Goal: Task Accomplishment & Management: Manage account settings

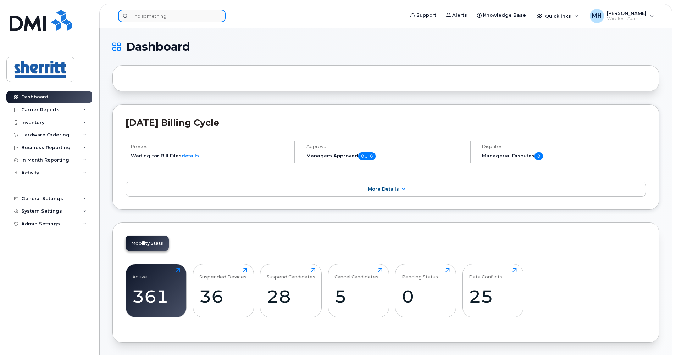
click at [192, 20] on input at bounding box center [171, 16] width 107 height 13
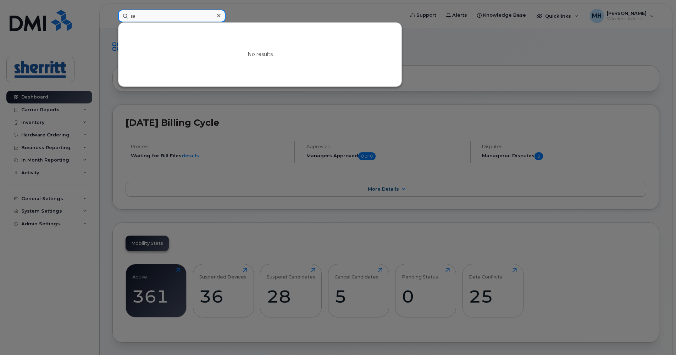
type input "s"
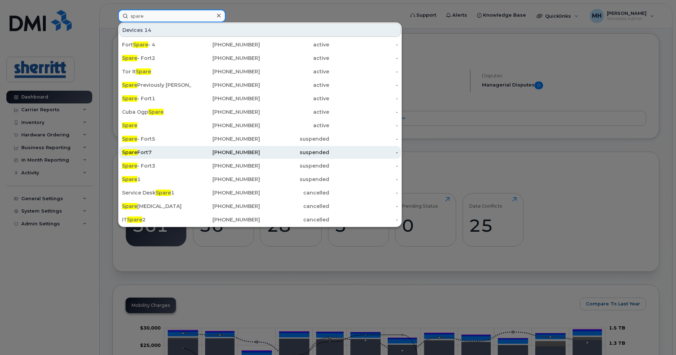
scroll to position [35, 0]
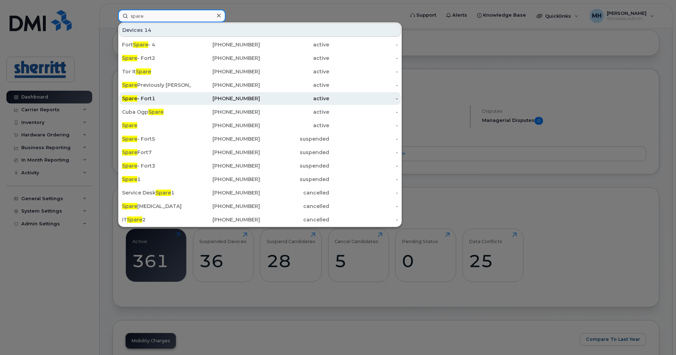
type input "spare"
click at [168, 99] on div "Spare - Fort1" at bounding box center [156, 98] width 69 height 7
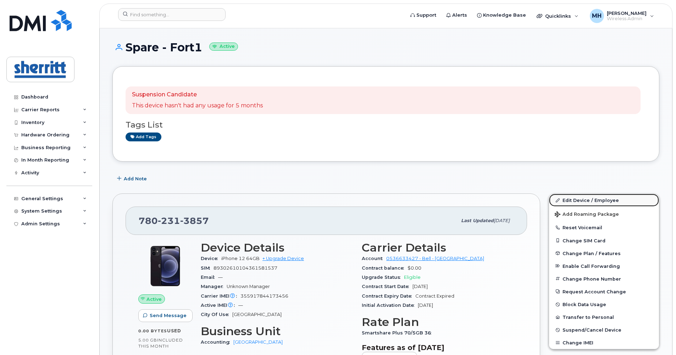
click at [596, 204] on link "Edit Device / Employee" at bounding box center [604, 200] width 110 height 13
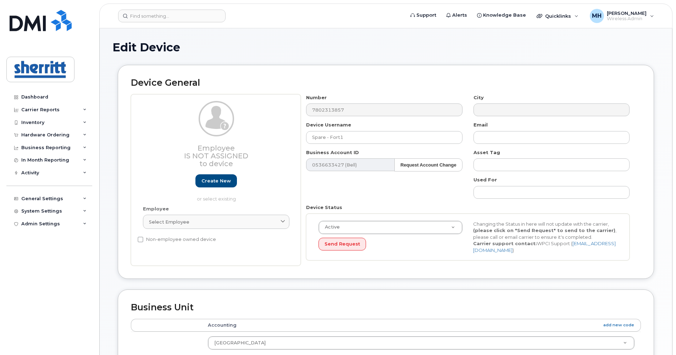
select select "5680457"
click at [371, 137] on input "Spare - Fort1" at bounding box center [384, 137] width 156 height 13
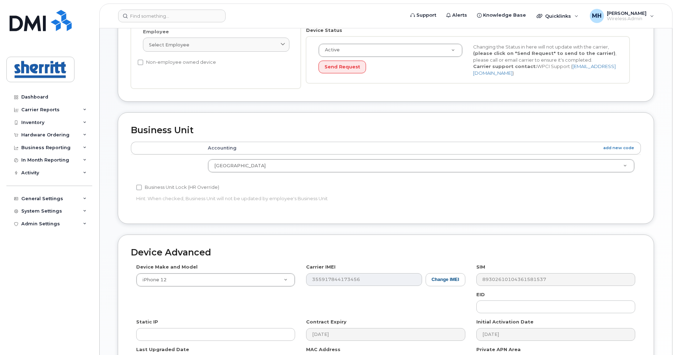
scroll to position [265, 0]
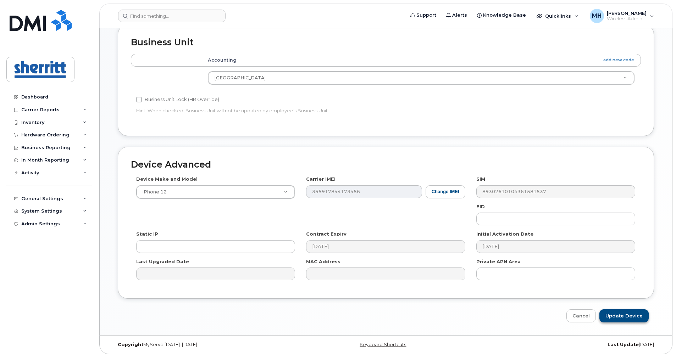
type input "Spare - Fort1 - KEEP"
click at [628, 317] on input "Update Device" at bounding box center [624, 316] width 49 height 13
type input "Saving..."
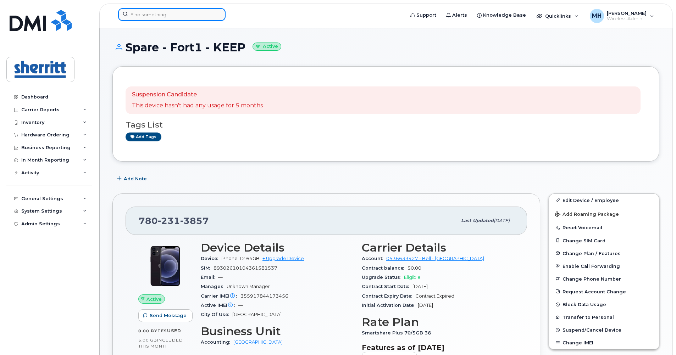
click at [173, 19] on input at bounding box center [171, 14] width 107 height 13
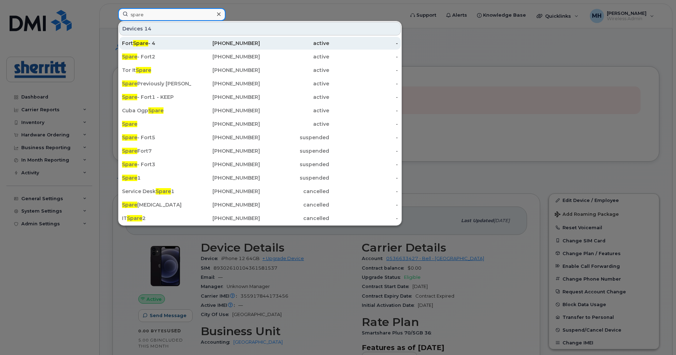
type input "spare"
click at [157, 43] on div "Fort Spare - 4" at bounding box center [156, 43] width 69 height 7
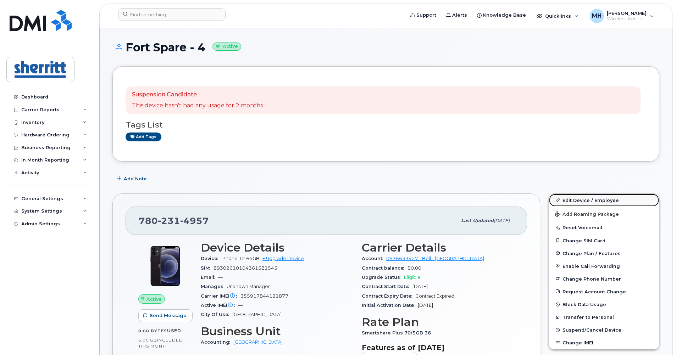
click at [575, 199] on link "Edit Device / Employee" at bounding box center [604, 200] width 110 height 13
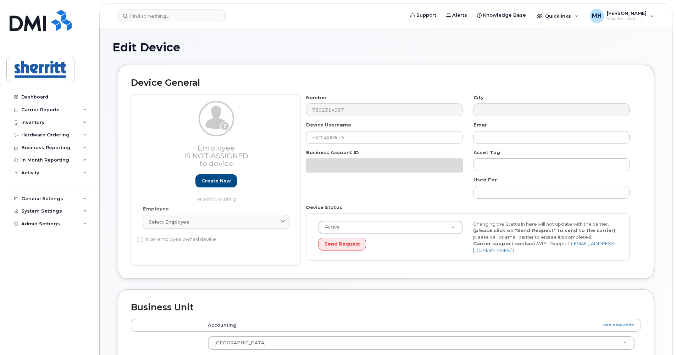
select select "5680457"
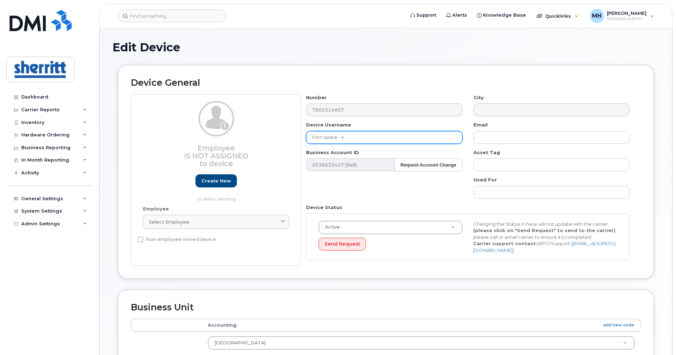
click at [323, 136] on input "Fort Spare - 4" at bounding box center [384, 137] width 156 height 13
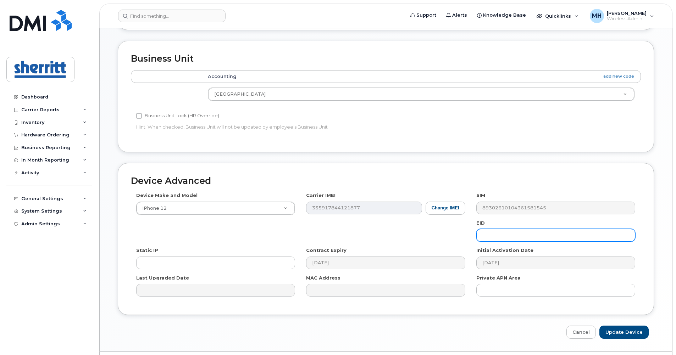
scroll to position [265, 0]
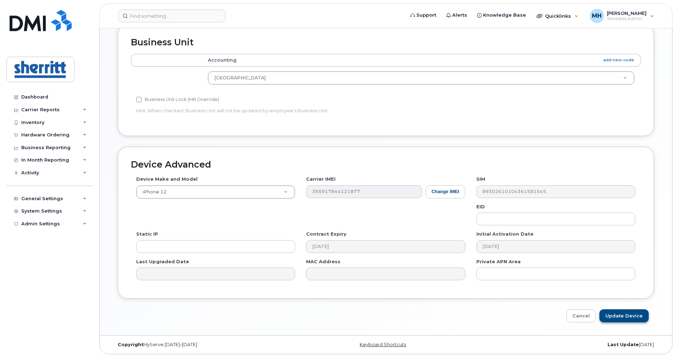
type input "Spare - Fort2 - KEEP"
click at [630, 315] on input "Update Device" at bounding box center [624, 316] width 49 height 13
type input "Saving..."
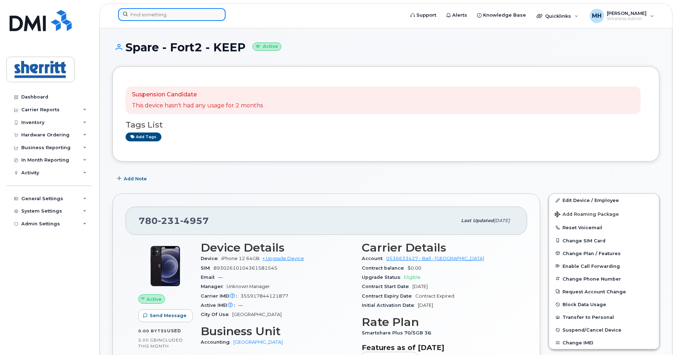
click at [160, 17] on input at bounding box center [171, 14] width 107 height 13
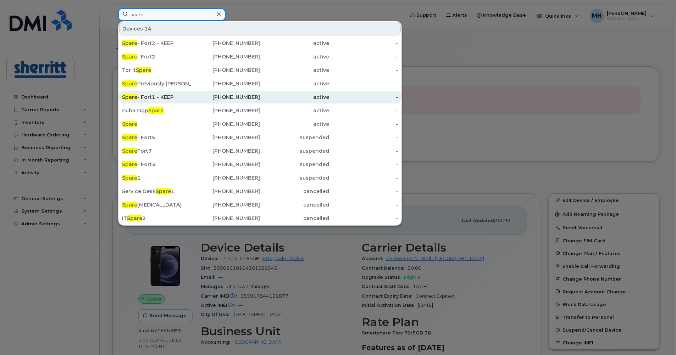
type input "spare"
click at [164, 98] on div "Spare - Fort1 - KEEP" at bounding box center [156, 97] width 69 height 7
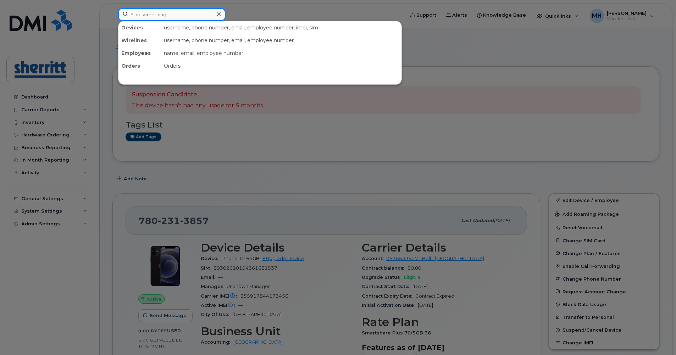
click at [175, 15] on input at bounding box center [171, 14] width 107 height 13
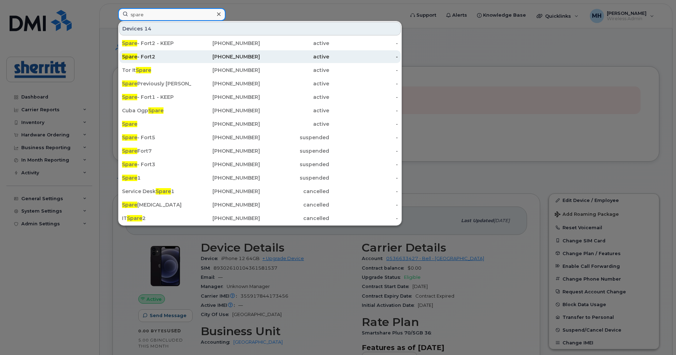
type input "spare"
click at [165, 57] on div "Spare - Fort2" at bounding box center [156, 56] width 69 height 7
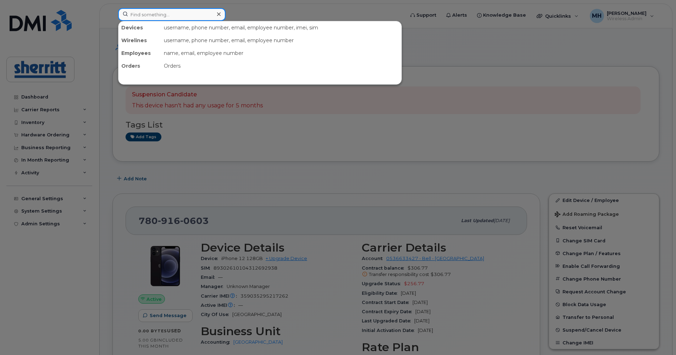
click at [172, 17] on input at bounding box center [171, 14] width 107 height 13
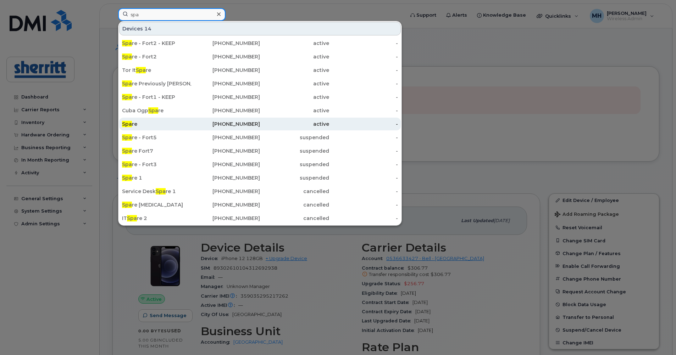
type input "spa"
click at [181, 124] on div "Spa re" at bounding box center [156, 124] width 69 height 7
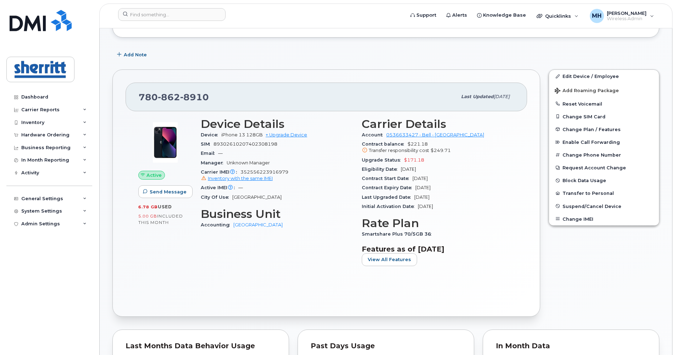
scroll to position [71, 0]
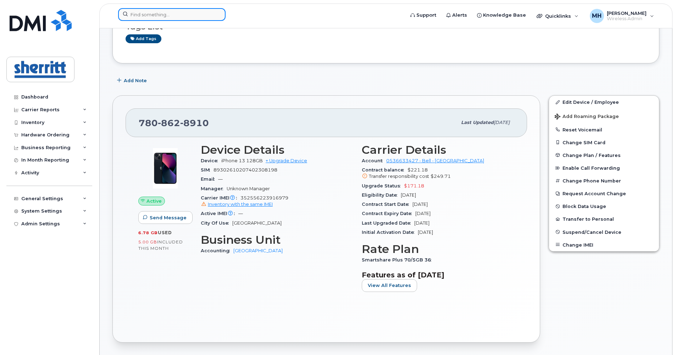
click at [163, 15] on input at bounding box center [171, 14] width 107 height 13
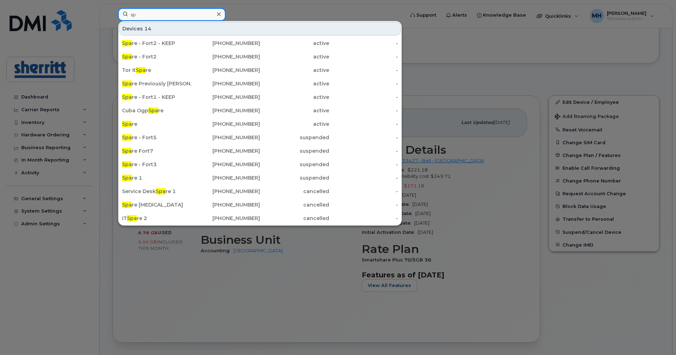
type input "s"
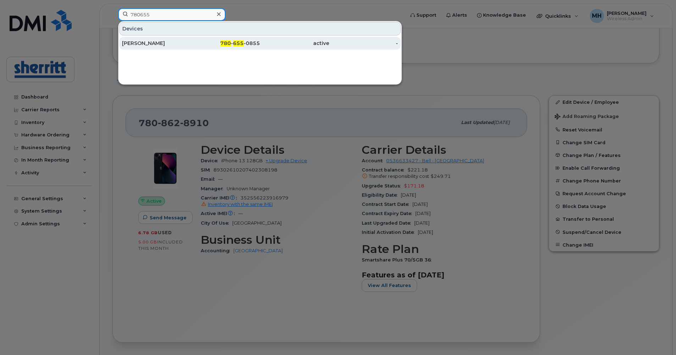
type input "780655"
click at [170, 44] on div "Bola Oladokun" at bounding box center [156, 43] width 69 height 7
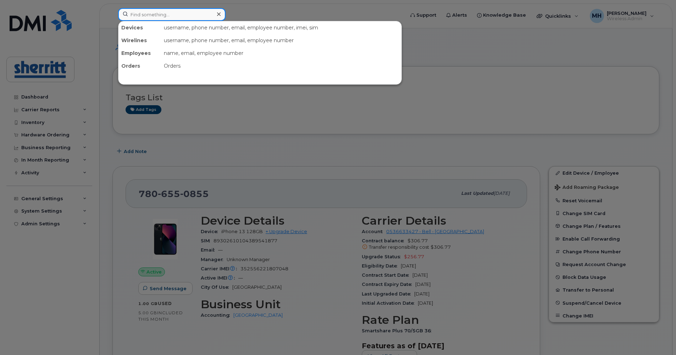
click at [165, 17] on input at bounding box center [171, 14] width 107 height 13
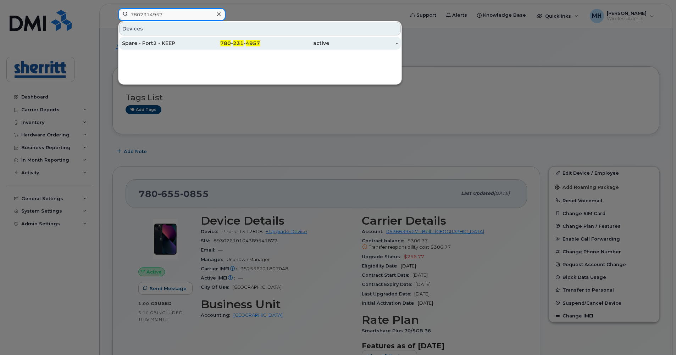
type input "7802314957"
click at [165, 45] on div "Spare - Fort2 - KEEP" at bounding box center [156, 43] width 69 height 7
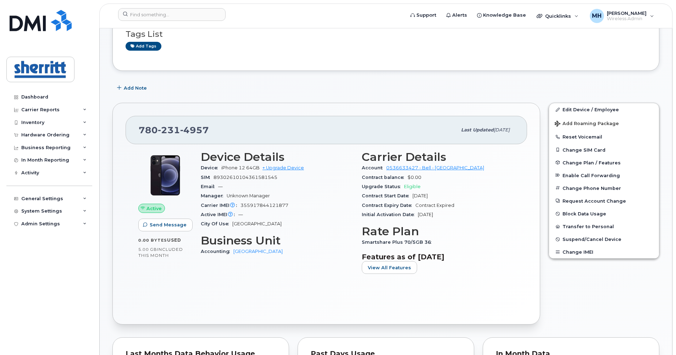
scroll to position [35, 0]
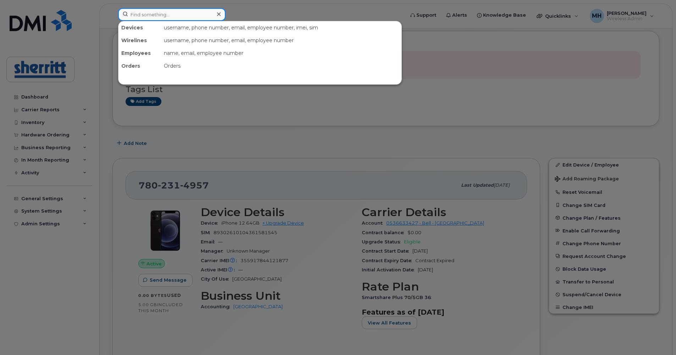
click at [197, 10] on input at bounding box center [171, 14] width 107 height 13
click at [176, 17] on input at bounding box center [171, 14] width 107 height 13
click at [201, 106] on div at bounding box center [338, 177] width 676 height 355
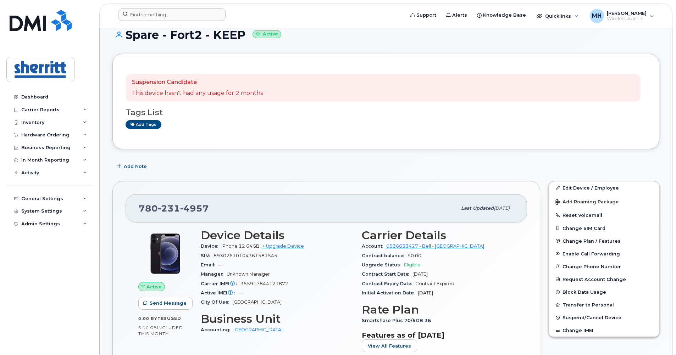
scroll to position [0, 0]
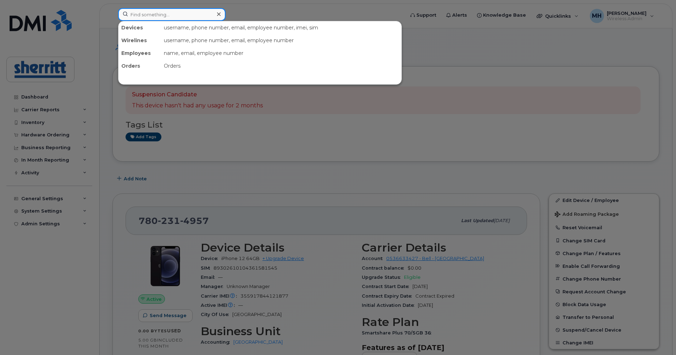
click at [180, 19] on input at bounding box center [171, 14] width 107 height 13
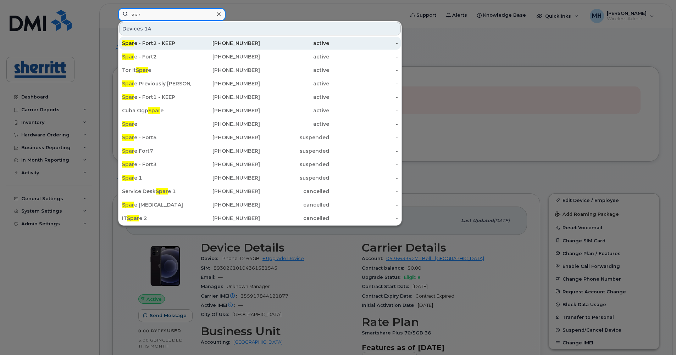
type input "spar"
click at [161, 44] on div "Spar e - Fort2 - KEEP" at bounding box center [156, 43] width 69 height 7
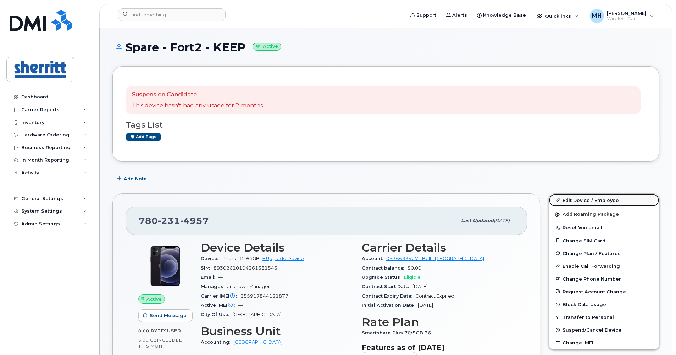
click at [573, 201] on link "Edit Device / Employee" at bounding box center [604, 200] width 110 height 13
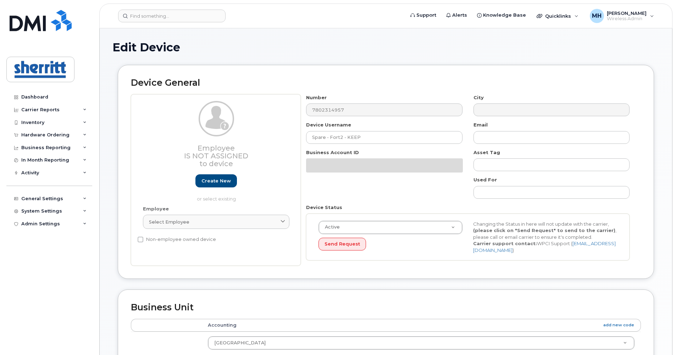
select select "5680457"
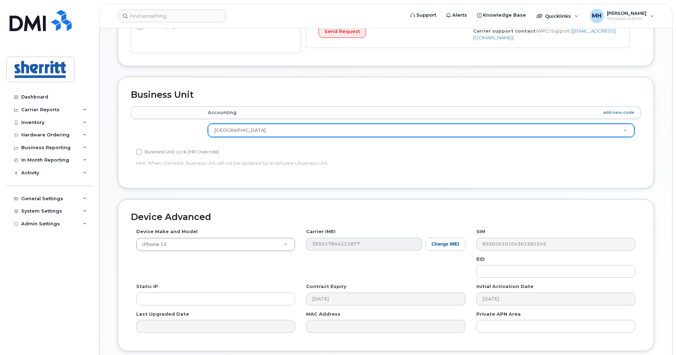
scroll to position [248, 0]
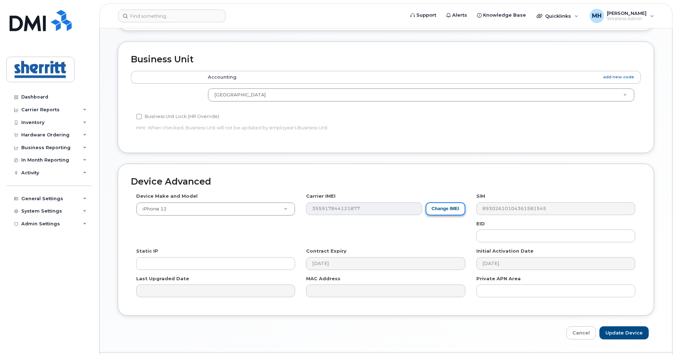
click at [443, 207] on button "Change IMEI" at bounding box center [446, 209] width 40 height 13
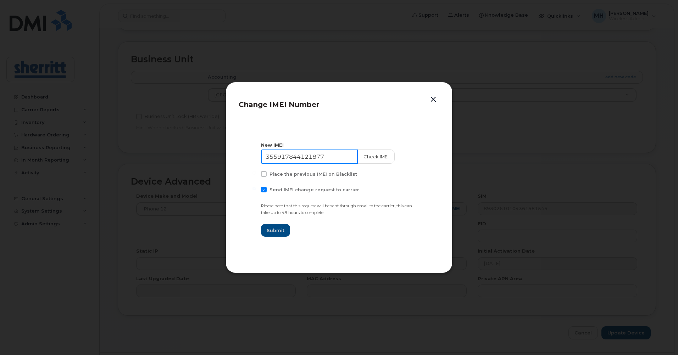
click at [326, 158] on input "355917844121877" at bounding box center [309, 157] width 97 height 14
type input "355917844121877"
click at [357, 153] on button "Check IMEI" at bounding box center [375, 157] width 37 height 14
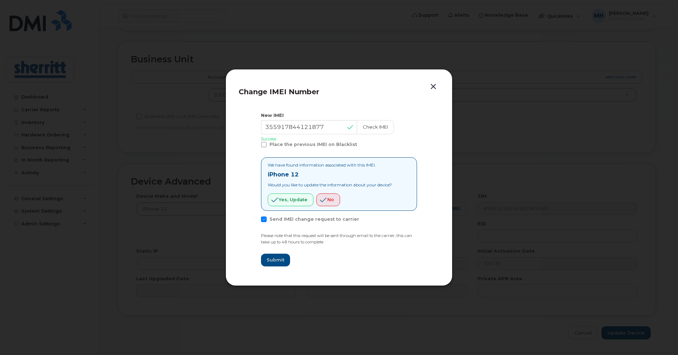
click at [435, 86] on button "button" at bounding box center [433, 87] width 11 height 10
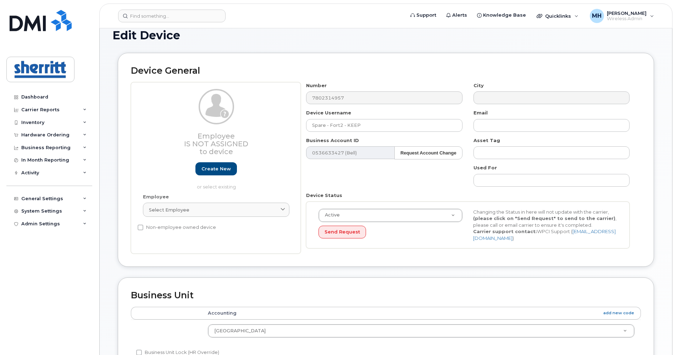
scroll to position [0, 0]
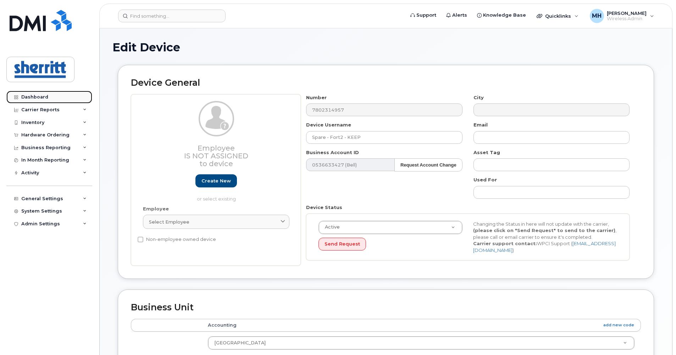
click at [35, 95] on div "Dashboard" at bounding box center [34, 97] width 27 height 6
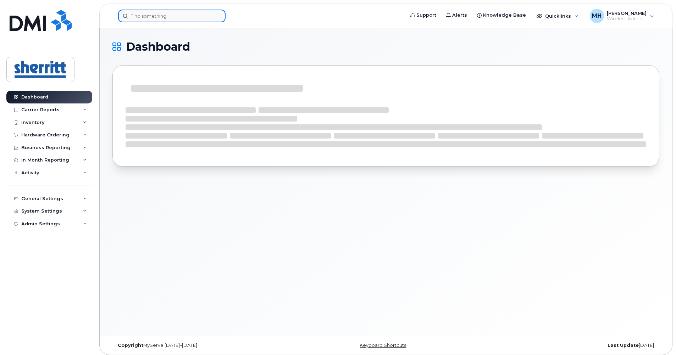
click at [189, 19] on input at bounding box center [171, 16] width 107 height 13
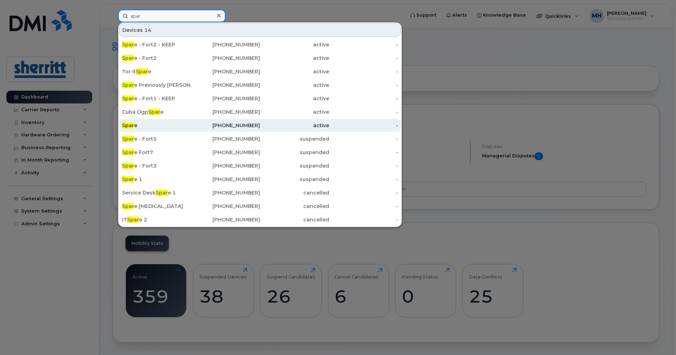
type input "spar"
click at [199, 129] on div "780-862-8910" at bounding box center [225, 125] width 69 height 13
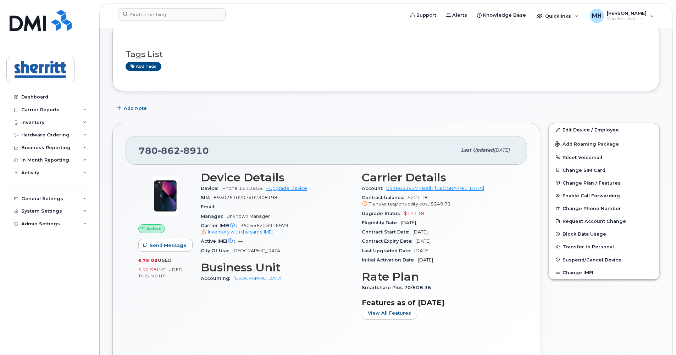
scroll to position [35, 0]
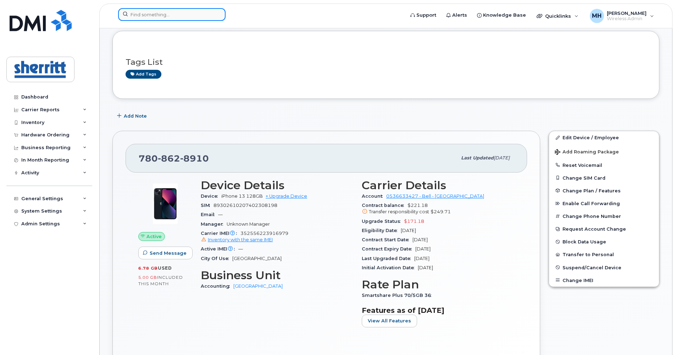
click at [187, 15] on input at bounding box center [171, 14] width 107 height 13
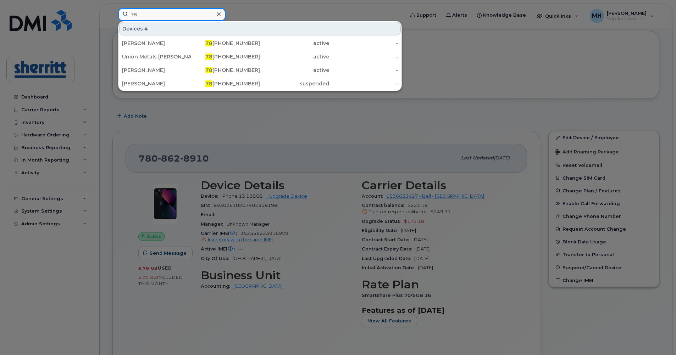
type input "7"
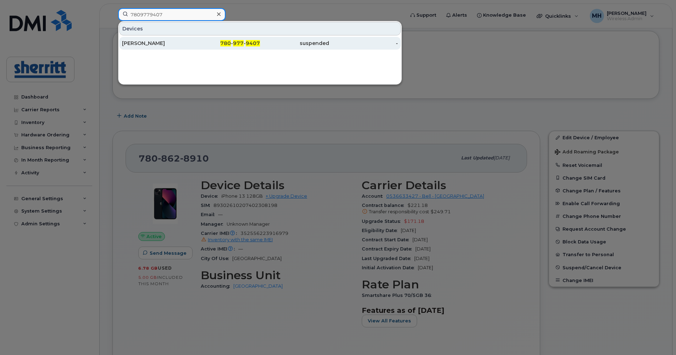
type input "7809779407"
click at [176, 43] on div "Mairim Neves" at bounding box center [156, 43] width 69 height 7
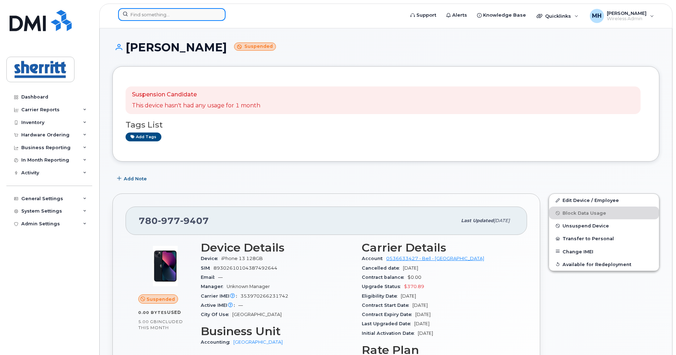
click at [182, 12] on input at bounding box center [171, 14] width 107 height 13
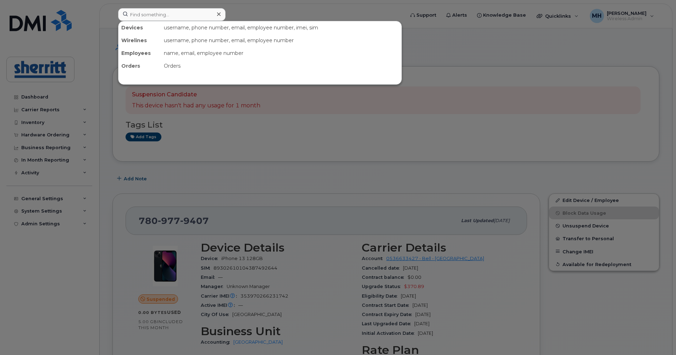
click at [487, 90] on div at bounding box center [338, 177] width 676 height 355
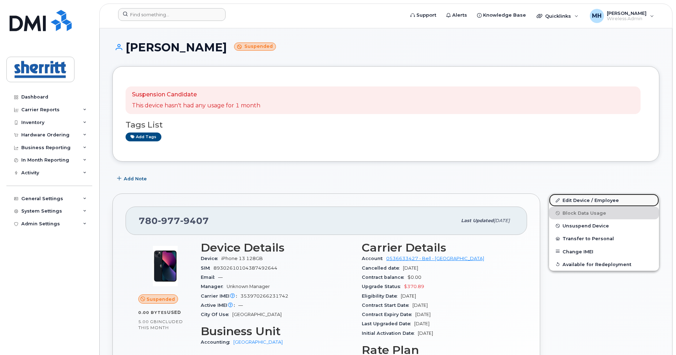
click at [584, 199] on link "Edit Device / Employee" at bounding box center [604, 200] width 110 height 13
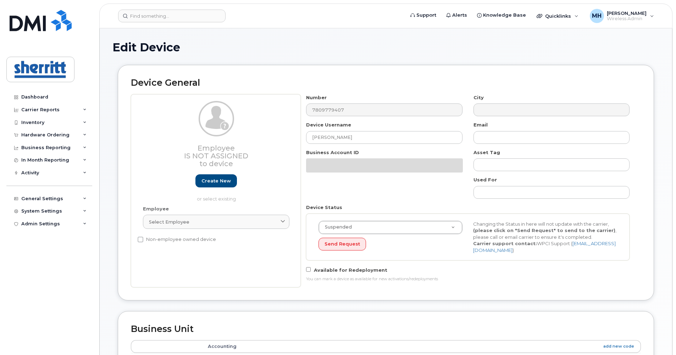
select select "5680457"
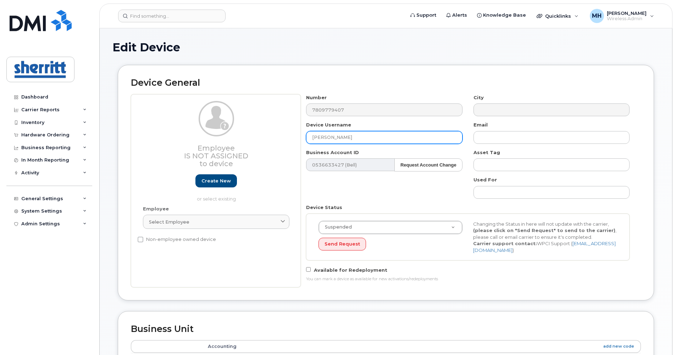
click at [376, 137] on input "[PERSON_NAME]" at bounding box center [384, 137] width 156 height 13
type input "M"
type input "s"
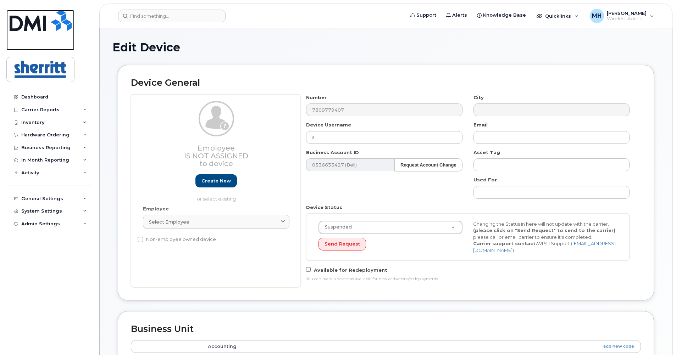
click at [40, 24] on img at bounding box center [41, 20] width 62 height 21
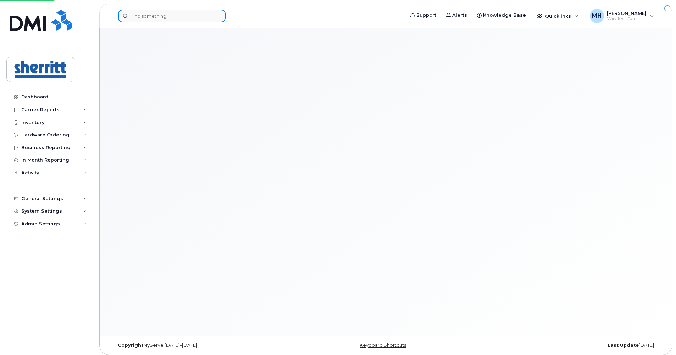
click at [172, 13] on input at bounding box center [171, 16] width 107 height 13
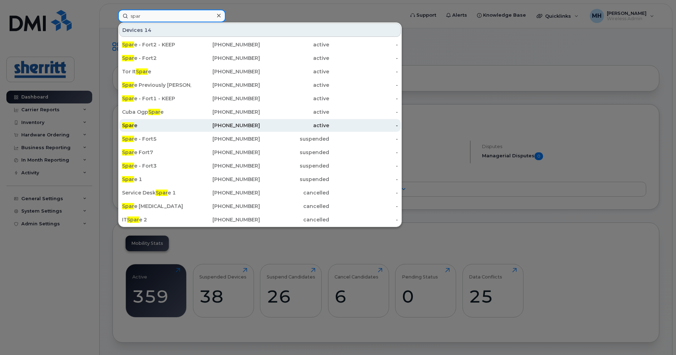
type input "spar"
click at [185, 126] on div "Spar e" at bounding box center [156, 125] width 69 height 7
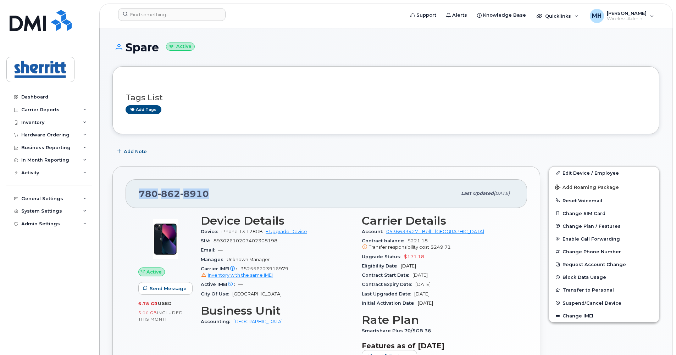
drag, startPoint x: 218, startPoint y: 193, endPoint x: 140, endPoint y: 190, distance: 77.8
click at [140, 190] on div "[PHONE_NUMBER]" at bounding box center [298, 193] width 318 height 15
click at [203, 192] on span "8910" at bounding box center [194, 194] width 29 height 11
drag, startPoint x: 216, startPoint y: 192, endPoint x: 131, endPoint y: 195, distance: 85.9
click at [131, 195] on div "780 862 8910 Last updated Oct 14, 2025" at bounding box center [327, 193] width 402 height 28
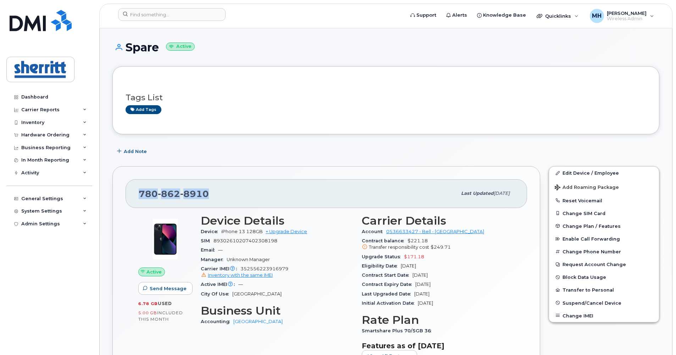
copy span "780 862 8910"
click at [584, 175] on link "Edit Device / Employee" at bounding box center [604, 173] width 110 height 13
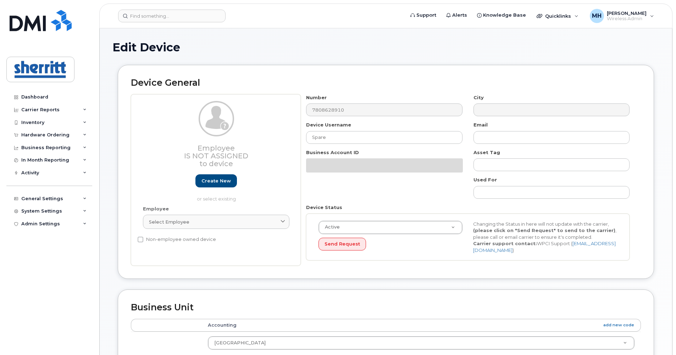
select select "5680457"
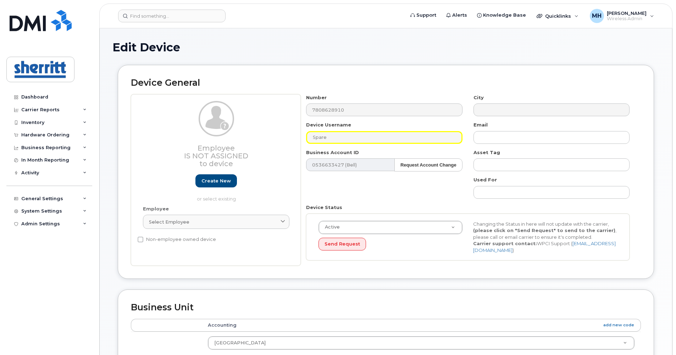
drag, startPoint x: 349, startPoint y: 137, endPoint x: 273, endPoint y: 140, distance: 76.0
click at [273, 140] on div "Employee Is not assigned to device Create new or select existing Employee Selec…" at bounding box center [386, 180] width 510 height 172
type input "S"
drag, startPoint x: 369, startPoint y: 133, endPoint x: 258, endPoint y: 138, distance: 110.8
click at [258, 138] on div "Employee Is not assigned to device Create new or select existing Employee Selec…" at bounding box center [386, 180] width 510 height 172
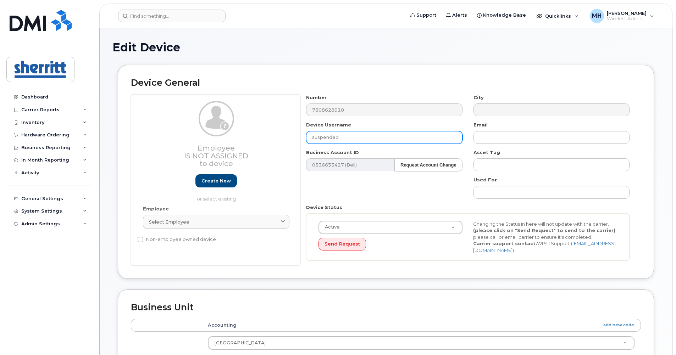
type input "suspended"
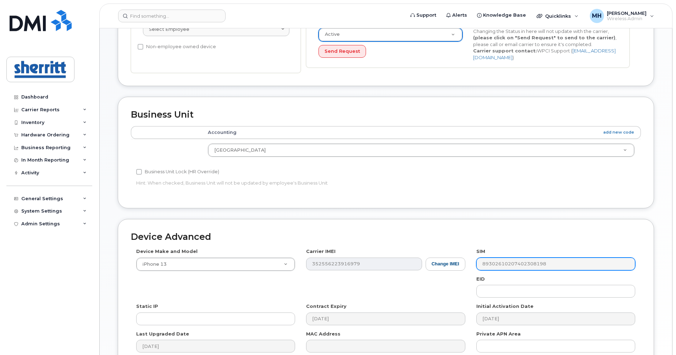
scroll to position [265, 0]
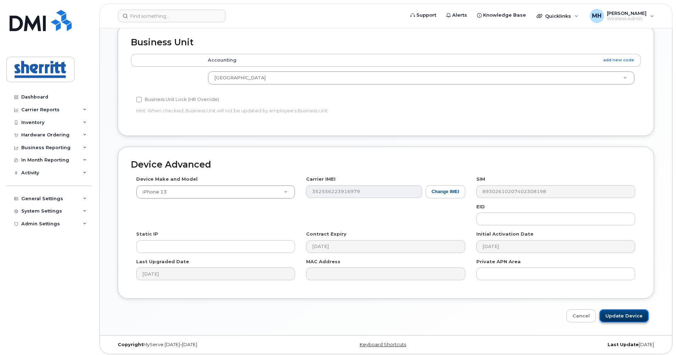
click at [640, 311] on input "Update Device" at bounding box center [624, 316] width 49 height 13
type input "Saving..."
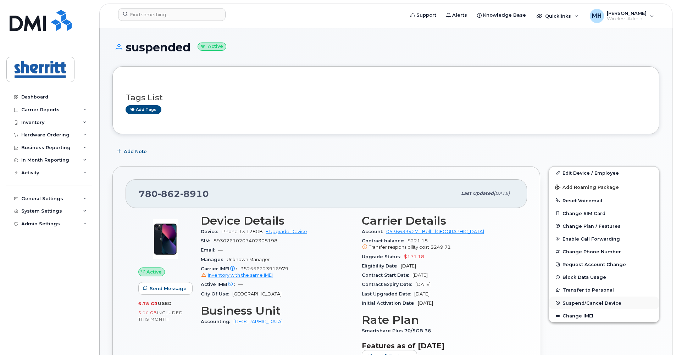
click at [597, 304] on span "Suspend/Cancel Device" at bounding box center [592, 302] width 59 height 5
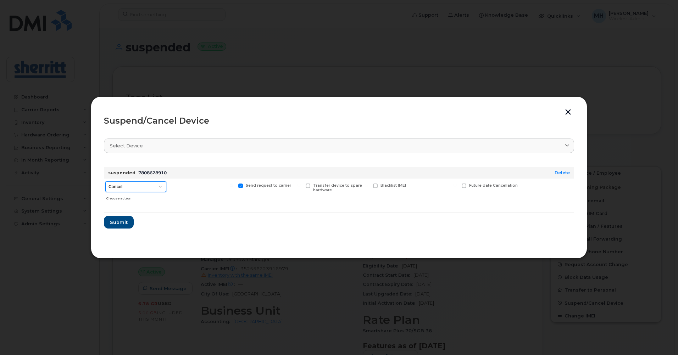
click at [153, 190] on select "Cancel Suspend - Extend Suspension Suspend - Reduced Rate Suspend - Full Rate S…" at bounding box center [135, 187] width 61 height 11
select select "[object Object]"
click at [105, 182] on select "Cancel Suspend - Extend Suspension Suspend - Reduced Rate Suspend - Full Rate S…" at bounding box center [135, 187] width 61 height 11
click at [121, 221] on span "Submit" at bounding box center [119, 222] width 18 height 7
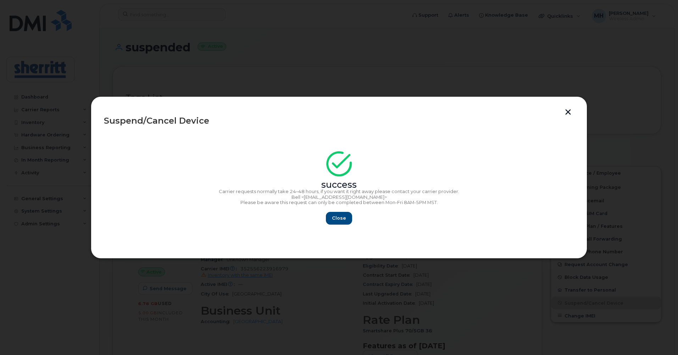
click at [565, 114] on button "button" at bounding box center [568, 112] width 11 height 7
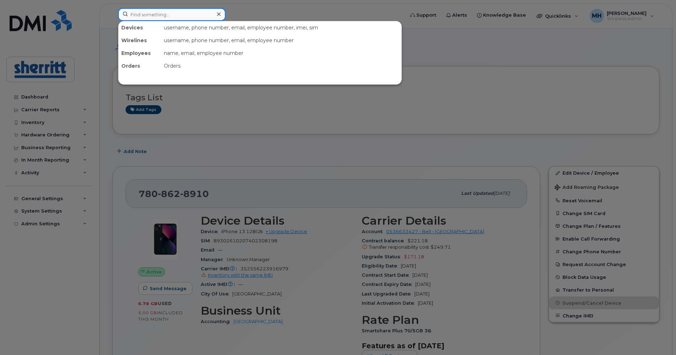
click at [207, 21] on input at bounding box center [171, 14] width 107 height 13
click at [214, 101] on div at bounding box center [338, 177] width 676 height 355
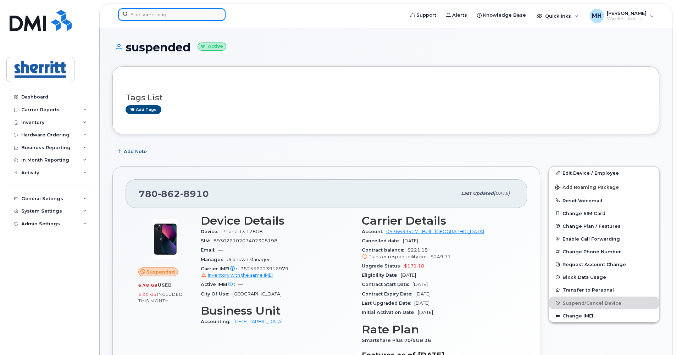
click at [191, 15] on input at bounding box center [171, 14] width 107 height 13
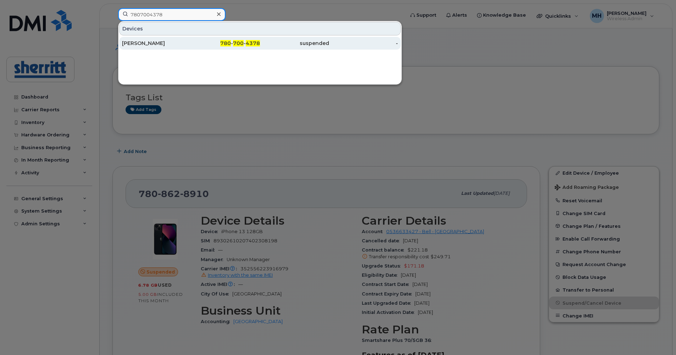
type input "7807004378"
click at [211, 42] on div "780 - 700 - 4378" at bounding box center [225, 43] width 69 height 7
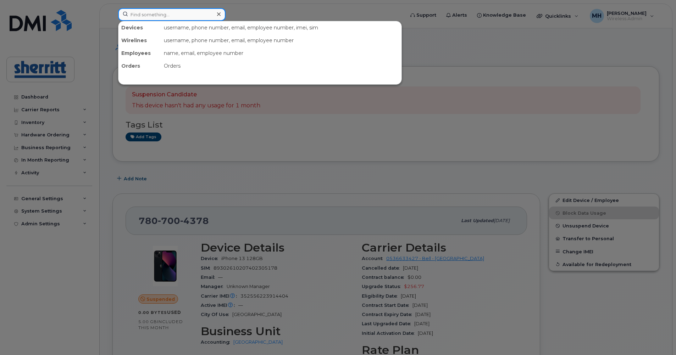
click at [170, 20] on input at bounding box center [171, 14] width 107 height 13
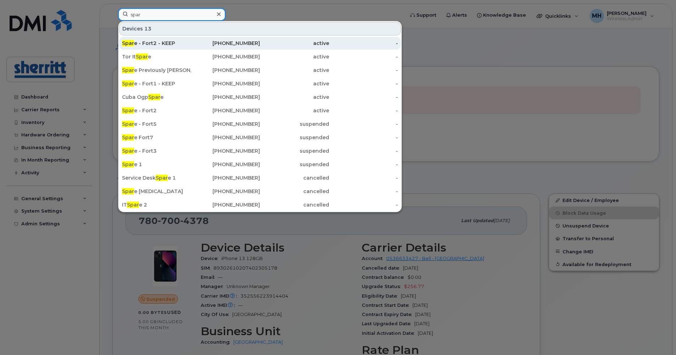
type input "spar"
click at [165, 42] on div "Spar e - Fort2 - KEEP" at bounding box center [156, 43] width 69 height 7
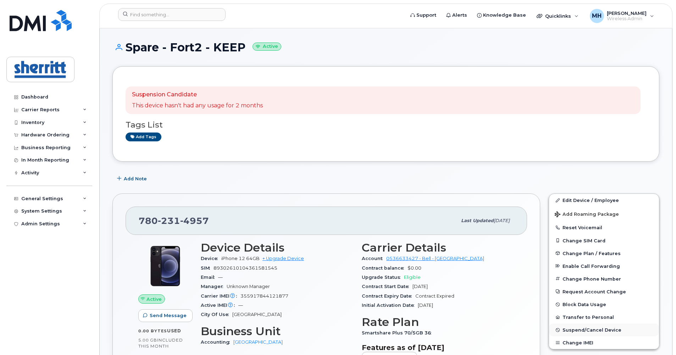
click at [591, 330] on span "Suspend/Cancel Device" at bounding box center [592, 330] width 59 height 5
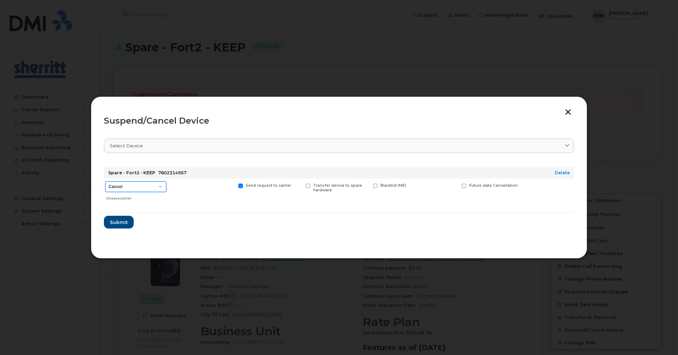
click at [140, 190] on select "Cancel Suspend - Extend Suspension Suspend - Reduced Rate Suspend - Full Rate S…" at bounding box center [135, 187] width 61 height 11
select select "[object Object]"
click at [105, 182] on select "Cancel Suspend - Extend Suspension Suspend - Reduced Rate Suspend - Full Rate S…" at bounding box center [135, 187] width 61 height 11
click at [127, 223] on span "Submit" at bounding box center [119, 222] width 18 height 7
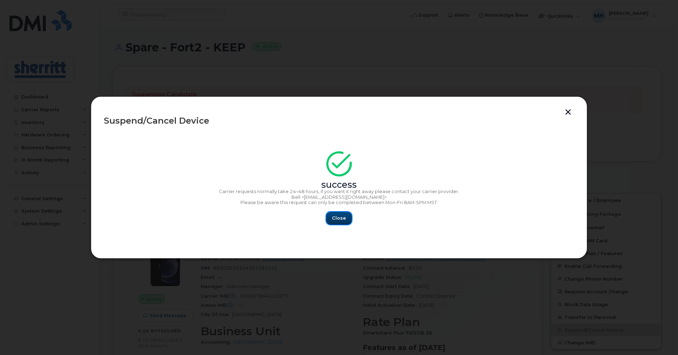
click at [347, 220] on button "Close" at bounding box center [339, 218] width 26 height 13
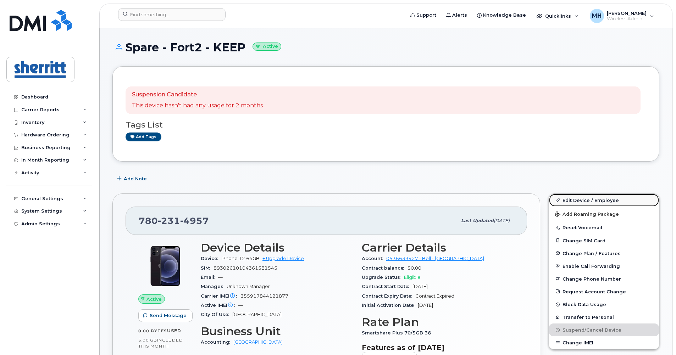
click at [581, 197] on link "Edit Device / Employee" at bounding box center [604, 200] width 110 height 13
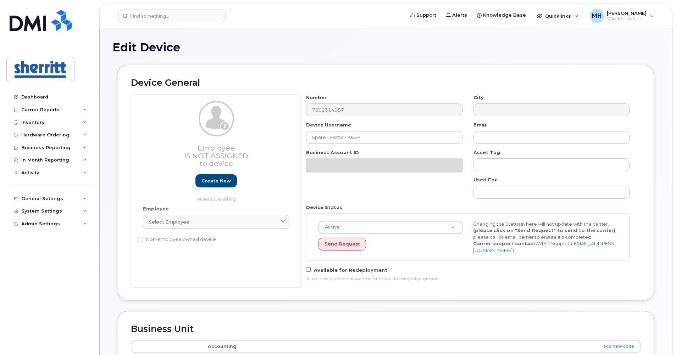
select select "5680457"
click at [302, 108] on div "Number 7802314957" at bounding box center [384, 105] width 167 height 22
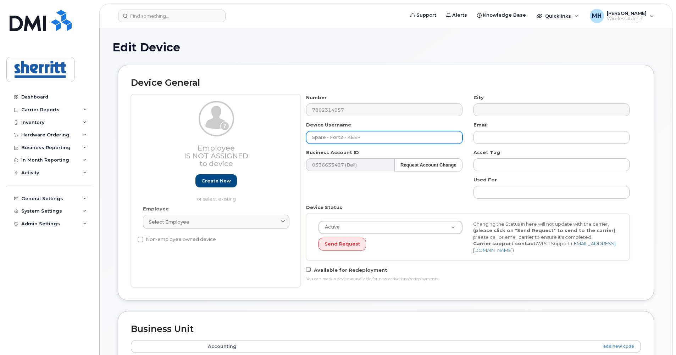
click at [403, 138] on input "Spare - Fort2 - KEEP" at bounding box center [384, 137] width 156 height 13
drag, startPoint x: 371, startPoint y: 137, endPoint x: 301, endPoint y: 139, distance: 70.7
click at [300, 139] on div "Employee Is not assigned to device Create new or select existing Employee Selec…" at bounding box center [386, 190] width 510 height 193
paste input "suspended"
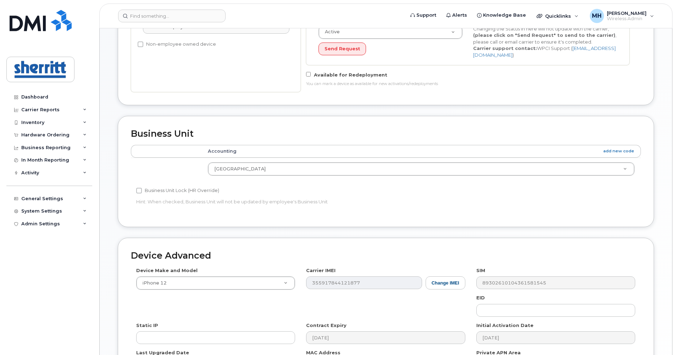
scroll to position [284, 0]
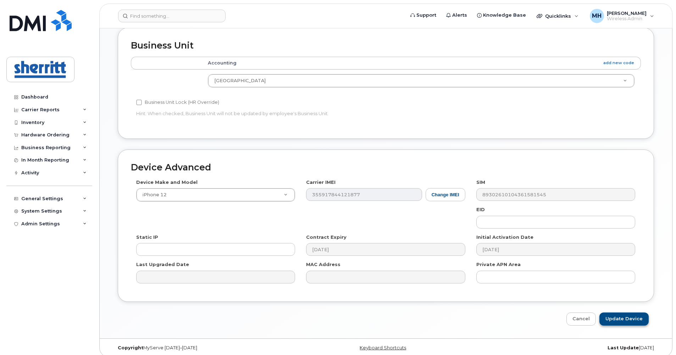
type input "suspended"
click at [626, 321] on input "Update Device" at bounding box center [624, 319] width 49 height 13
type input "Saving..."
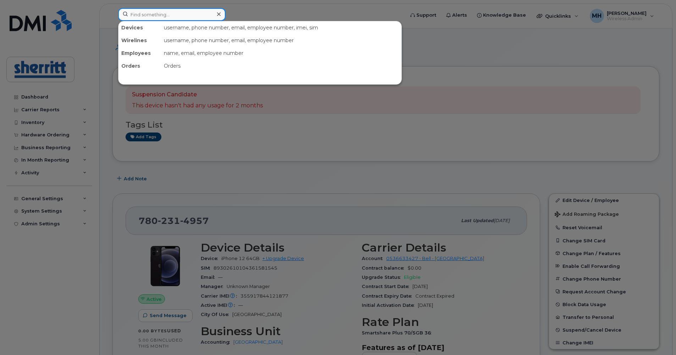
click at [157, 19] on input at bounding box center [171, 14] width 107 height 13
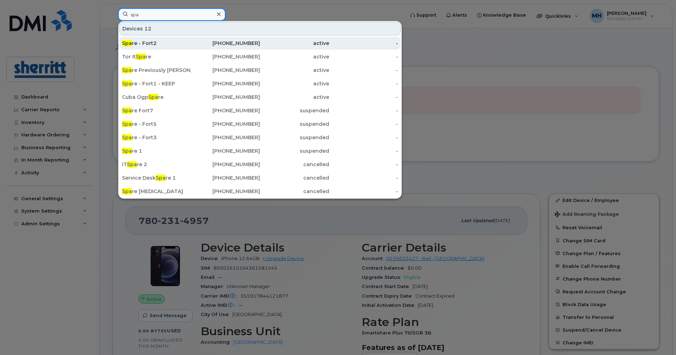
type input "spa"
click at [178, 42] on div "Spa re - Fort2" at bounding box center [156, 43] width 69 height 7
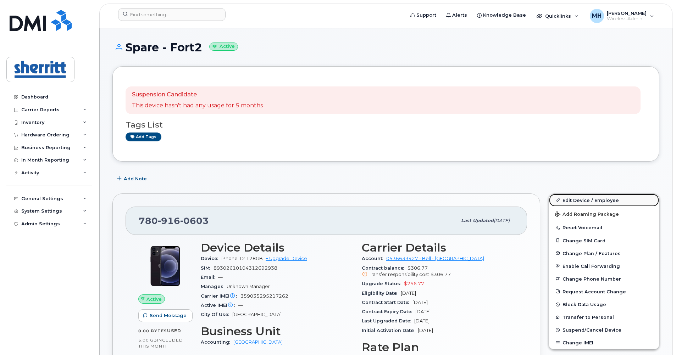
click at [580, 202] on link "Edit Device / Employee" at bounding box center [604, 200] width 110 height 13
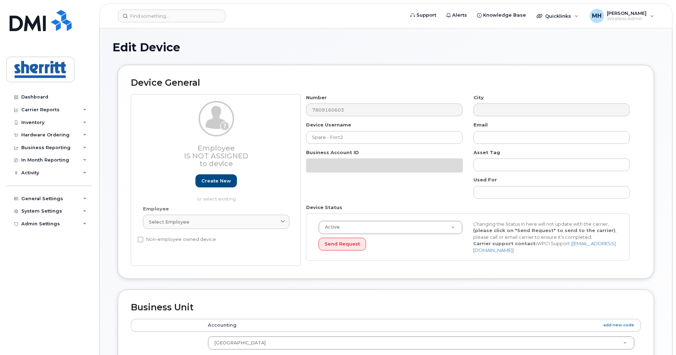
select select "5680457"
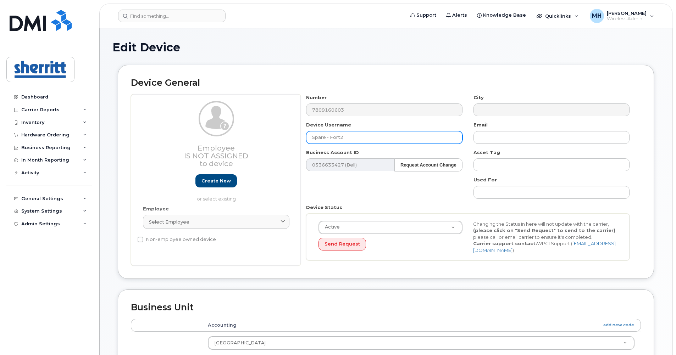
click at [272, 129] on div "Employee Is not assigned to device Create new or select existing Employee Selec…" at bounding box center [386, 180] width 510 height 172
drag, startPoint x: 366, startPoint y: 138, endPoint x: 300, endPoint y: 136, distance: 65.7
click at [300, 136] on div "Employee Is not assigned to device Create new or select existing Employee Selec…" at bounding box center [386, 180] width 510 height 172
paste input "suspended"
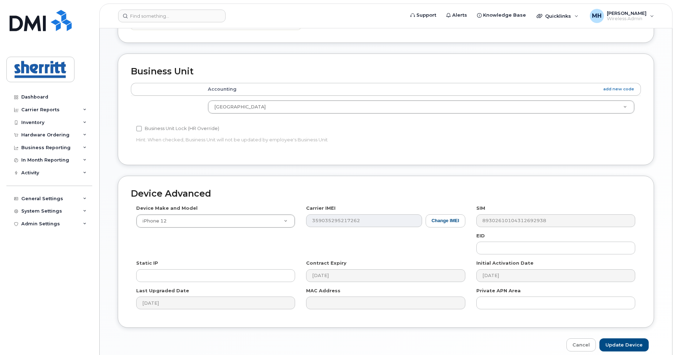
scroll to position [265, 0]
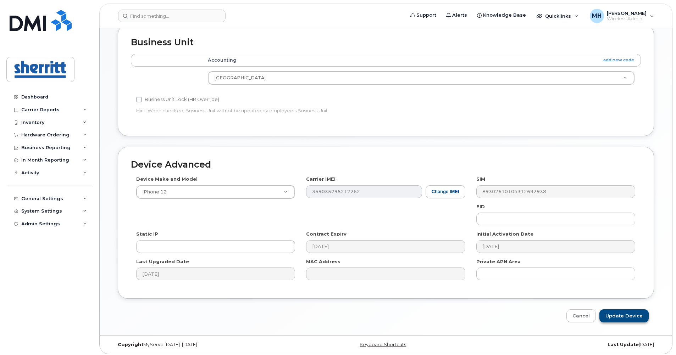
type input "suspended"
drag, startPoint x: 620, startPoint y: 310, endPoint x: 597, endPoint y: 302, distance: 24.8
click at [620, 310] on input "Update Device" at bounding box center [624, 316] width 49 height 13
type input "Saving..."
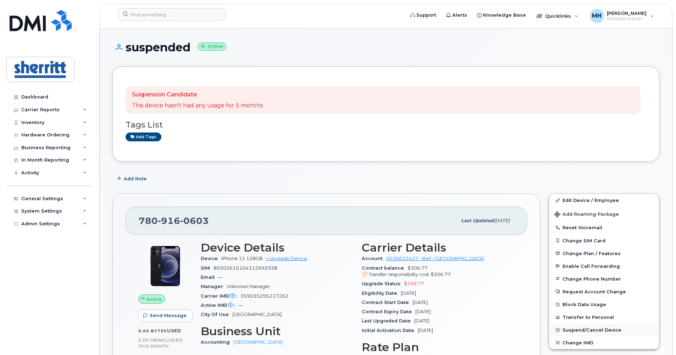
click at [587, 330] on span "Suspend/Cancel Device" at bounding box center [592, 330] width 59 height 5
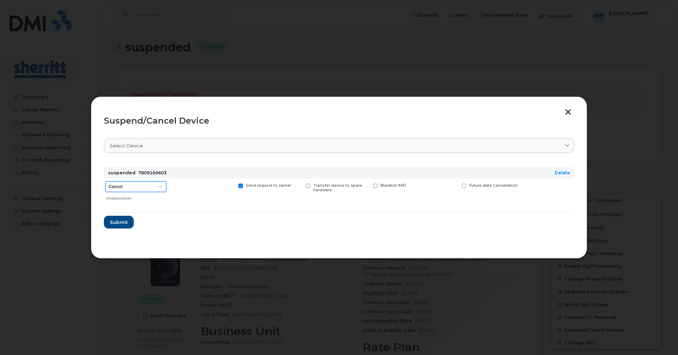
click at [159, 187] on select "Cancel Suspend - Extend Suspension Suspend - Reduced Rate Suspend - Full Rate S…" at bounding box center [135, 187] width 61 height 11
select select "[object Object]"
click at [105, 182] on select "Cancel Suspend - Extend Suspension Suspend - Reduced Rate Suspend - Full Rate S…" at bounding box center [135, 187] width 61 height 11
click at [123, 225] on span "Submit" at bounding box center [119, 222] width 18 height 7
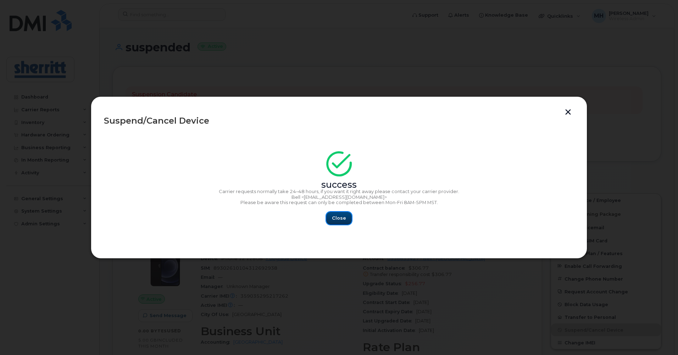
click at [337, 217] on span "Close" at bounding box center [339, 218] width 14 height 7
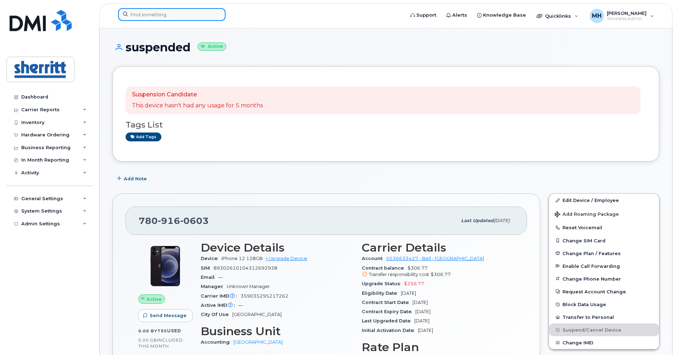
click at [195, 20] on input at bounding box center [171, 14] width 107 height 13
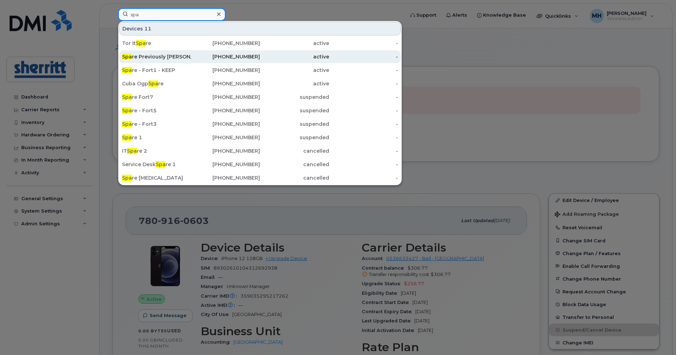
type input "spa"
click at [177, 56] on div "Spa re Previously Gursewak Mann" at bounding box center [156, 56] width 69 height 7
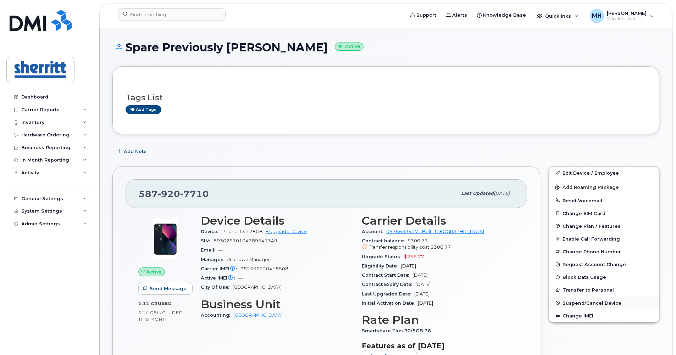
click at [587, 304] on span "Suspend/Cancel Device" at bounding box center [592, 302] width 59 height 5
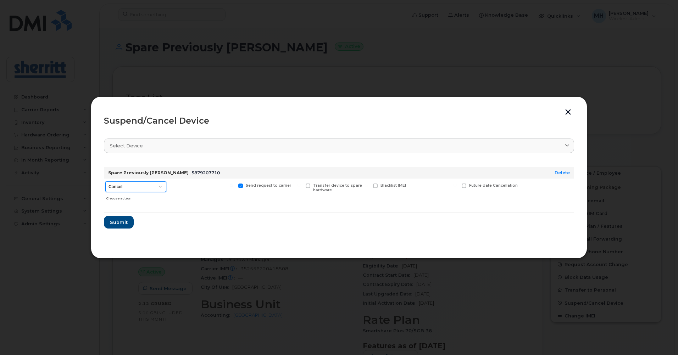
click at [162, 188] on select "Cancel Suspend - Extend Suspension Suspend - Reduced Rate Suspend - Full Rate S…" at bounding box center [135, 187] width 61 height 11
select select "[object Object]"
click at [105, 182] on select "Cancel Suspend - Extend Suspension Suspend - Reduced Rate Suspend - Full Rate S…" at bounding box center [135, 187] width 61 height 11
click at [127, 224] on button "Submit" at bounding box center [118, 222] width 29 height 13
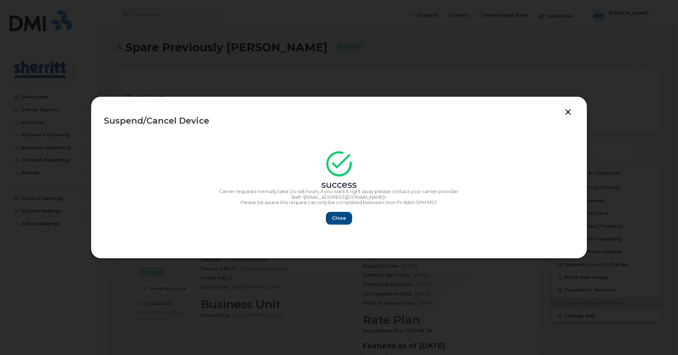
click at [568, 115] on button "button" at bounding box center [568, 112] width 11 height 7
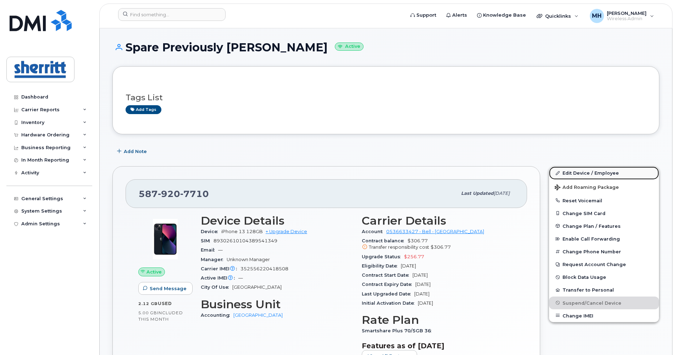
click at [596, 176] on link "Edit Device / Employee" at bounding box center [604, 173] width 110 height 13
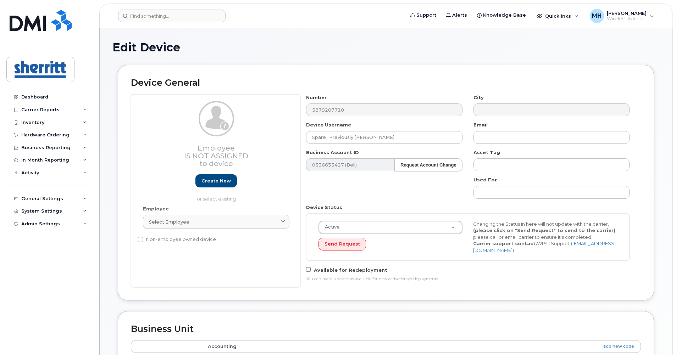
select select "5680457"
click at [401, 141] on input "Spare Previously [PERSON_NAME]" at bounding box center [384, 137] width 156 height 13
drag, startPoint x: 401, startPoint y: 139, endPoint x: 288, endPoint y: 136, distance: 113.5
click at [288, 136] on div "Employee Is not assigned to device Create new or select existing Employee Selec…" at bounding box center [386, 190] width 510 height 193
paste input "suspended"
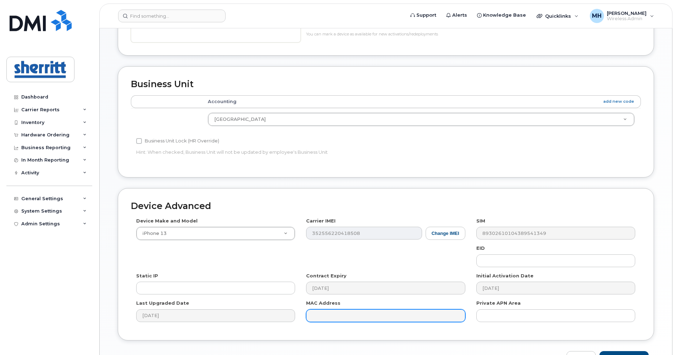
scroll to position [287, 0]
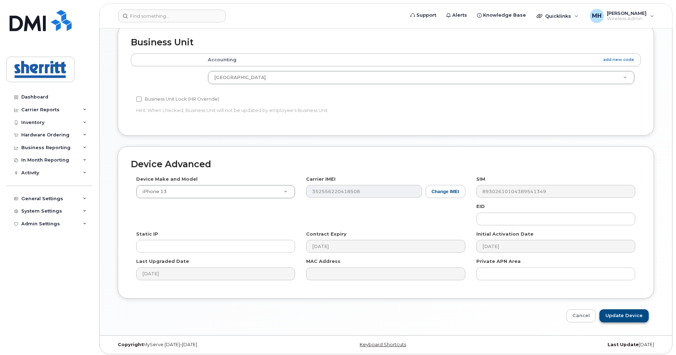
type input "suspended"
drag, startPoint x: 635, startPoint y: 316, endPoint x: 537, endPoint y: 292, distance: 101.2
click at [635, 316] on input "Update Device" at bounding box center [624, 316] width 49 height 13
type input "Saving..."
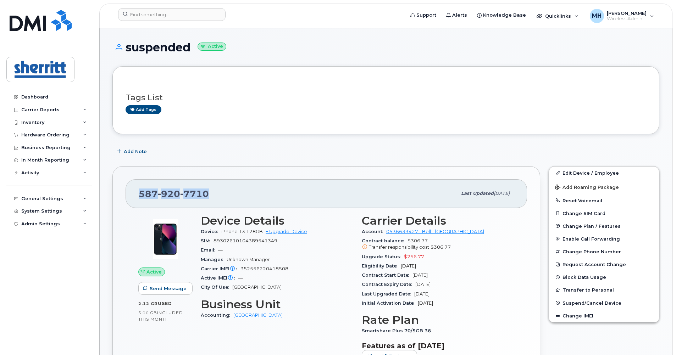
drag, startPoint x: 217, startPoint y: 196, endPoint x: 142, endPoint y: 188, distance: 75.6
click at [142, 188] on div "[PHONE_NUMBER]" at bounding box center [298, 193] width 318 height 15
copy span "[PHONE_NUMBER]"
click at [138, 15] on input at bounding box center [171, 14] width 107 height 13
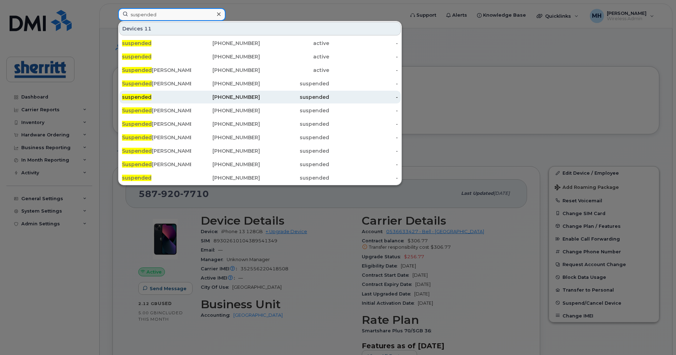
type input "suspended"
click at [144, 97] on span "suspended" at bounding box center [136, 97] width 29 height 6
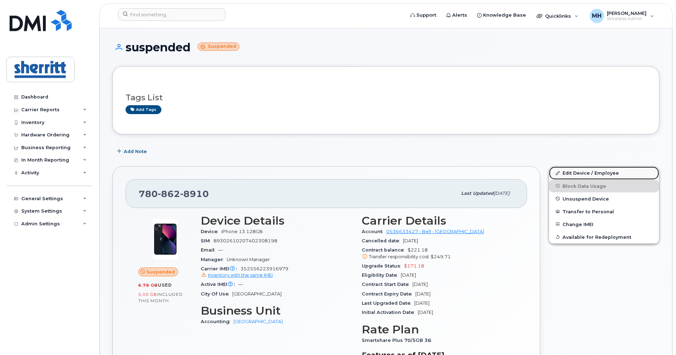
drag, startPoint x: 580, startPoint y: 170, endPoint x: 575, endPoint y: 171, distance: 5.1
click at [580, 170] on link "Edit Device / Employee" at bounding box center [604, 173] width 110 height 13
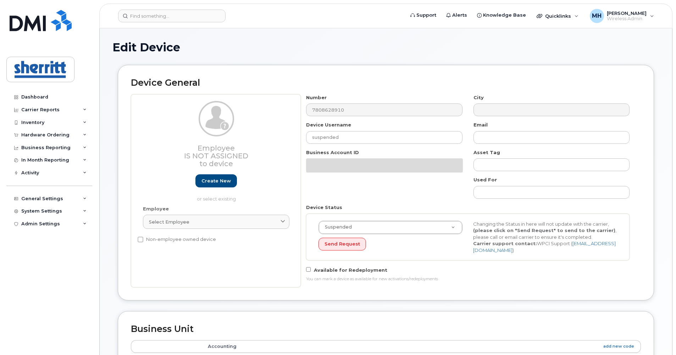
select select "5680457"
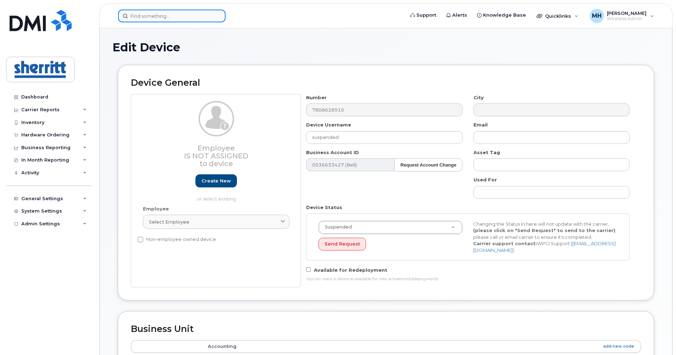
click at [153, 16] on input at bounding box center [171, 16] width 107 height 13
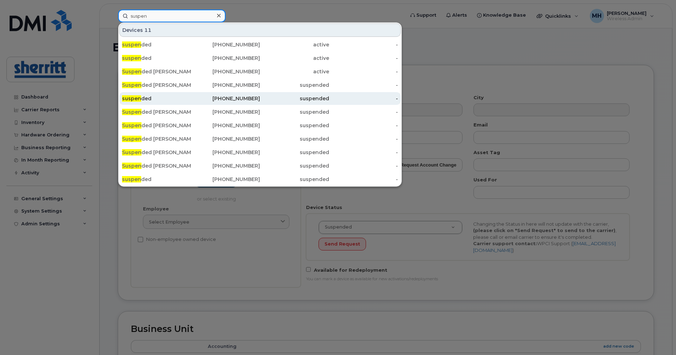
type input "suspen"
click at [154, 100] on div "suspen ded" at bounding box center [156, 98] width 69 height 7
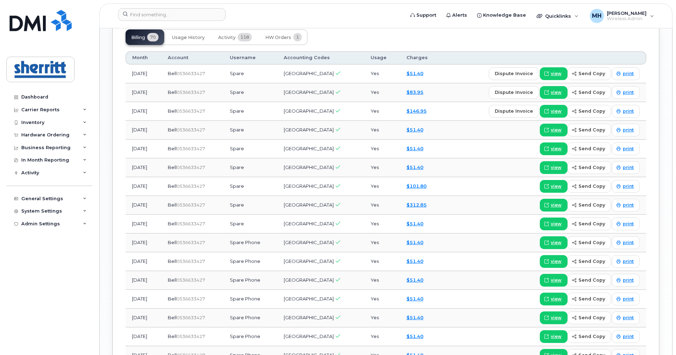
scroll to position [568, 0]
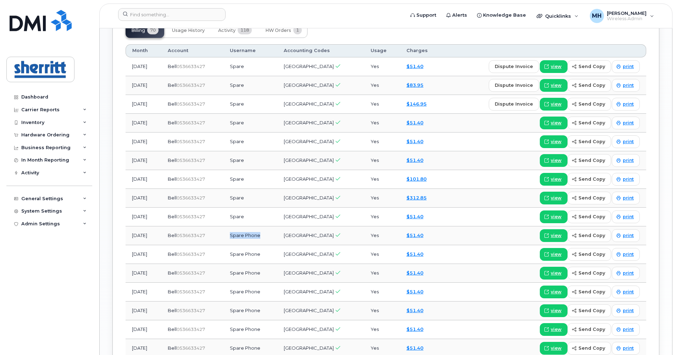
drag, startPoint x: 272, startPoint y: 235, endPoint x: 244, endPoint y: 234, distance: 28.0
click at [244, 234] on td "Spare Phone" at bounding box center [250, 236] width 54 height 19
copy td "Spare Phone"
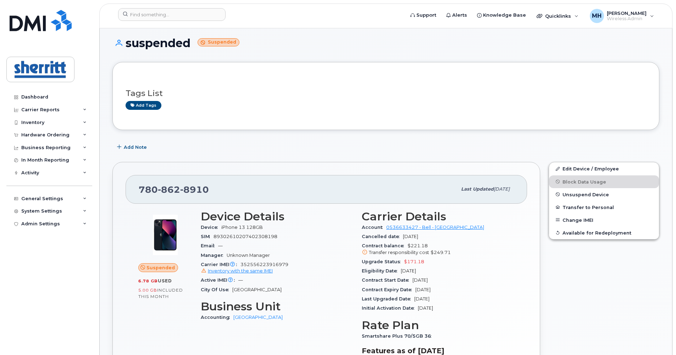
scroll to position [0, 0]
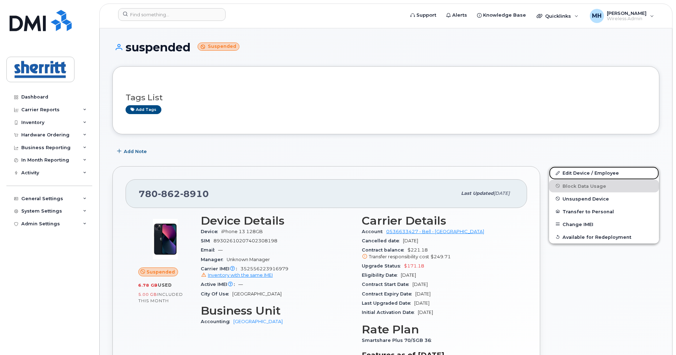
drag, startPoint x: 582, startPoint y: 171, endPoint x: 542, endPoint y: 169, distance: 40.5
click at [582, 171] on link "Edit Device / Employee" at bounding box center [604, 173] width 110 height 13
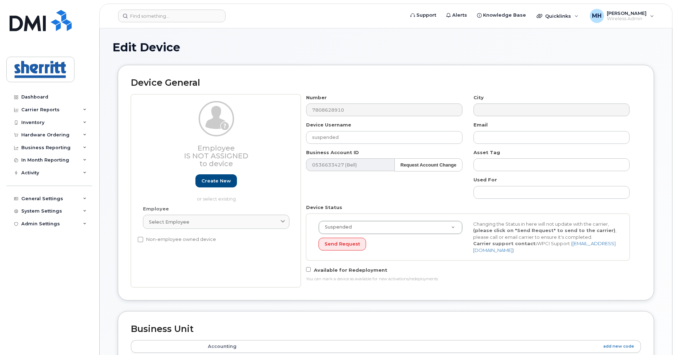
select select "5680457"
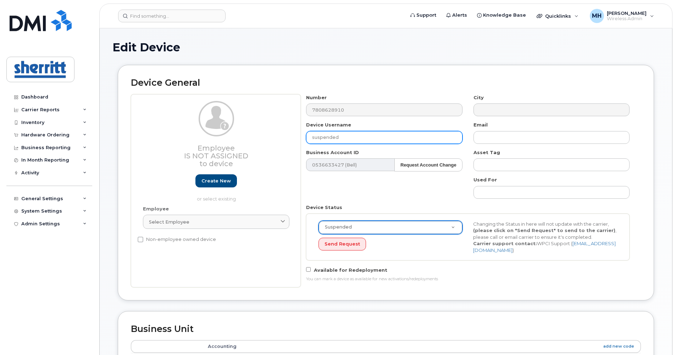
click at [367, 136] on input "suspended" at bounding box center [384, 137] width 156 height 13
paste input "Spare Phone"
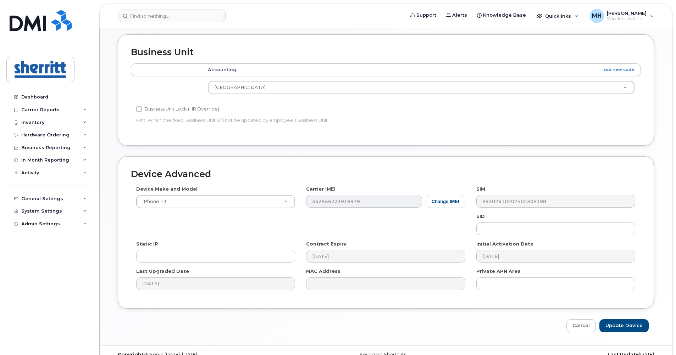
scroll to position [287, 0]
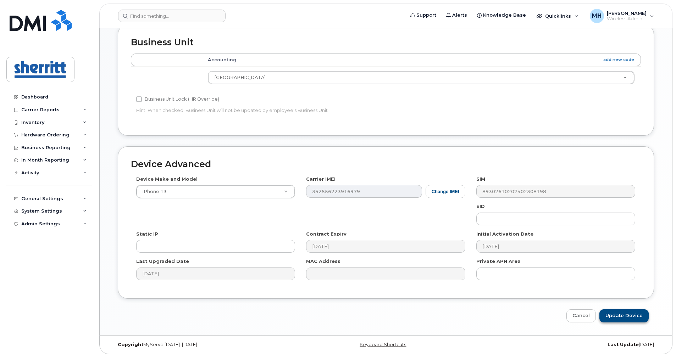
type input "suspended - Spare Phone"
click at [622, 320] on input "Update Device" at bounding box center [624, 316] width 49 height 13
type input "Saving..."
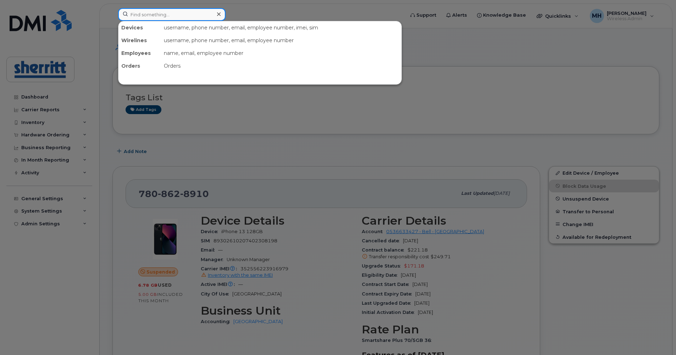
click at [176, 15] on input at bounding box center [171, 14] width 107 height 13
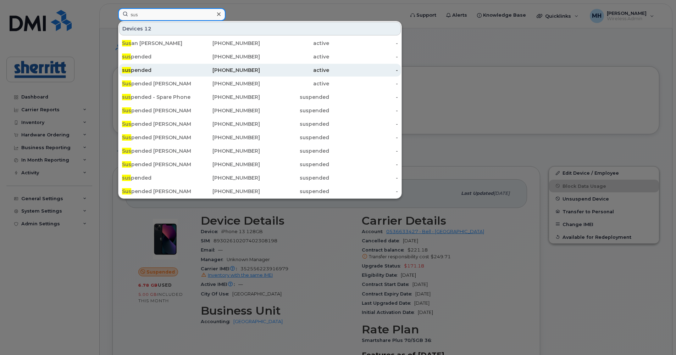
type input "sus"
click at [163, 71] on div "sus pended" at bounding box center [156, 70] width 69 height 7
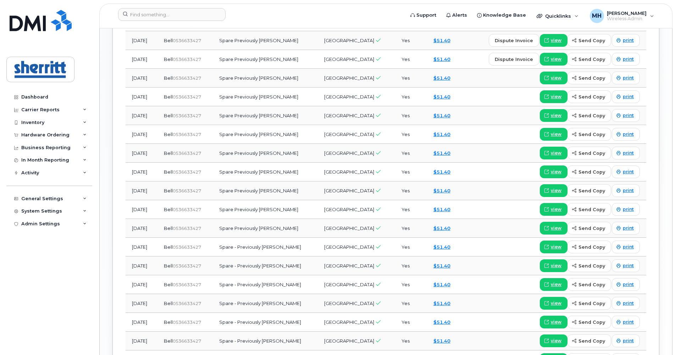
scroll to position [639, 0]
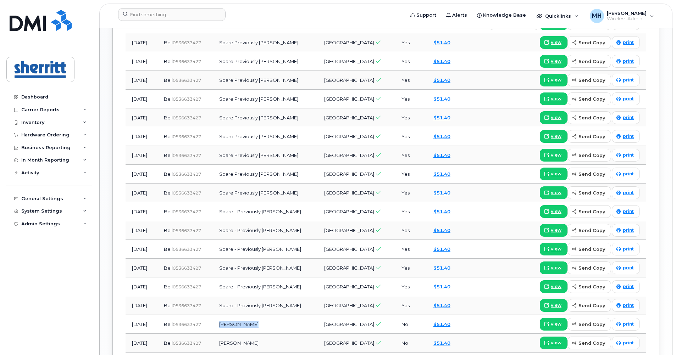
drag, startPoint x: 271, startPoint y: 326, endPoint x: 233, endPoint y: 325, distance: 38.3
click at [233, 325] on td "Gursewak Mann" at bounding box center [265, 324] width 105 height 19
drag, startPoint x: 233, startPoint y: 325, endPoint x: 288, endPoint y: 331, distance: 56.0
click at [288, 331] on td "Gursewak Mann" at bounding box center [265, 324] width 105 height 19
drag, startPoint x: 244, startPoint y: 306, endPoint x: 230, endPoint y: 305, distance: 14.2
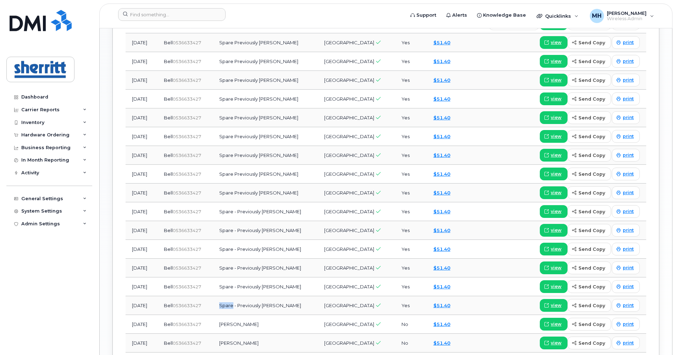
click at [230, 305] on td "Spare - Previously Gursewak Mann" at bounding box center [265, 306] width 105 height 19
copy td "Spare"
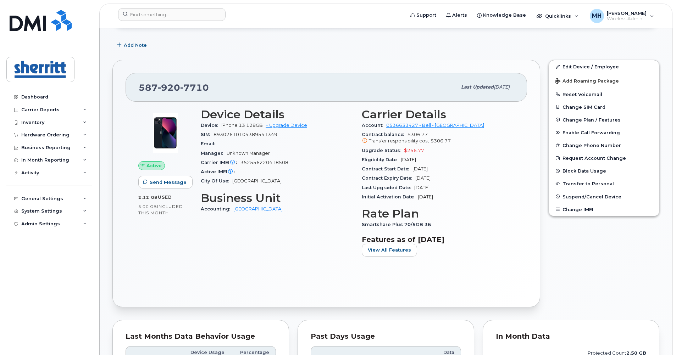
scroll to position [142, 0]
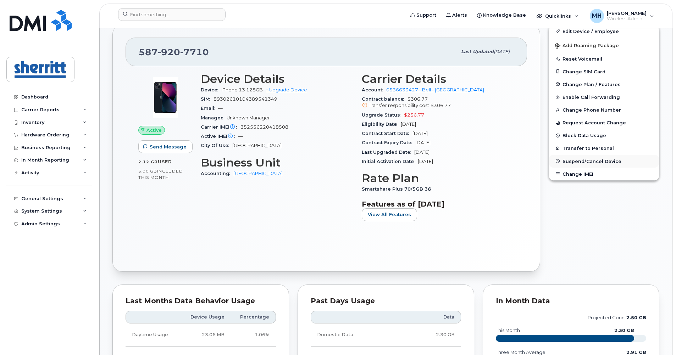
click at [609, 162] on span "Suspend/Cancel Device" at bounding box center [592, 161] width 59 height 5
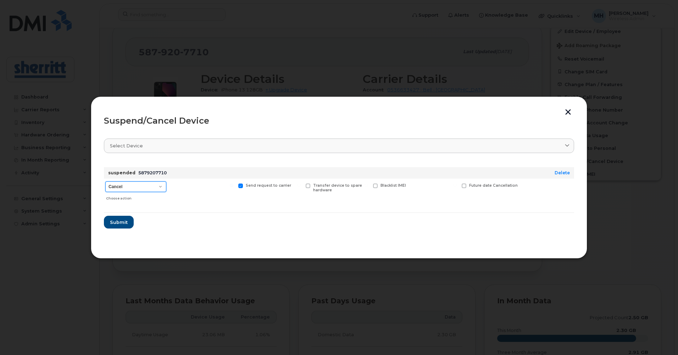
click at [158, 187] on select "Cancel Suspend - Extend Suspension Suspend - Reduced Rate Suspend - Full Rate S…" at bounding box center [135, 187] width 61 height 11
select select "[object Object]"
click at [105, 182] on select "Cancel Suspend - Extend Suspension Suspend - Reduced Rate Suspend - Full Rate S…" at bounding box center [135, 187] width 61 height 11
click at [126, 223] on span "Submit" at bounding box center [119, 222] width 18 height 7
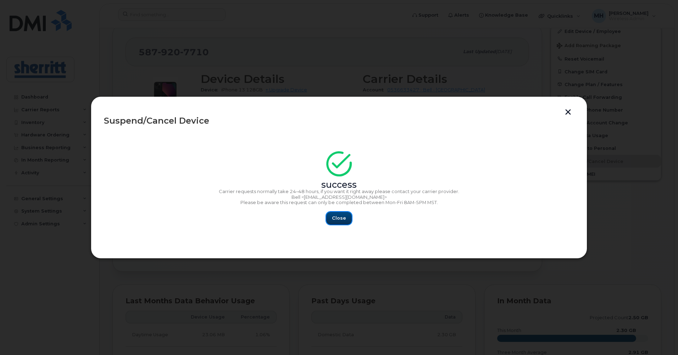
click at [341, 218] on span "Close" at bounding box center [339, 218] width 14 height 7
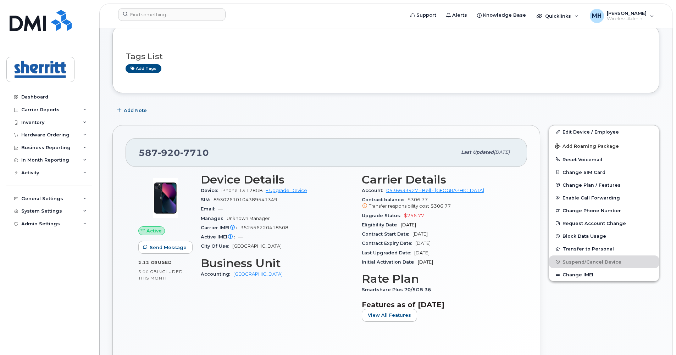
scroll to position [0, 0]
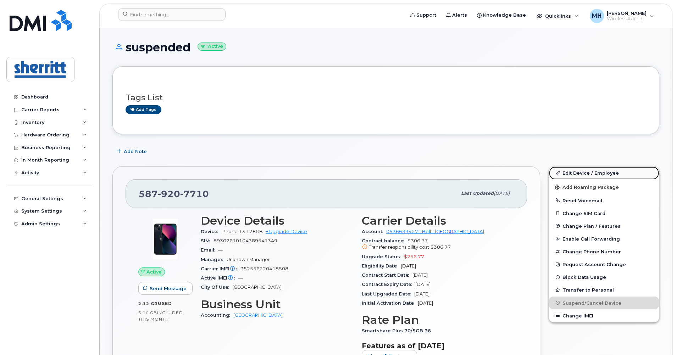
click at [582, 174] on link "Edit Device / Employee" at bounding box center [604, 173] width 110 height 13
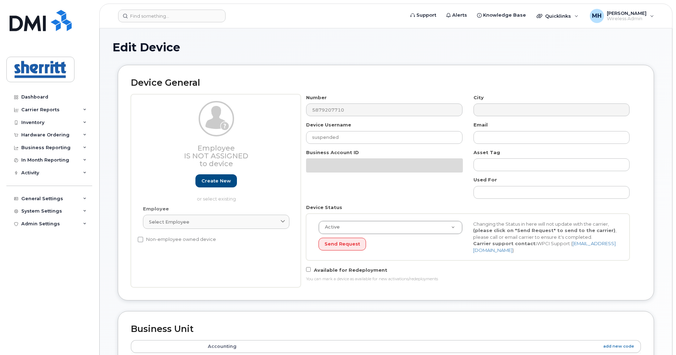
select select "5680457"
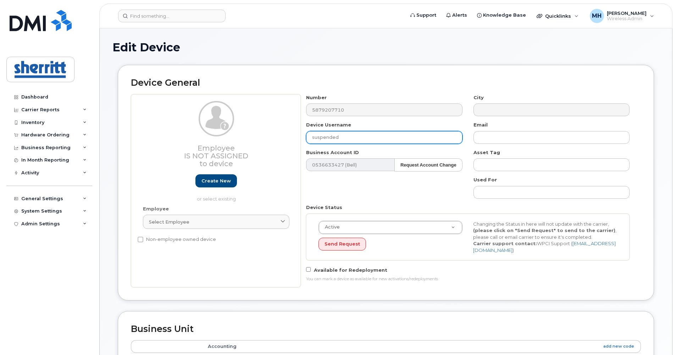
click at [365, 136] on input "suspended" at bounding box center [384, 137] width 156 height 13
paste input "Spare"
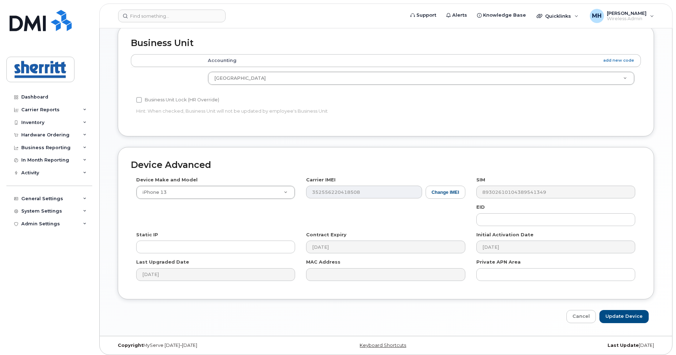
scroll to position [287, 0]
type input "suspended - Spare"
click at [628, 310] on input "Update Device" at bounding box center [624, 316] width 49 height 13
type input "Saving..."
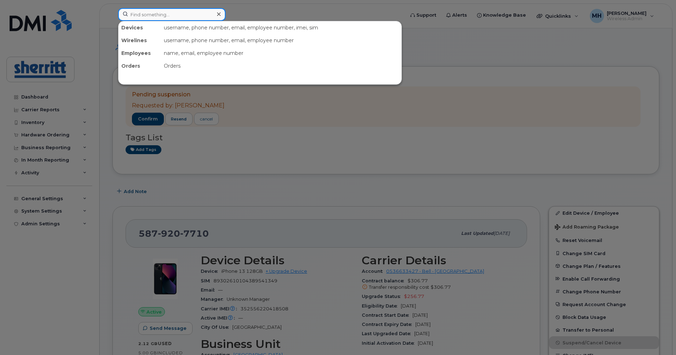
click at [142, 13] on input at bounding box center [171, 14] width 107 height 13
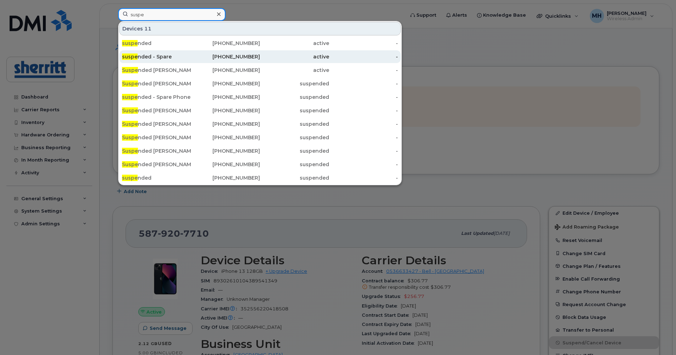
type input "suspe"
click at [186, 57] on div "suspe nded - Spare" at bounding box center [156, 56] width 69 height 7
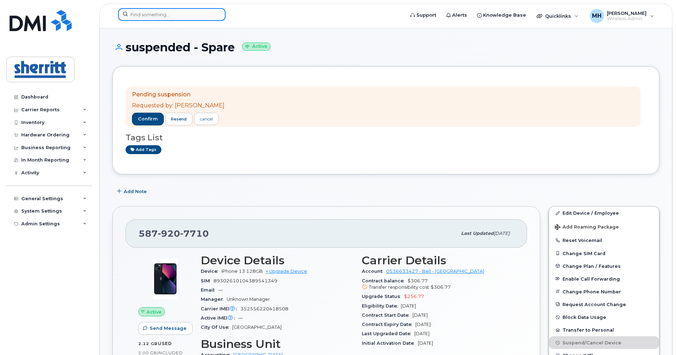
click at [151, 13] on input at bounding box center [171, 14] width 107 height 13
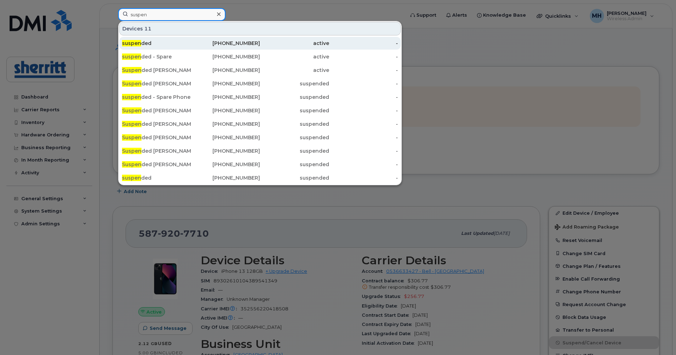
type input "suspen"
click at [201, 44] on div "[PHONE_NUMBER]" at bounding box center [225, 43] width 69 height 7
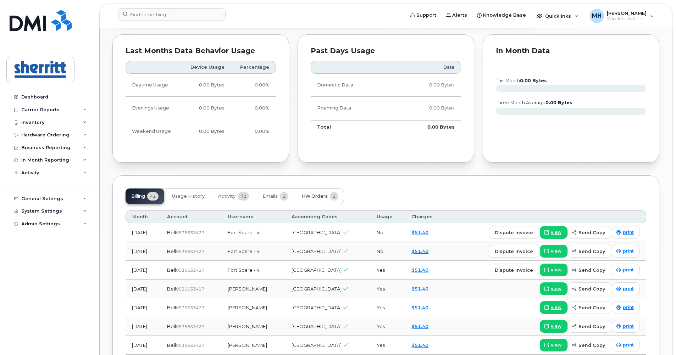
scroll to position [390, 0]
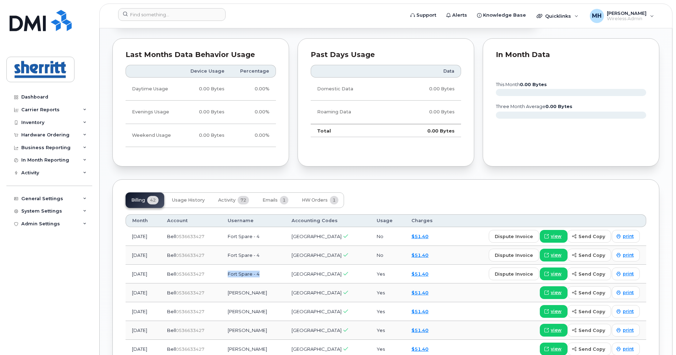
drag, startPoint x: 274, startPoint y: 275, endPoint x: 243, endPoint y: 276, distance: 31.2
click at [243, 276] on td "Fort Spare - 4" at bounding box center [252, 274] width 63 height 19
copy td "Fort Spare - 4"
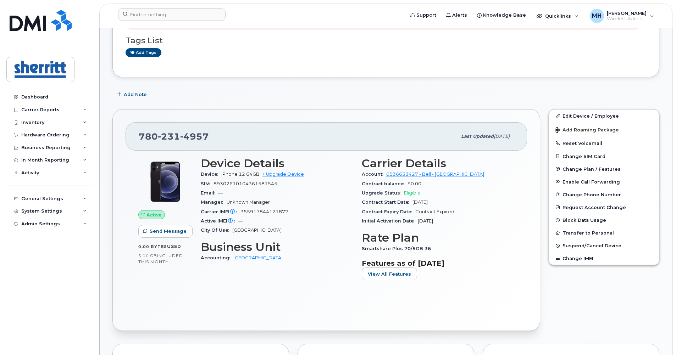
scroll to position [71, 0]
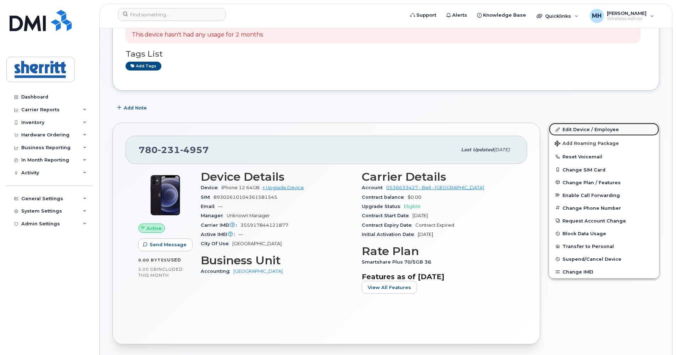
drag, startPoint x: 581, startPoint y: 129, endPoint x: 571, endPoint y: 131, distance: 9.7
click at [581, 129] on link "Edit Device / Employee" at bounding box center [604, 129] width 110 height 13
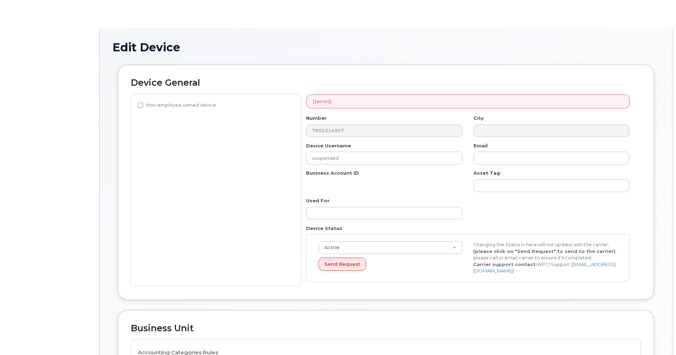
select select "5680457"
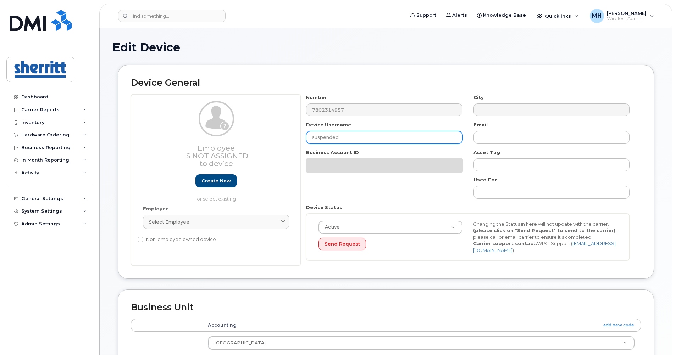
click at [346, 137] on input "suspended" at bounding box center [384, 137] width 156 height 13
paste input "Fort Spare - 4"
click at [369, 138] on input "suspended - Fort Spare - 4" at bounding box center [384, 137] width 156 height 13
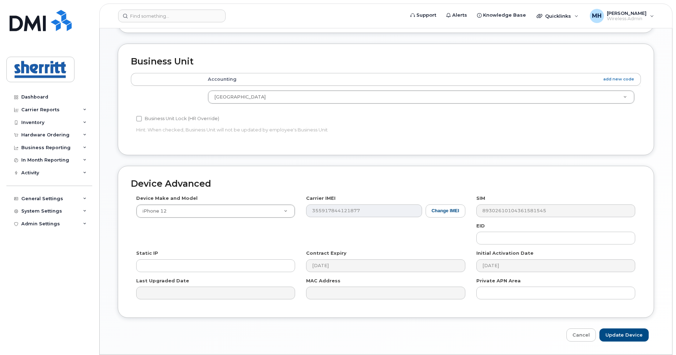
scroll to position [265, 0]
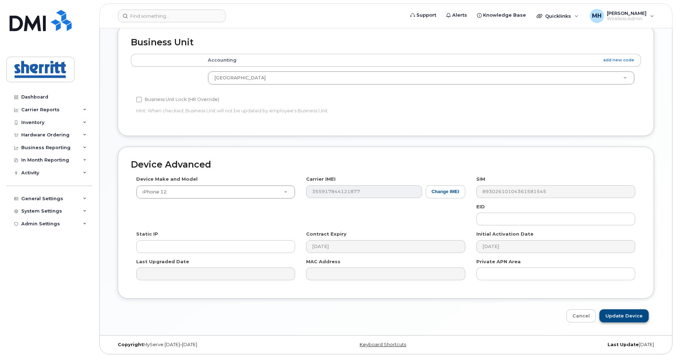
type input "suspended - Fort Spare4"
click at [630, 312] on input "Update Device" at bounding box center [624, 316] width 49 height 13
type input "Saving..."
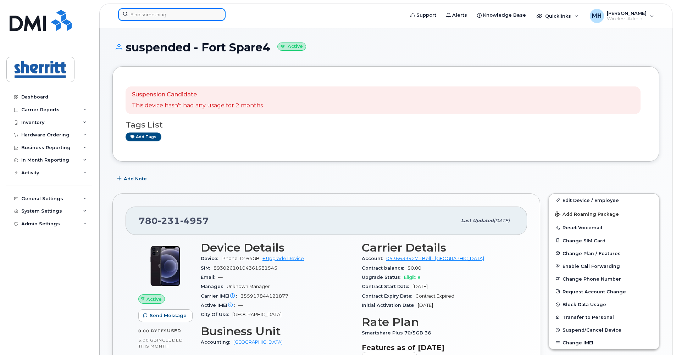
click at [203, 11] on input at bounding box center [171, 14] width 107 height 13
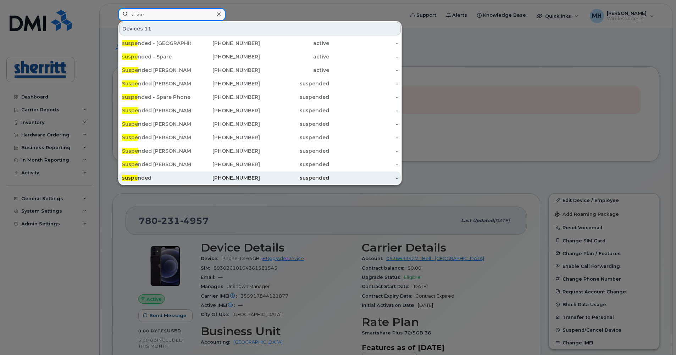
type input "suspe"
click at [174, 177] on div "suspe nded" at bounding box center [156, 178] width 69 height 7
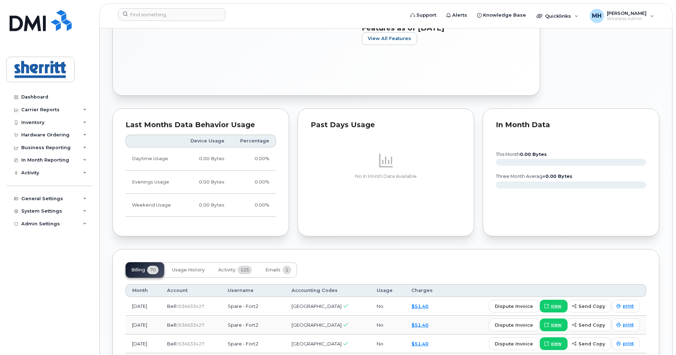
scroll to position [426, 0]
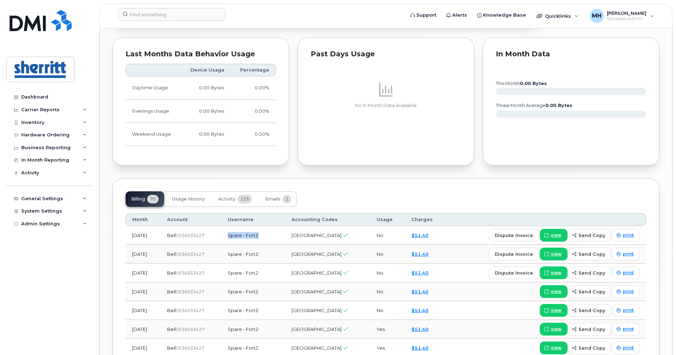
drag, startPoint x: 272, startPoint y: 236, endPoint x: 242, endPoint y: 233, distance: 30.6
click at [242, 233] on td "Spare - Fort2" at bounding box center [252, 235] width 63 height 19
copy td "Spare - Fort2"
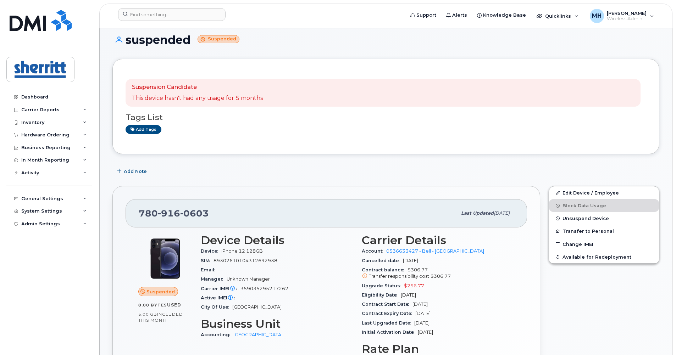
scroll to position [0, 0]
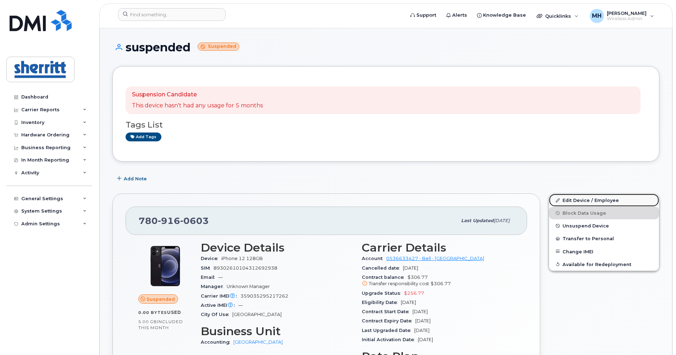
click at [576, 199] on link "Edit Device / Employee" at bounding box center [604, 200] width 110 height 13
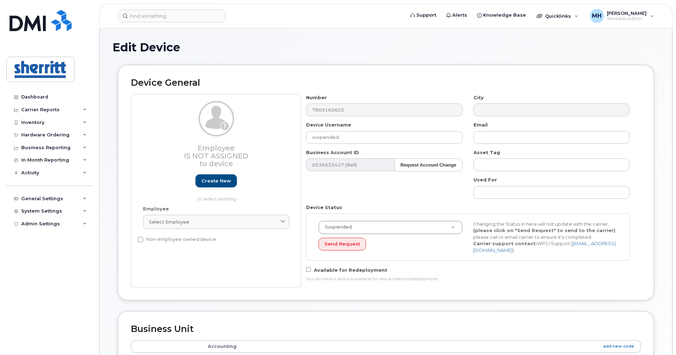
select select "5680457"
click at [376, 137] on input "suspended" at bounding box center [384, 137] width 156 height 13
click at [353, 138] on input "suspended" at bounding box center [384, 137] width 156 height 13
paste input "Spare - Fort2"
click at [360, 136] on input "suspended - Spare - Fort2" at bounding box center [384, 137] width 156 height 13
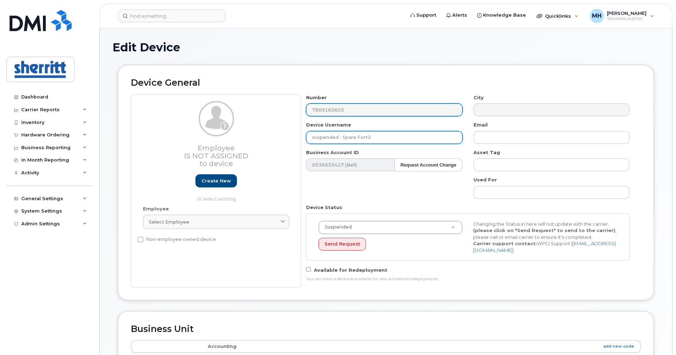
type input "suspended - Spare Fort2"
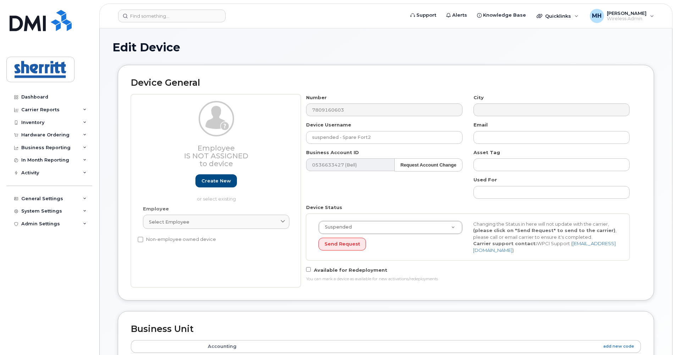
click at [303, 100] on div "Number 7809160603" at bounding box center [384, 105] width 167 height 22
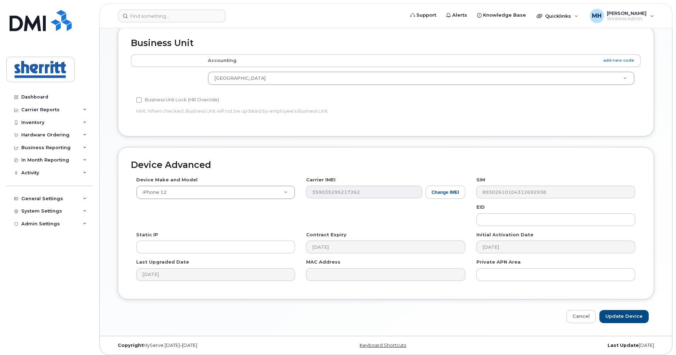
scroll to position [287, 0]
drag, startPoint x: 623, startPoint y: 316, endPoint x: 462, endPoint y: 286, distance: 164.3
click at [623, 316] on input "Update Device" at bounding box center [624, 316] width 49 height 13
type input "Saving..."
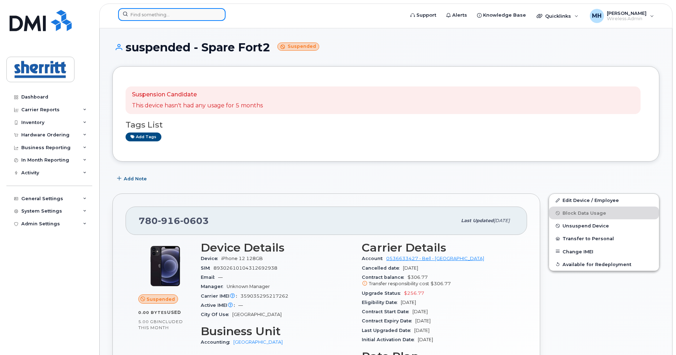
click at [158, 15] on input at bounding box center [171, 14] width 107 height 13
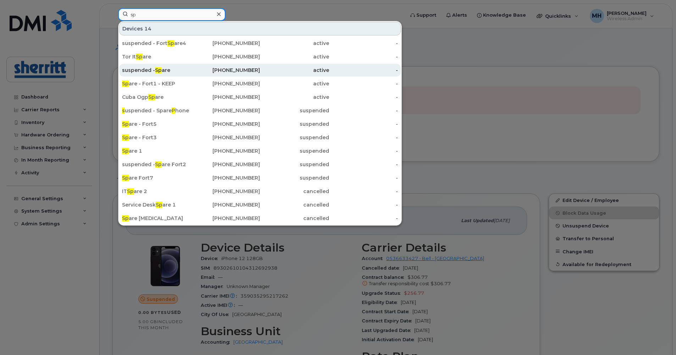
type input "s"
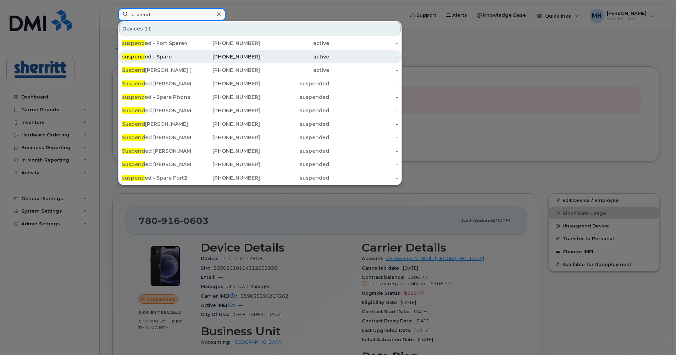
type input "suspend"
click at [191, 57] on div "587-920-7710" at bounding box center [225, 56] width 69 height 7
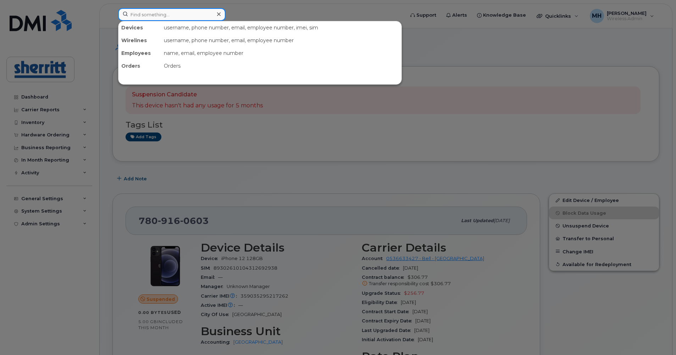
click at [169, 17] on input at bounding box center [171, 14] width 107 height 13
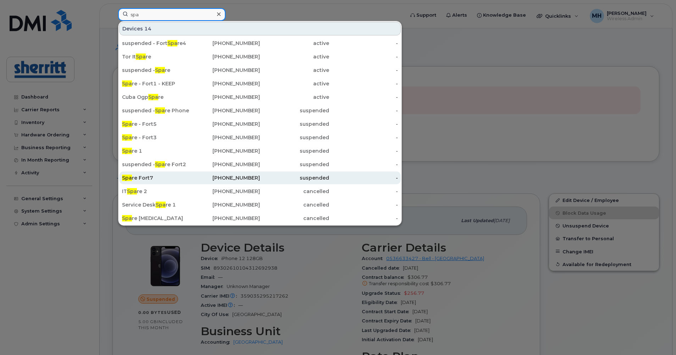
type input "spa"
click at [184, 178] on div "Spa re Fort7" at bounding box center [156, 178] width 69 height 7
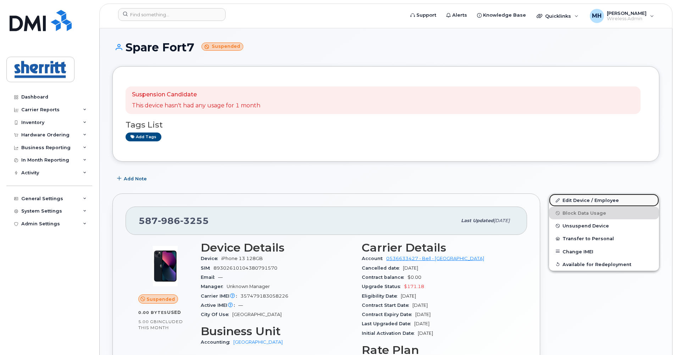
click at [572, 200] on link "Edit Device / Employee" at bounding box center [604, 200] width 110 height 13
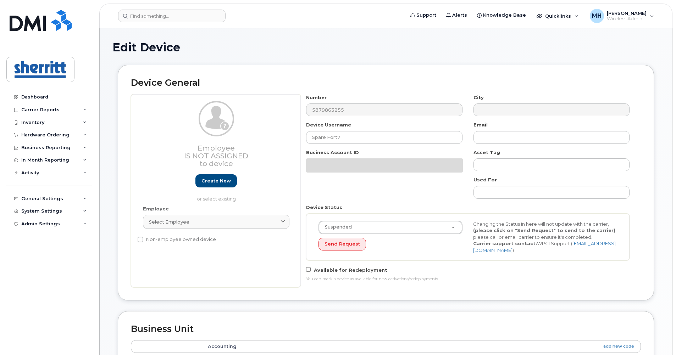
select select "5680457"
click at [294, 109] on div "Employee Is not assigned to device Create new or select existing Employee Selec…" at bounding box center [386, 190] width 510 height 193
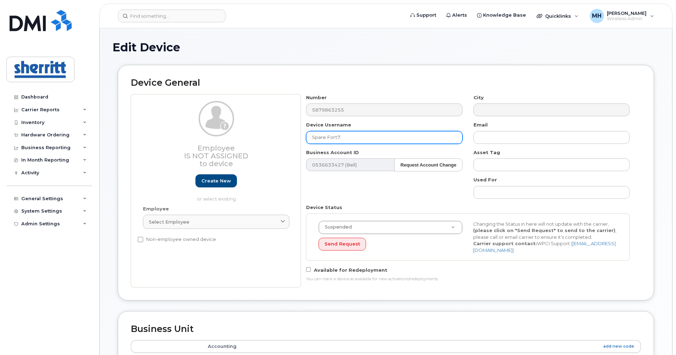
click at [311, 135] on input "Spare Fort7" at bounding box center [384, 137] width 156 height 13
click at [338, 133] on input "Spare Fort7" at bounding box center [384, 137] width 156 height 13
click at [310, 139] on input "Spare Fort7" at bounding box center [384, 137] width 156 height 13
paste input "suspended"
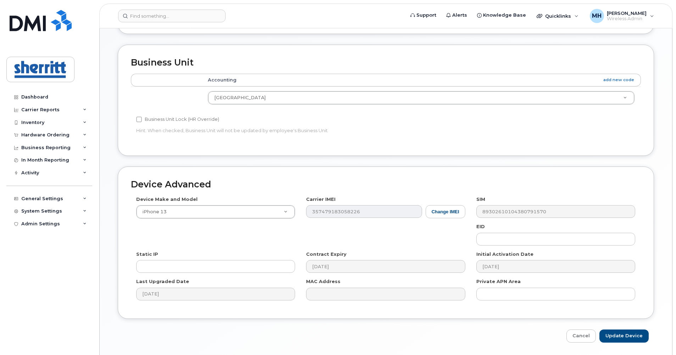
scroll to position [287, 0]
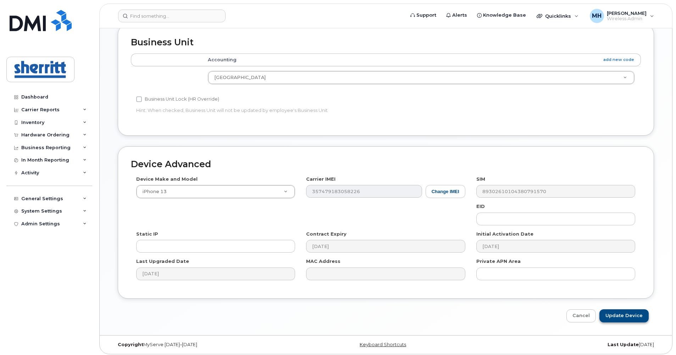
type input "suspended - Spare Fort7"
drag, startPoint x: 613, startPoint y: 311, endPoint x: 576, endPoint y: 265, distance: 59.1
click at [613, 312] on input "Update Device" at bounding box center [624, 316] width 49 height 13
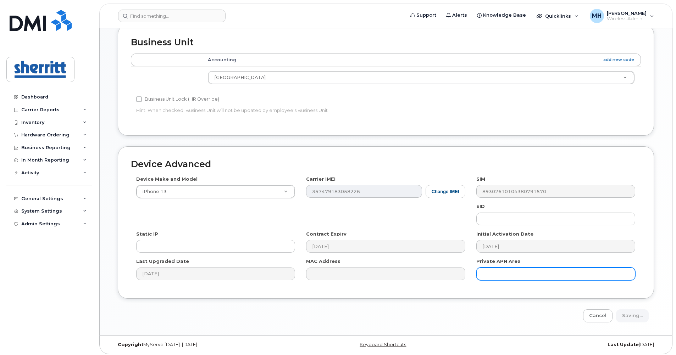
type input "Saving..."
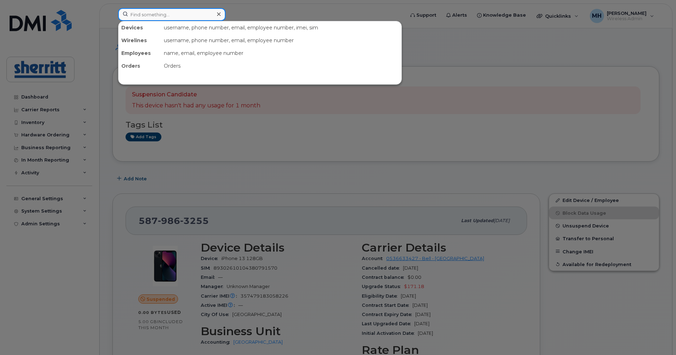
click at [153, 16] on input at bounding box center [171, 14] width 107 height 13
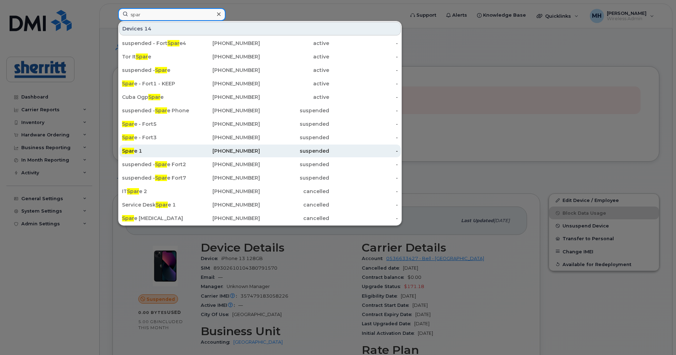
type input "spar"
click at [176, 150] on div "Spar e 1" at bounding box center [156, 151] width 69 height 7
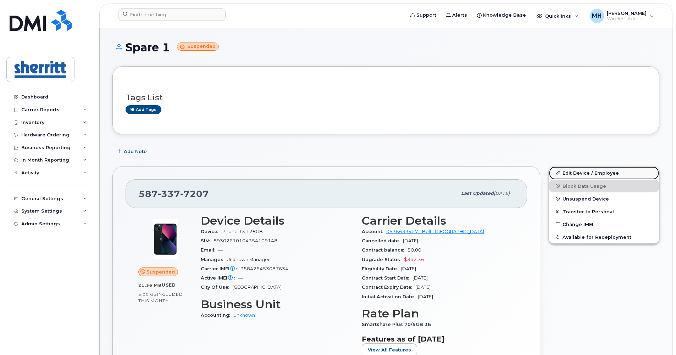
click at [571, 175] on link "Edit Device / Employee" at bounding box center [604, 173] width 110 height 13
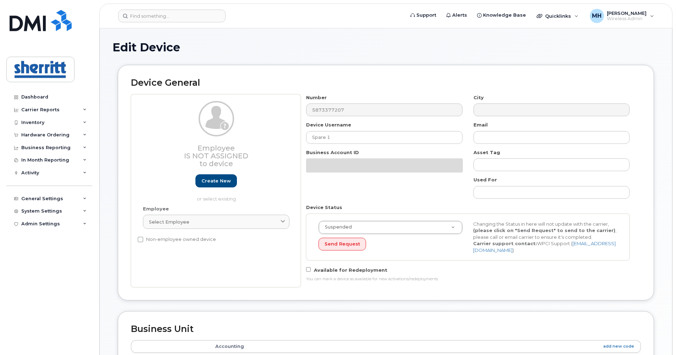
select select "564648"
click at [293, 112] on div "Employee Is not assigned to device Create new or select existing Employee Selec…" at bounding box center [386, 190] width 510 height 193
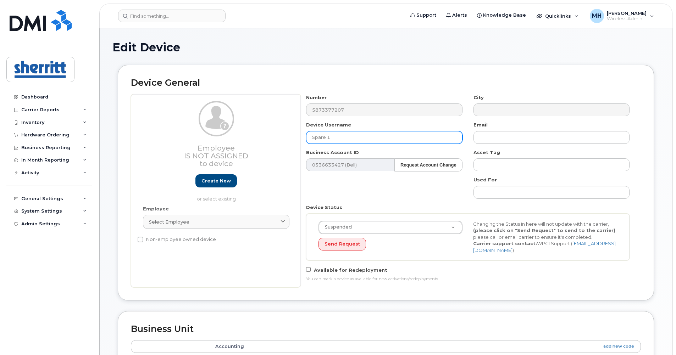
drag, startPoint x: 348, startPoint y: 137, endPoint x: 333, endPoint y: 138, distance: 15.6
click at [348, 137] on input "Spare 1" at bounding box center [384, 137] width 156 height 13
click at [328, 138] on input "Spare 1" at bounding box center [384, 137] width 156 height 13
click at [311, 136] on input "Spare1" at bounding box center [384, 137] width 156 height 13
paste input "suspended"
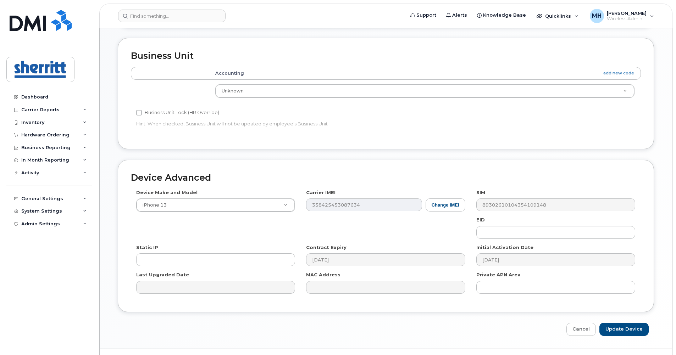
scroll to position [287, 0]
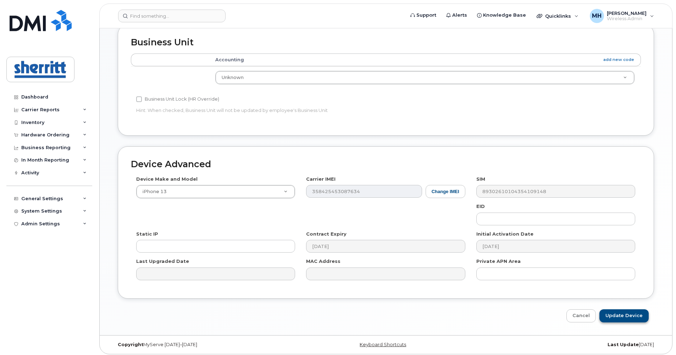
type input "suspended - Spare1"
drag, startPoint x: 627, startPoint y: 315, endPoint x: 658, endPoint y: 217, distance: 102.5
click at [627, 315] on input "Update Device" at bounding box center [624, 316] width 49 height 13
type input "Saving..."
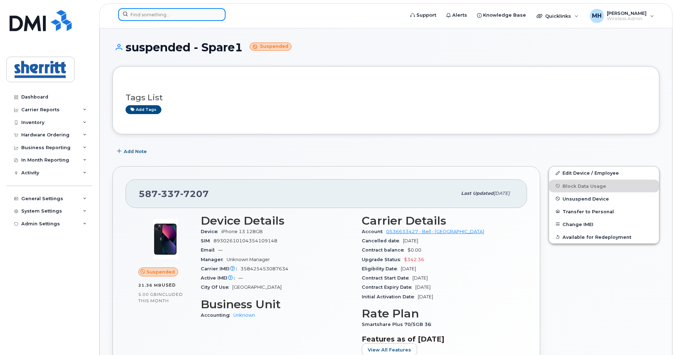
click at [187, 20] on input at bounding box center [171, 14] width 107 height 13
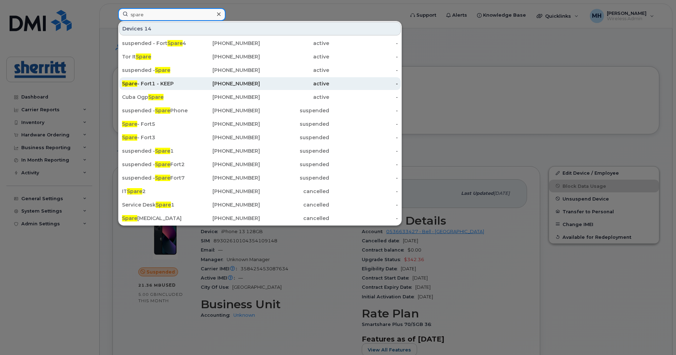
type input "spare"
click at [184, 82] on div "Spare - Fort1 - KEEP" at bounding box center [156, 83] width 69 height 7
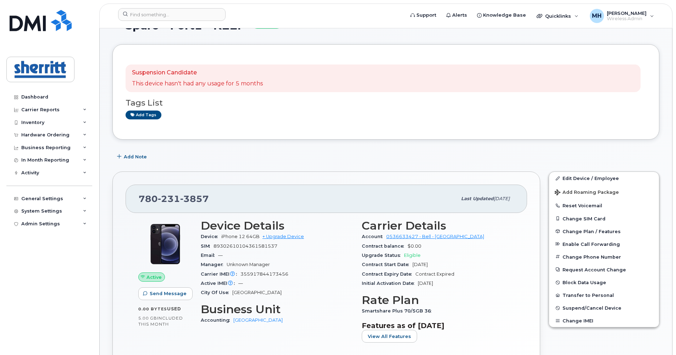
scroll to position [35, 0]
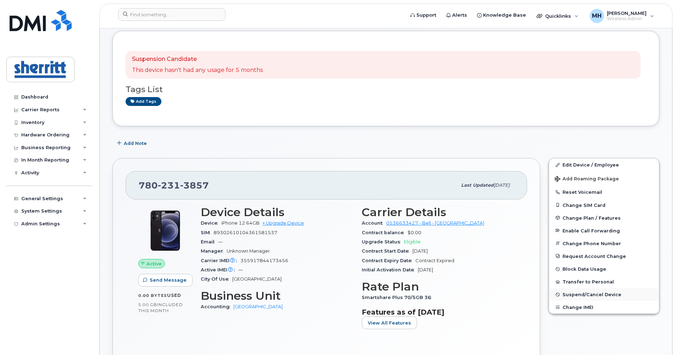
click at [599, 295] on span "Suspend/Cancel Device" at bounding box center [592, 294] width 59 height 5
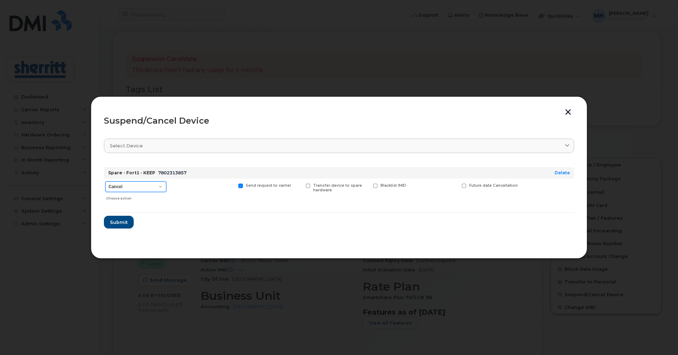
click at [158, 186] on select "Cancel Suspend - Extend Suspension Suspend - Reduced Rate Suspend - Full Rate S…" at bounding box center [135, 187] width 61 height 11
select select "[object Object]"
click at [105, 182] on select "Cancel Suspend - Extend Suspension Suspend - Reduced Rate Suspend - Full Rate S…" at bounding box center [135, 187] width 61 height 11
click at [125, 225] on span "Submit" at bounding box center [119, 222] width 18 height 7
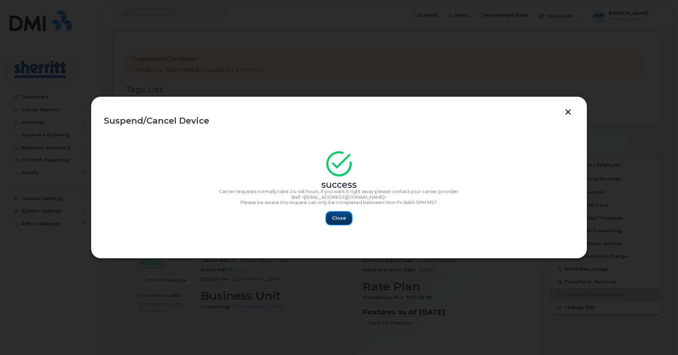
click at [348, 219] on button "Close" at bounding box center [339, 218] width 26 height 13
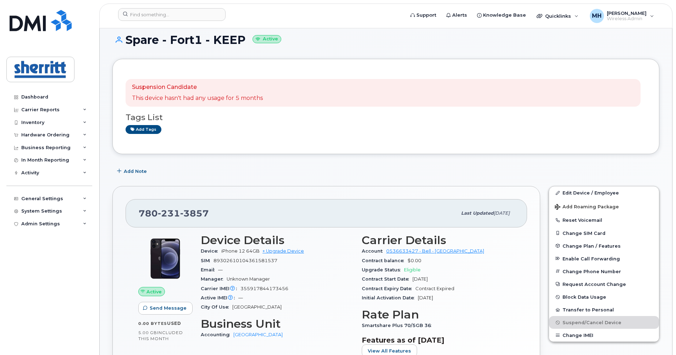
scroll to position [0, 0]
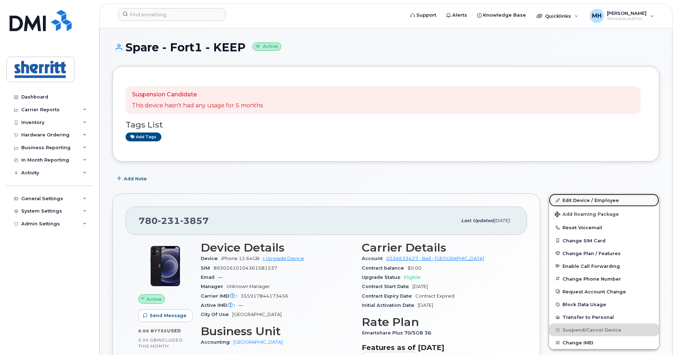
click at [589, 198] on link "Edit Device / Employee" at bounding box center [604, 200] width 110 height 13
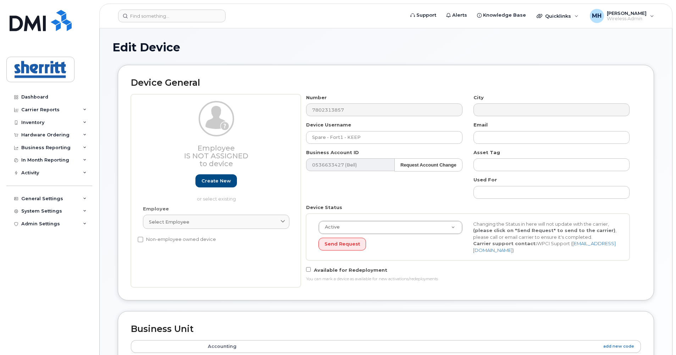
select select "5680457"
click at [329, 137] on input "Spare - Fort1 - KEEP" at bounding box center [384, 137] width 156 height 13
click at [360, 138] on input "Spare - Fort1 - KEEP" at bounding box center [384, 137] width 156 height 13
click at [329, 139] on input "Spare - Fort1" at bounding box center [384, 137] width 156 height 13
click at [313, 137] on input "Spare Fort1" at bounding box center [384, 137] width 156 height 13
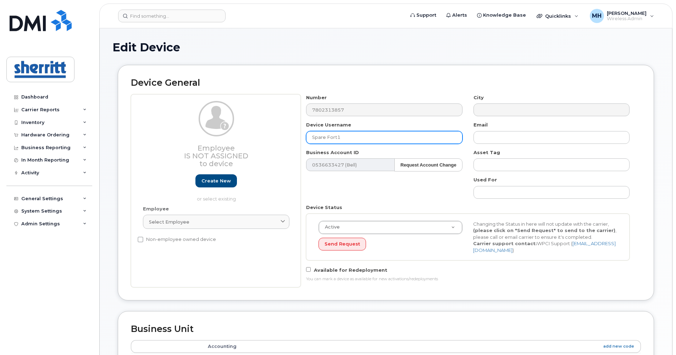
click at [311, 137] on input "Spare Fort1" at bounding box center [384, 137] width 156 height 13
paste input "suspended"
type input "suspended - Spare Fort1"
click at [391, 200] on div "Number 7802313857 City Device Username suspended - Spare Fort1 Email Business A…" at bounding box center [468, 190] width 335 height 193
click at [279, 110] on div "Employee Is not assigned to device Create new or select existing Employee Selec…" at bounding box center [386, 190] width 510 height 193
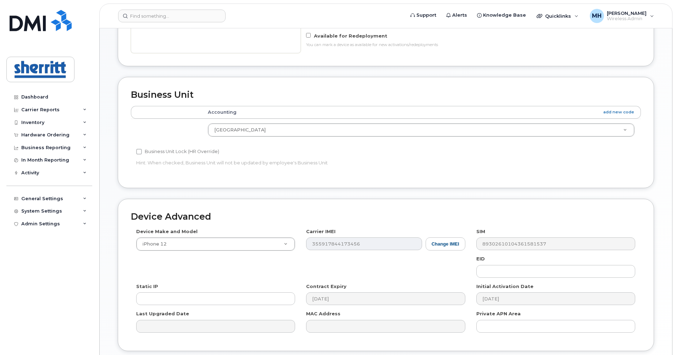
scroll to position [287, 0]
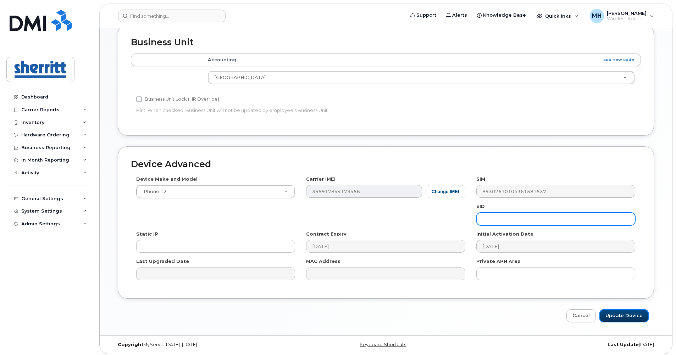
drag, startPoint x: 622, startPoint y: 311, endPoint x: 547, endPoint y: 213, distance: 123.3
click at [622, 311] on input "Update Device" at bounding box center [624, 316] width 49 height 13
type input "Saving..."
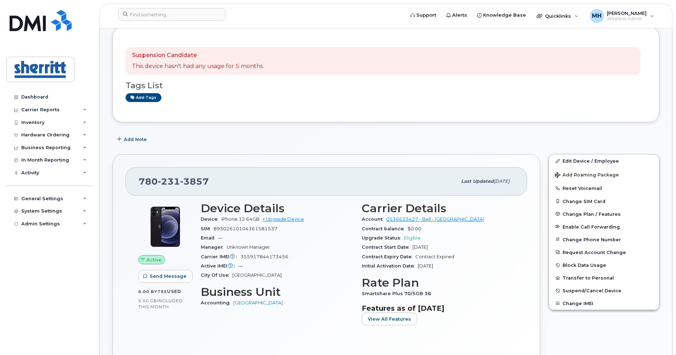
scroll to position [71, 0]
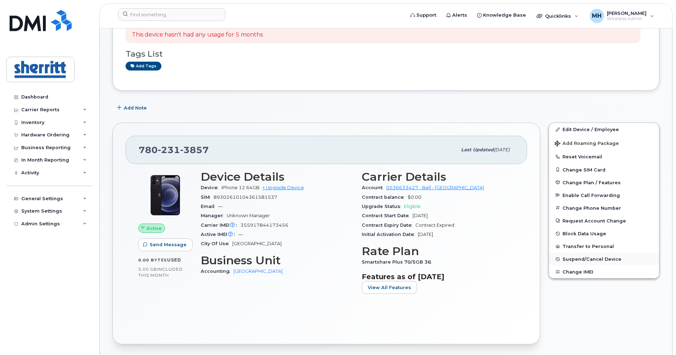
click at [584, 259] on span "Suspend/Cancel Device" at bounding box center [592, 259] width 59 height 5
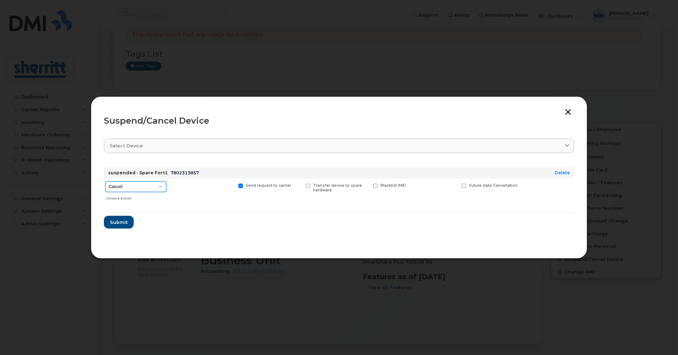
click at [159, 189] on select "Cancel Suspend - Extend Suspension Suspend - Reduced Rate Suspend - Full Rate S…" at bounding box center [135, 187] width 61 height 11
select select "[object Object]"
click at [105, 182] on select "Cancel Suspend - Extend Suspension Suspend - Reduced Rate Suspend - Full Rate S…" at bounding box center [135, 187] width 61 height 11
click at [122, 226] on button "Submit" at bounding box center [118, 222] width 29 height 13
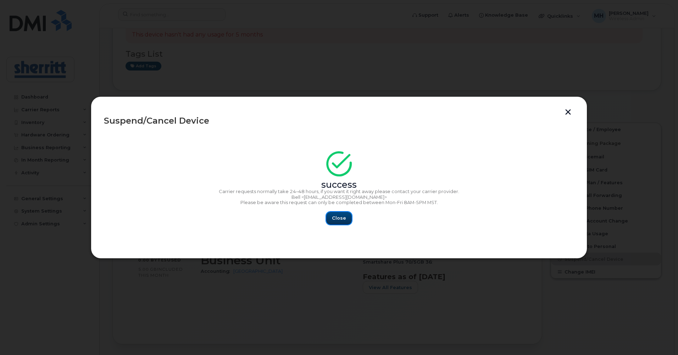
click at [337, 222] on button "Close" at bounding box center [339, 218] width 26 height 13
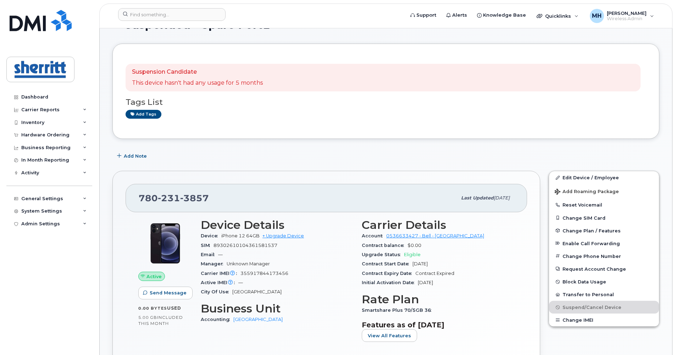
scroll to position [0, 0]
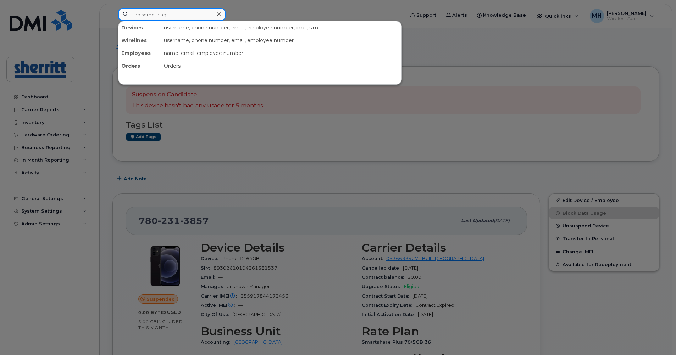
click at [172, 17] on input at bounding box center [171, 14] width 107 height 13
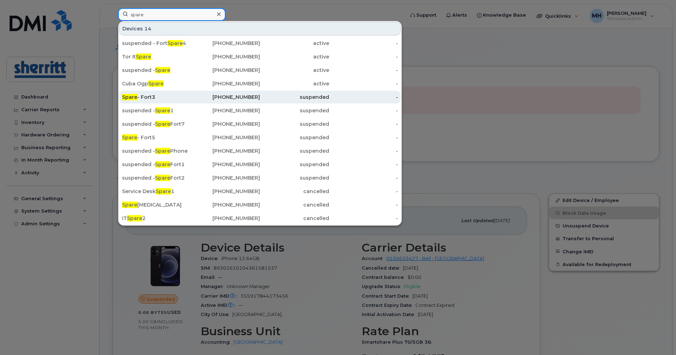
type input "spare"
click at [152, 96] on div "Spare - Fort3" at bounding box center [156, 97] width 69 height 7
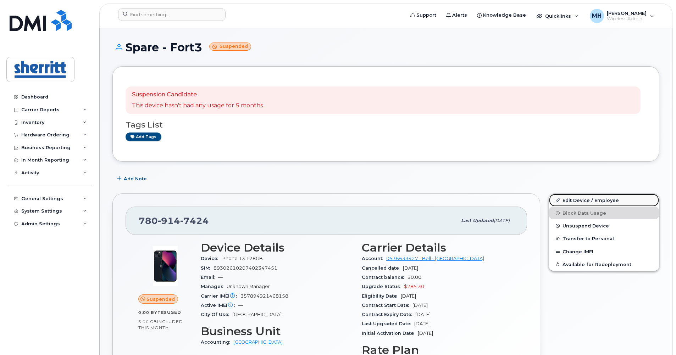
click at [582, 199] on link "Edit Device / Employee" at bounding box center [604, 200] width 110 height 13
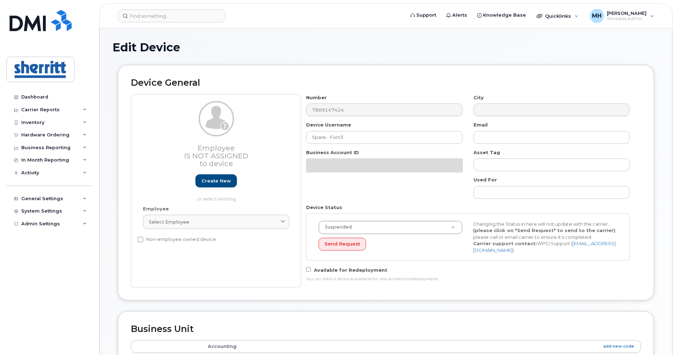
select select "5680457"
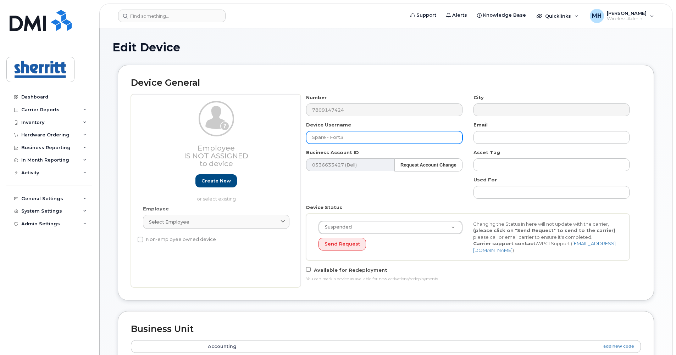
click at [330, 138] on input "Spare - Fort3" at bounding box center [384, 137] width 156 height 13
click at [313, 139] on input "Spare Fort3" at bounding box center [384, 137] width 156 height 13
paste input "suspended"
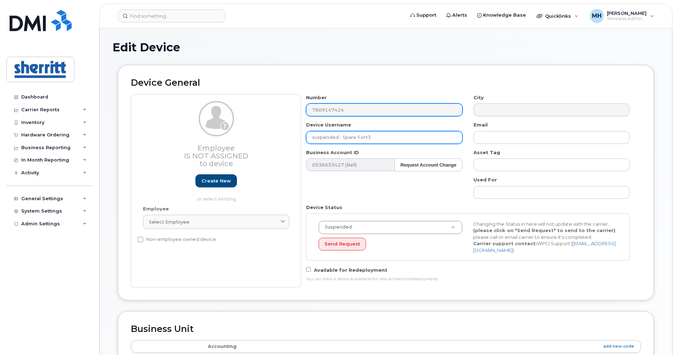
type input "suspended - Spare Fort3"
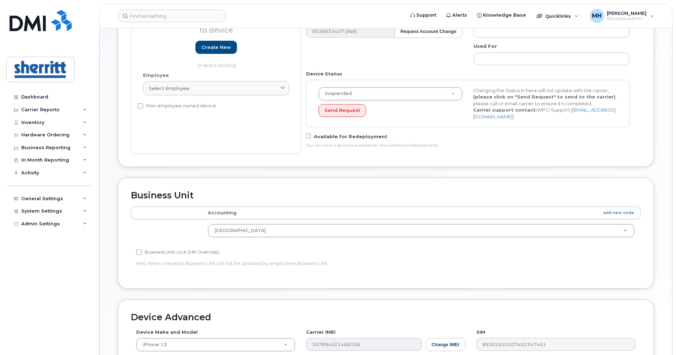
scroll to position [287, 0]
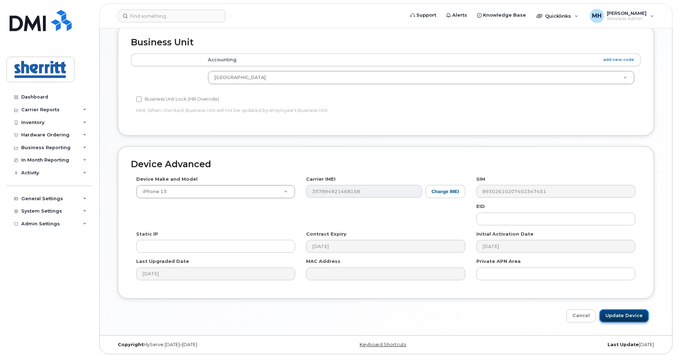
click at [628, 316] on input "Update Device" at bounding box center [624, 316] width 49 height 13
type input "Saving..."
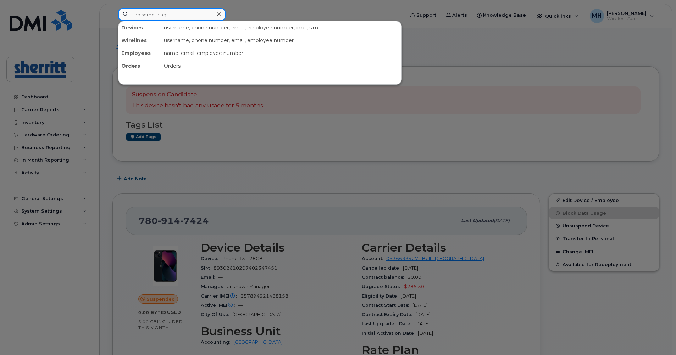
click at [181, 16] on input at bounding box center [171, 14] width 107 height 13
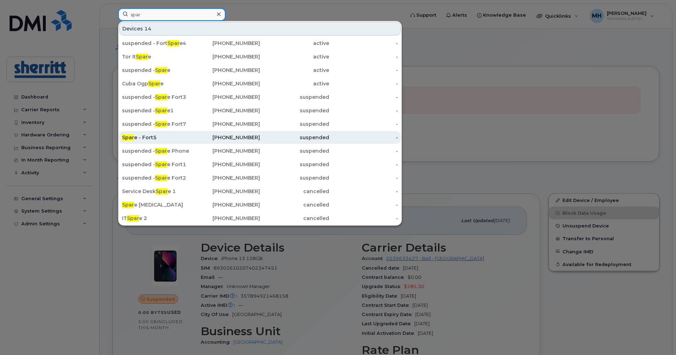
type input "spar"
click at [161, 138] on div "Spar e - Fort5" at bounding box center [156, 137] width 69 height 7
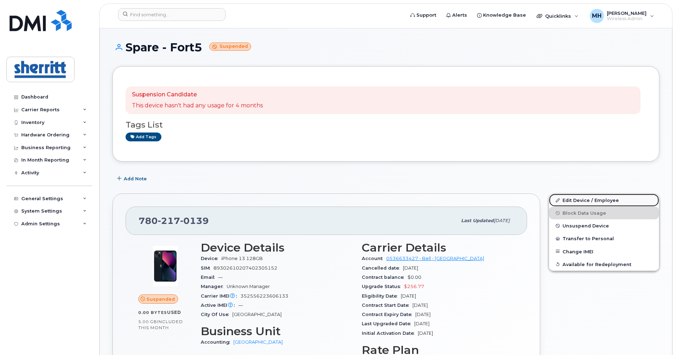
click at [585, 197] on link "Edit Device / Employee" at bounding box center [604, 200] width 110 height 13
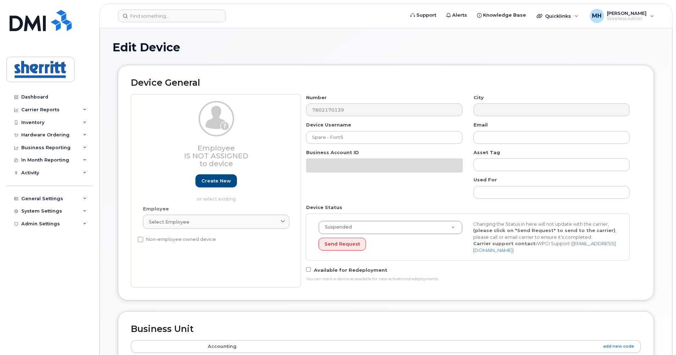
select select "5680457"
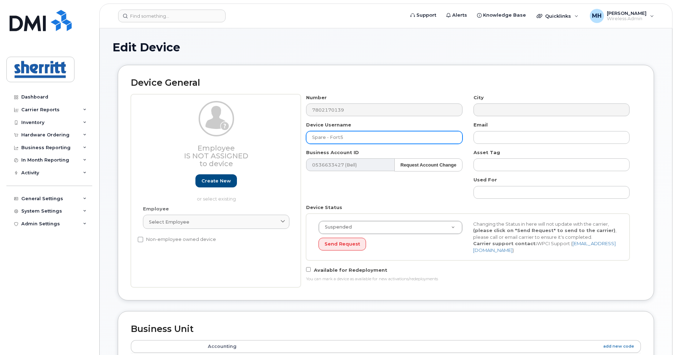
click at [331, 136] on input "Spare - Fort5" at bounding box center [384, 137] width 156 height 13
click at [330, 136] on input "Spare - Fort5" at bounding box center [384, 137] width 156 height 13
paste input "7809147424"
click at [312, 137] on input "Spare Fort5" at bounding box center [384, 137] width 156 height 13
paste input "suspended"
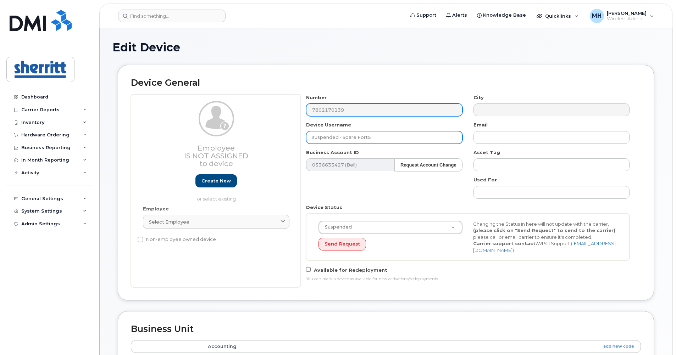
type input "suspended - Spare Fort5"
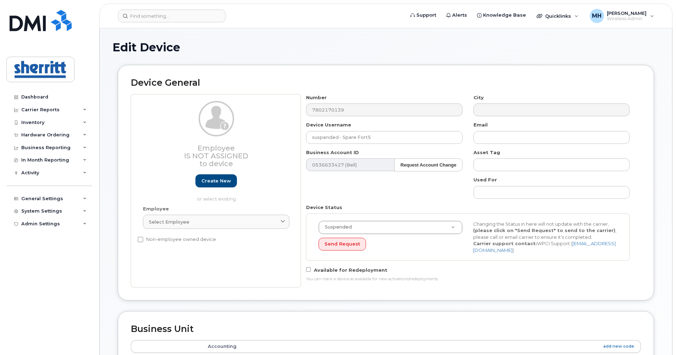
click at [305, 109] on div "Number 7802170139" at bounding box center [384, 105] width 167 height 22
click at [298, 110] on div "Employee Is not assigned to device Create new or select existing Employee Selec…" at bounding box center [386, 190] width 510 height 193
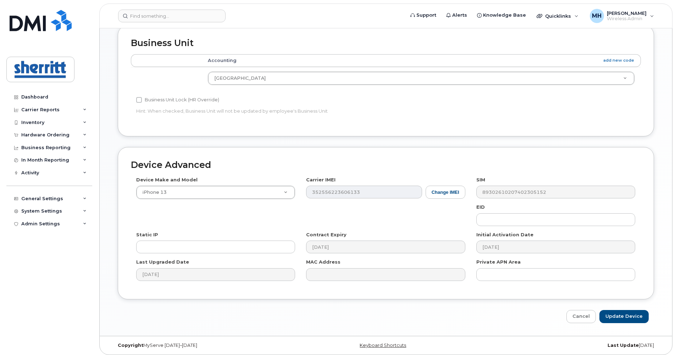
scroll to position [287, 0]
drag, startPoint x: 640, startPoint y: 309, endPoint x: 545, endPoint y: 215, distance: 134.0
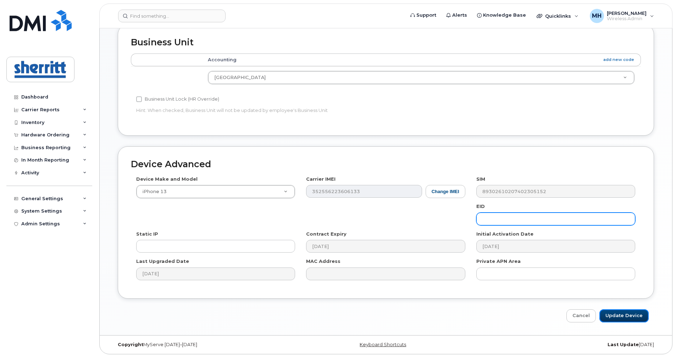
click at [640, 310] on input "Update Device" at bounding box center [624, 316] width 49 height 13
type input "Saving..."
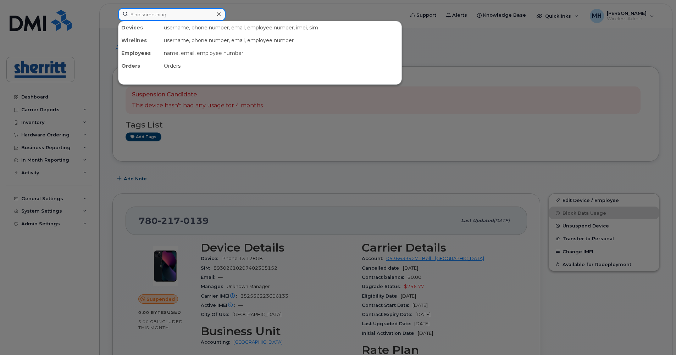
click at [173, 17] on input at bounding box center [171, 14] width 107 height 13
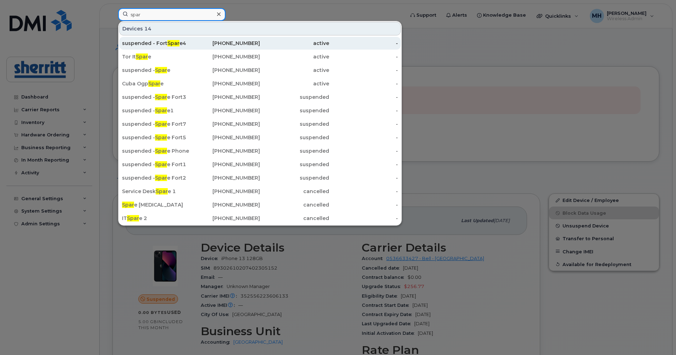
type input "spar"
click at [172, 43] on span "Spar" at bounding box center [173, 43] width 12 height 6
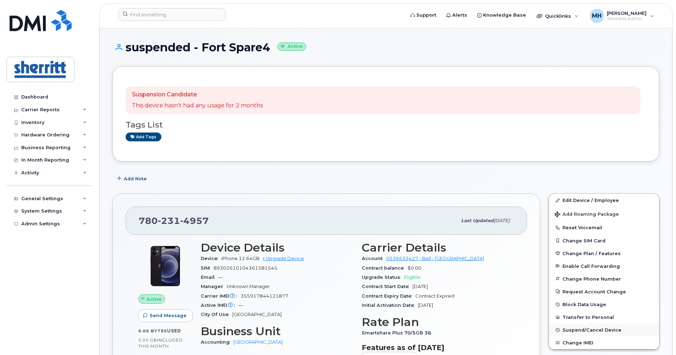
click at [597, 332] on span "Suspend/Cancel Device" at bounding box center [592, 330] width 59 height 5
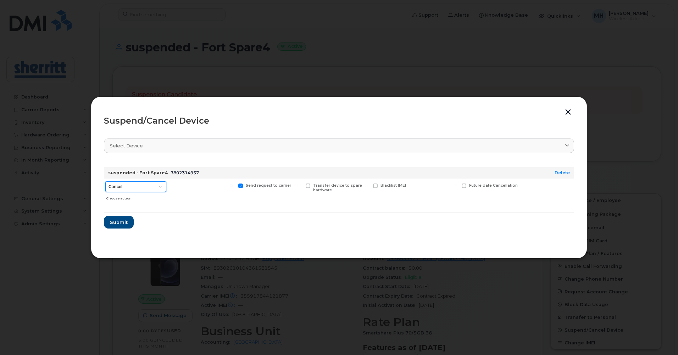
click at [160, 186] on select "Cancel Suspend - Extend Suspension Suspend - Reduced Rate Suspend - Full Rate S…" at bounding box center [135, 187] width 61 height 11
select select "[object Object]"
click at [105, 182] on select "Cancel Suspend - Extend Suspension Suspend - Reduced Rate Suspend - Full Rate S…" at bounding box center [135, 187] width 61 height 11
click at [122, 222] on span "Submit" at bounding box center [119, 222] width 18 height 7
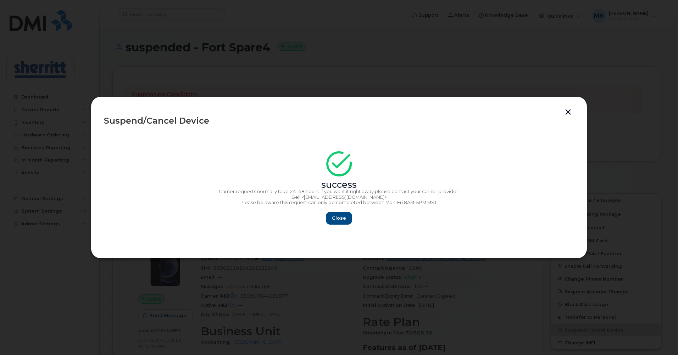
click at [568, 113] on button "button" at bounding box center [568, 112] width 11 height 7
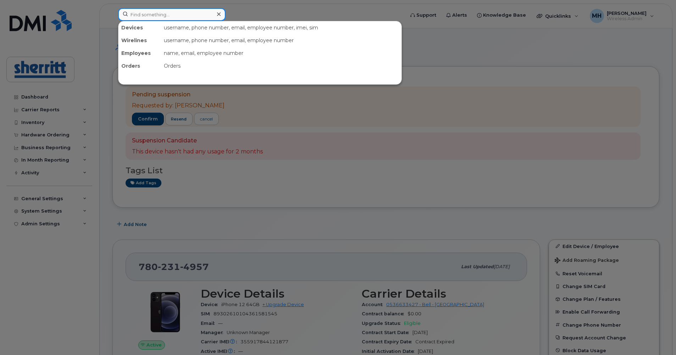
click at [191, 13] on input at bounding box center [171, 14] width 107 height 13
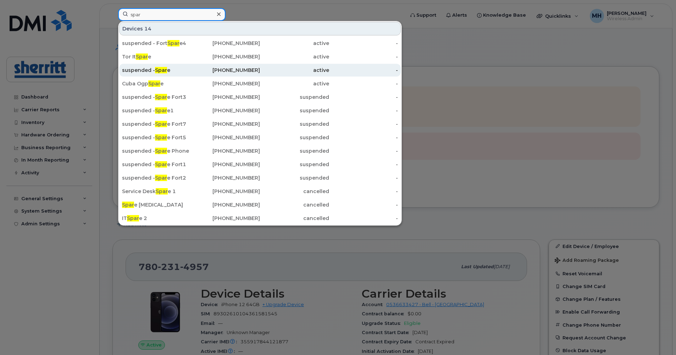
type input "spar"
click at [185, 72] on div "suspended - Spar e" at bounding box center [156, 70] width 69 height 7
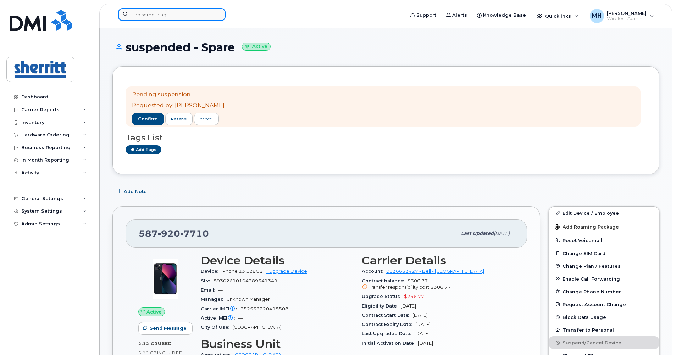
click at [146, 16] on input at bounding box center [171, 14] width 107 height 13
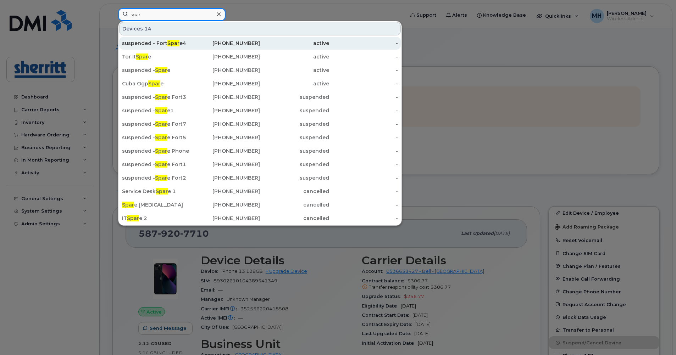
type input "spar"
click at [170, 40] on div "suspended - Fort Spar e4" at bounding box center [156, 43] width 69 height 7
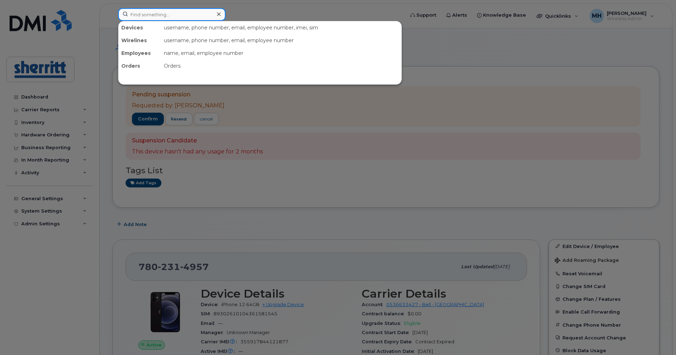
click at [186, 18] on input at bounding box center [171, 14] width 107 height 13
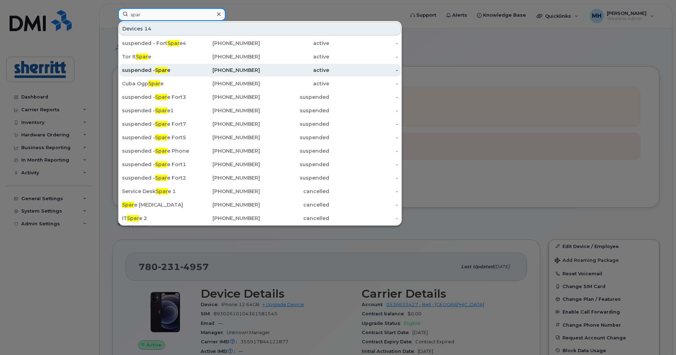
type input "spar"
click at [165, 70] on span "Spar" at bounding box center [161, 70] width 12 height 6
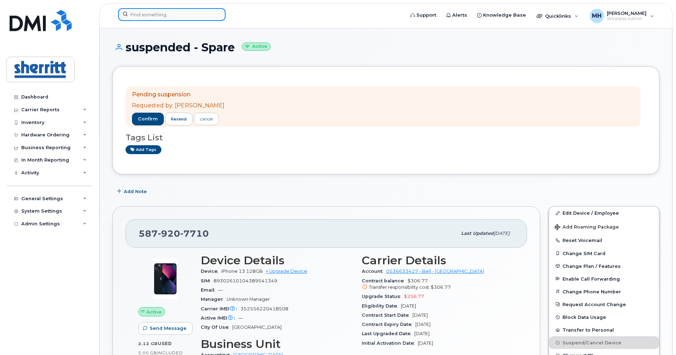
click at [173, 17] on input at bounding box center [171, 14] width 107 height 13
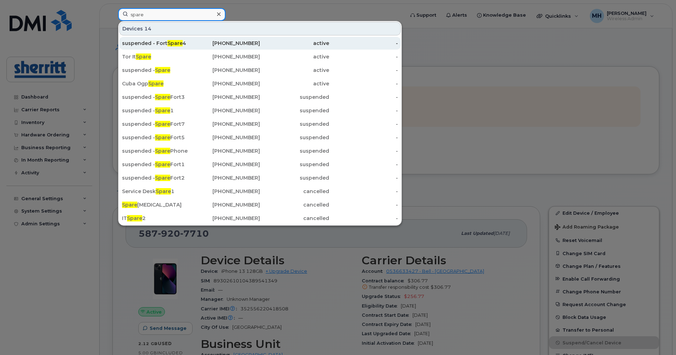
type input "spare"
click at [175, 40] on div "suspended - Fort Spare 4" at bounding box center [156, 43] width 69 height 7
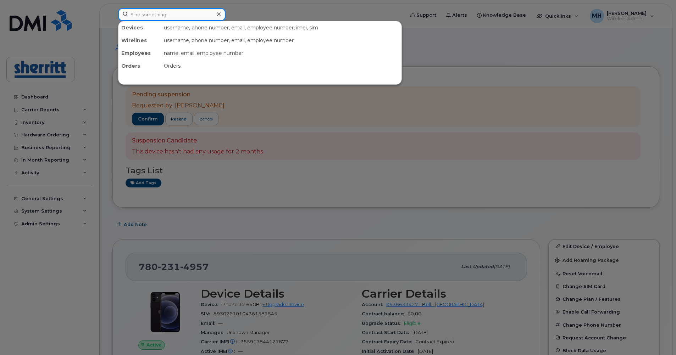
click at [163, 15] on input at bounding box center [171, 14] width 107 height 13
click at [245, 193] on div at bounding box center [338, 177] width 676 height 355
click at [197, 17] on input at bounding box center [171, 14] width 107 height 13
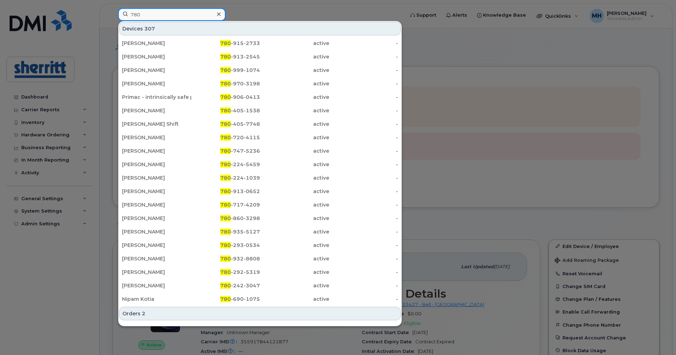
click at [190, 13] on input "780" at bounding box center [171, 14] width 107 height 13
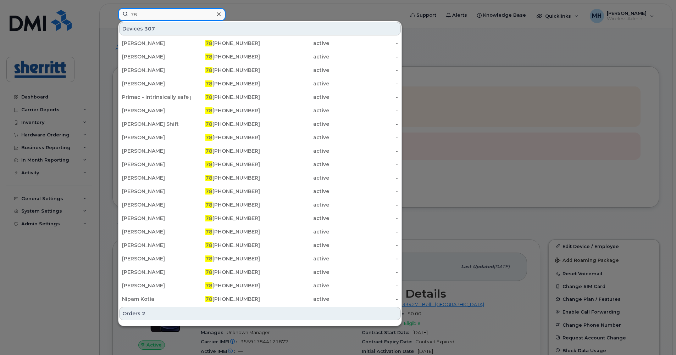
type input "7"
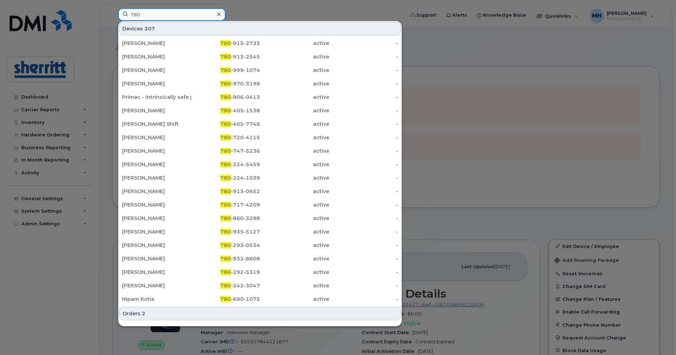
click at [201, 19] on input "780" at bounding box center [171, 14] width 107 height 13
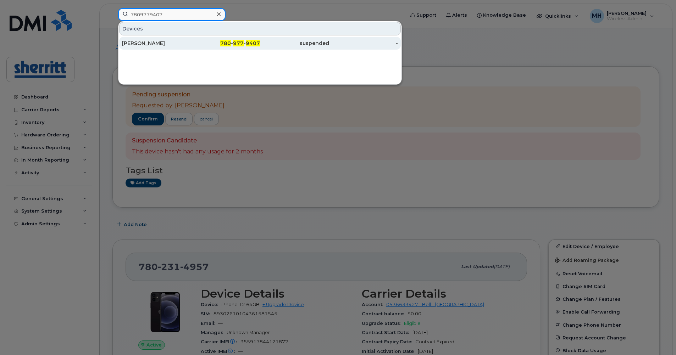
type input "7809779407"
click at [202, 44] on div "780 - 977 - 9407" at bounding box center [225, 43] width 69 height 7
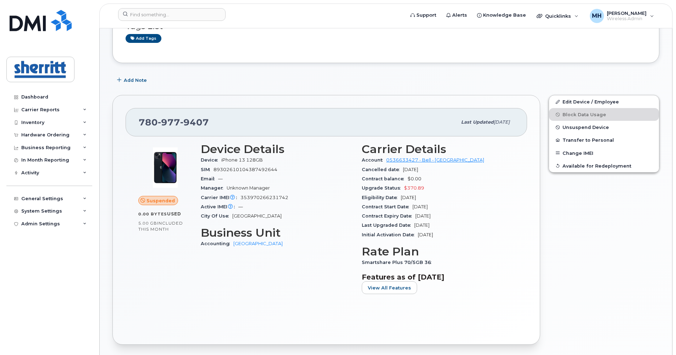
scroll to position [106, 0]
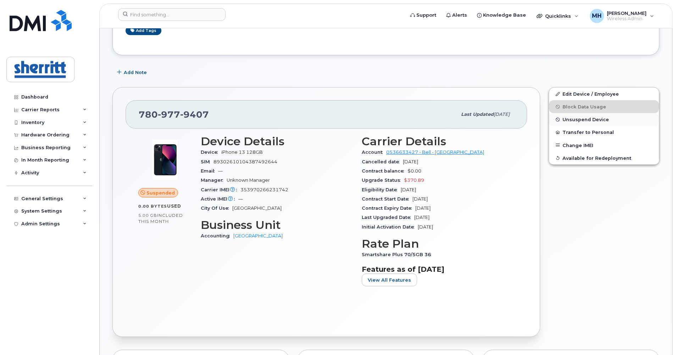
click at [580, 119] on span "Unsuspend Device" at bounding box center [586, 119] width 46 height 5
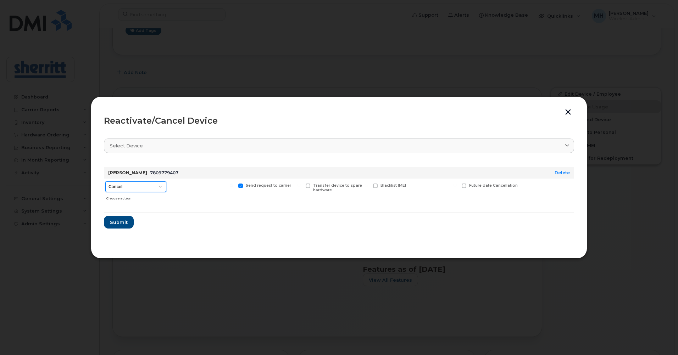
click at [152, 186] on select "Cancel Suspend - Extend Suspension Reactivate" at bounding box center [135, 187] width 61 height 11
click at [119, 221] on span "Submit" at bounding box center [119, 222] width 18 height 7
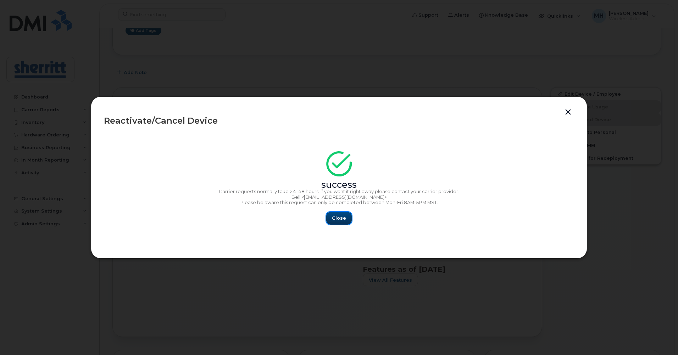
click at [338, 219] on span "Close" at bounding box center [339, 218] width 14 height 7
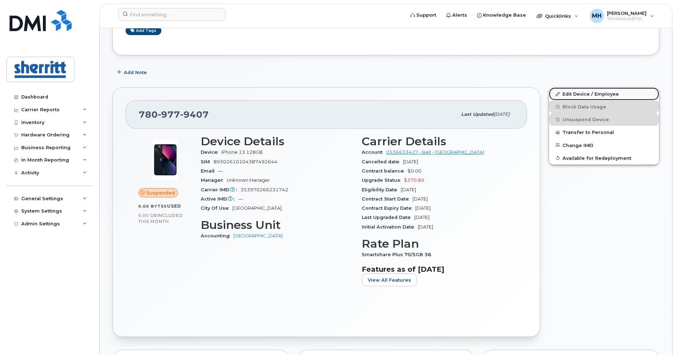
click at [578, 94] on link "Edit Device / Employee" at bounding box center [604, 94] width 110 height 13
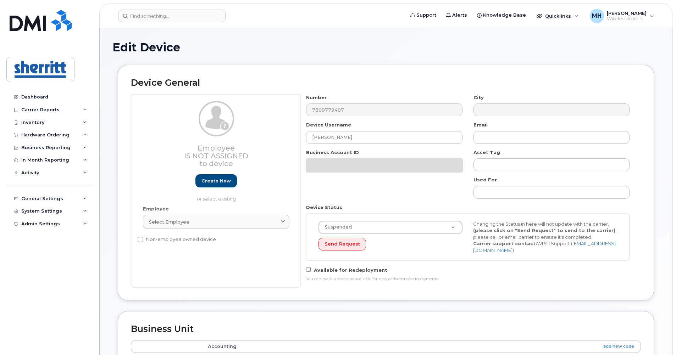
select select "5680457"
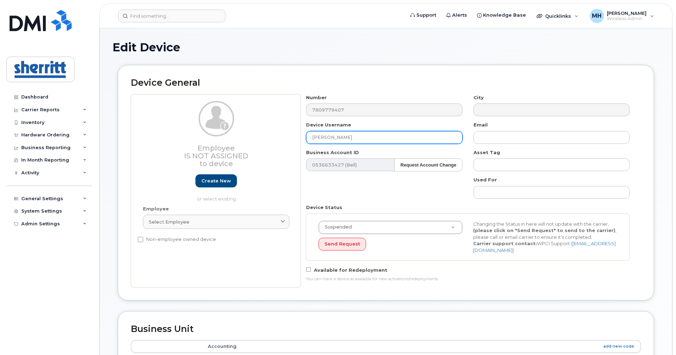
click at [372, 137] on input "[PERSON_NAME]" at bounding box center [384, 137] width 156 height 13
type input "M"
type input "s"
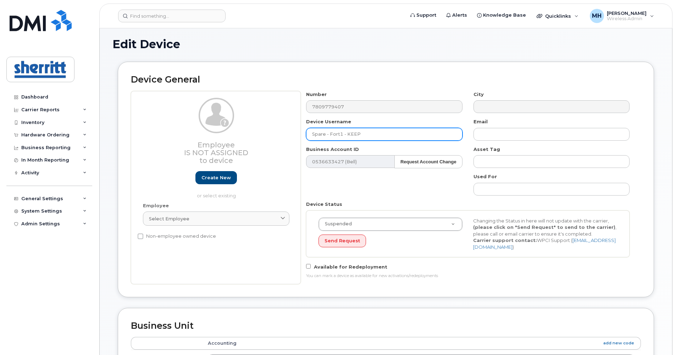
scroll to position [39, 0]
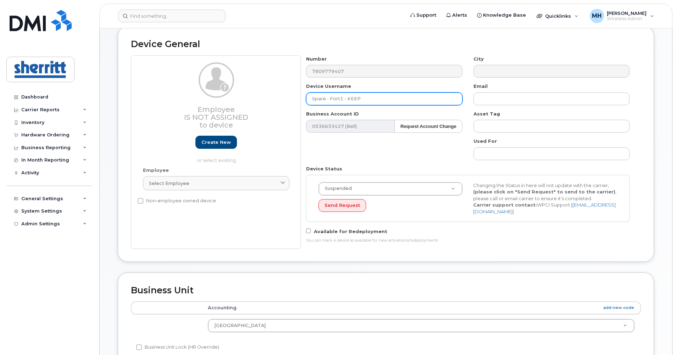
click at [329, 99] on input "Spare - Fort1 - KEEP" at bounding box center [384, 99] width 156 height 13
drag, startPoint x: 361, startPoint y: 99, endPoint x: 304, endPoint y: 97, distance: 56.8
click at [304, 97] on div "Device Username Spare - Fort1 - KEEP" at bounding box center [384, 94] width 167 height 22
paste input "PARE - Fort"
click at [341, 98] on input "SPARE - Fort - KEEP" at bounding box center [384, 99] width 156 height 13
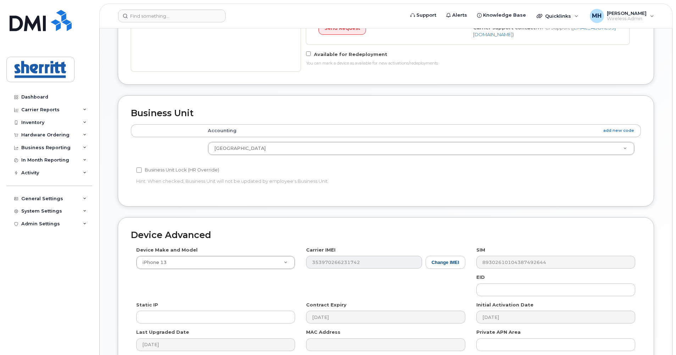
scroll to position [287, 0]
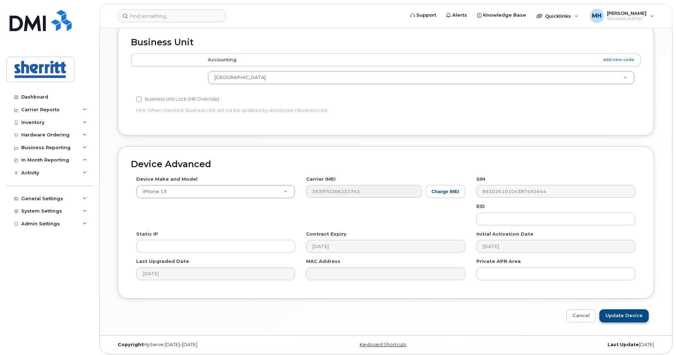
type input "SPARE - Fort1 - KEEP"
click at [622, 311] on input "Update Device" at bounding box center [624, 316] width 49 height 13
type input "Saving..."
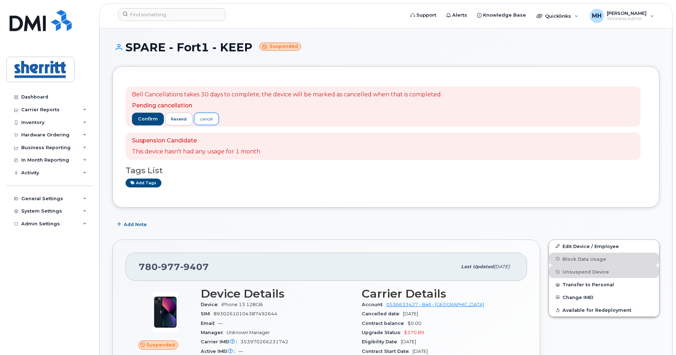
click at [205, 120] on div "cancel" at bounding box center [206, 119] width 13 height 6
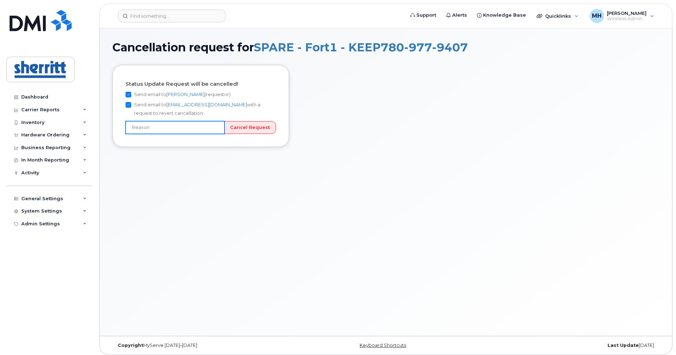
click at [215, 128] on input "text" at bounding box center [175, 127] width 99 height 13
type input "User still using device"
click at [252, 131] on input "Cancel Request" at bounding box center [250, 127] width 52 height 13
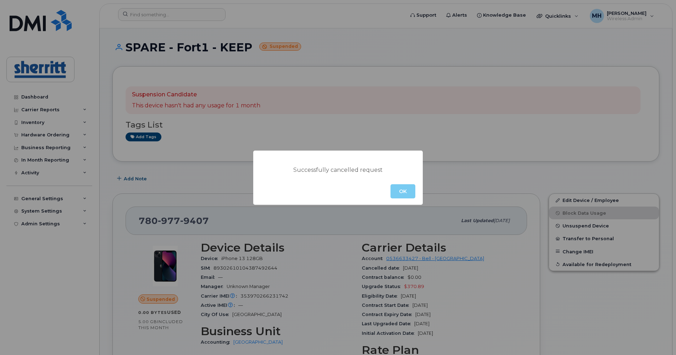
click at [404, 193] on button "OK" at bounding box center [403, 191] width 25 height 14
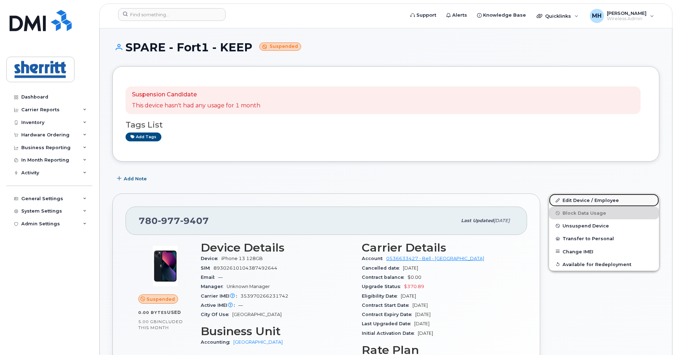
click at [567, 199] on link "Edit Device / Employee" at bounding box center [604, 200] width 110 height 13
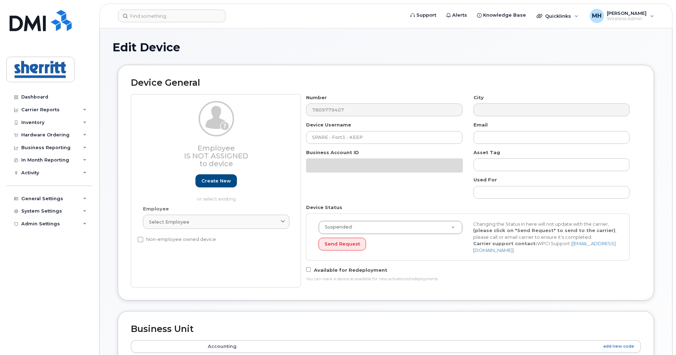
select select "5680457"
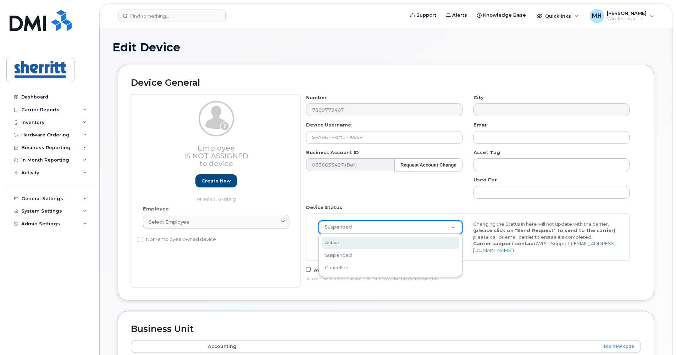
scroll to position [0, 2]
select select "active"
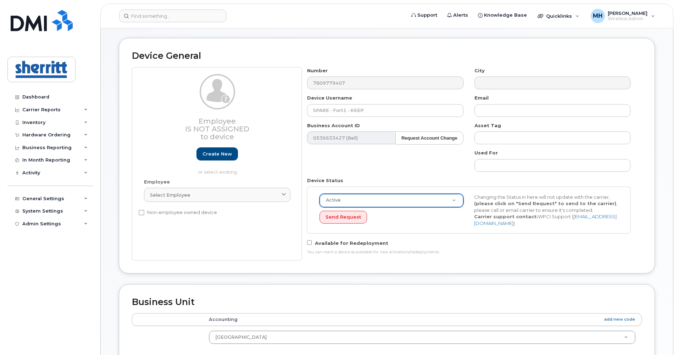
scroll to position [35, 0]
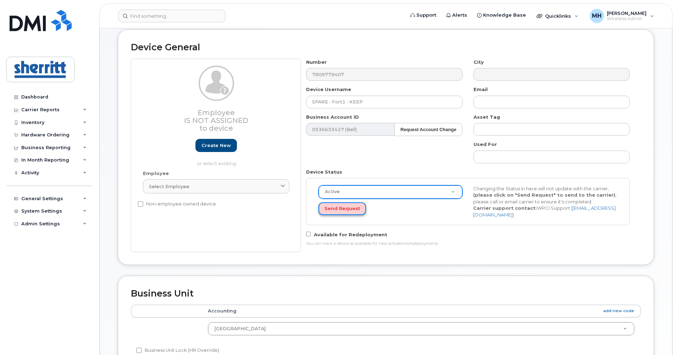
click at [346, 212] on button "Send Request" at bounding box center [343, 209] width 48 height 13
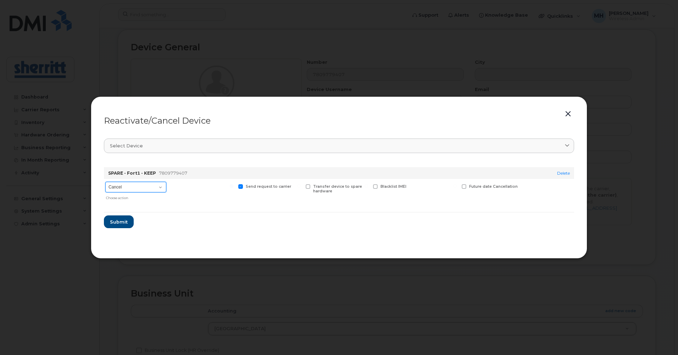
click at [155, 189] on select "Cancel Suspend - Extend Suspension Reactivate" at bounding box center [135, 187] width 61 height 11
select select "[object Object]"
click at [105, 182] on select "Cancel Suspend - Extend Suspension Reactivate" at bounding box center [135, 187] width 61 height 11
click at [122, 220] on span "Submit" at bounding box center [119, 222] width 18 height 7
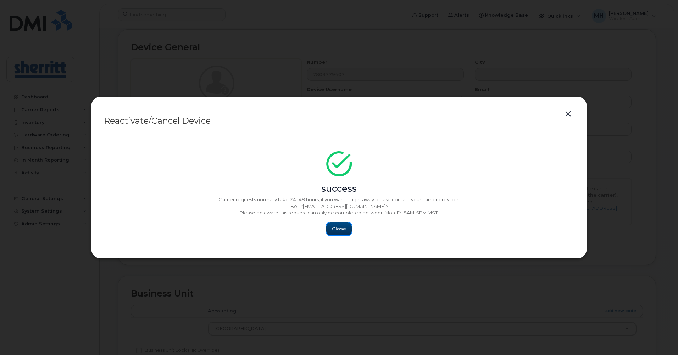
click at [339, 226] on span "Close" at bounding box center [339, 229] width 14 height 7
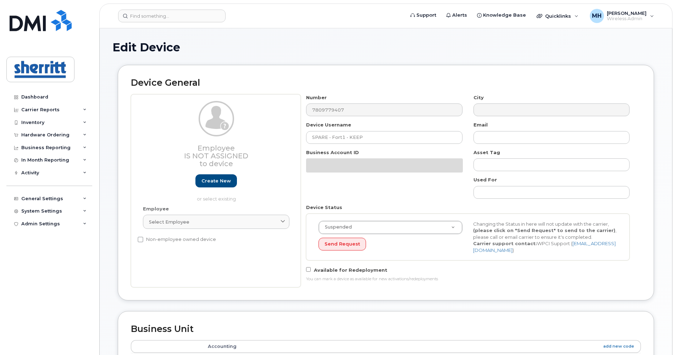
select select "5680457"
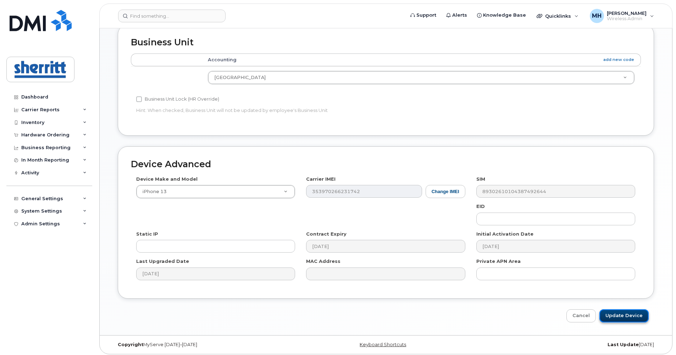
click at [628, 314] on input "Update Device" at bounding box center [624, 316] width 49 height 13
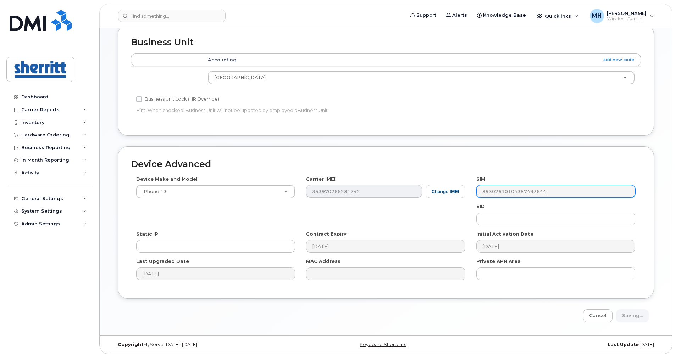
type input "Saving..."
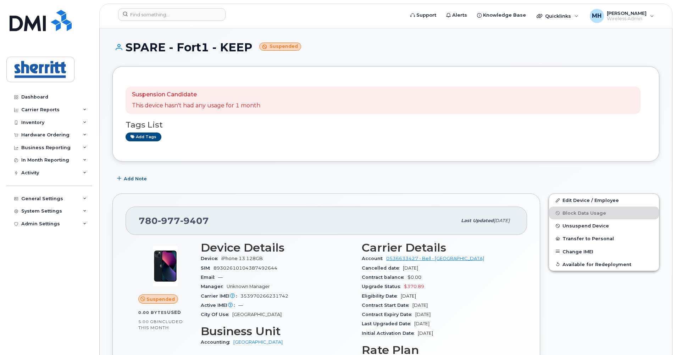
drag, startPoint x: 249, startPoint y: 48, endPoint x: 128, endPoint y: 46, distance: 121.0
click at [128, 46] on h1 "SPARE - Fort1 - KEEP Suspended" at bounding box center [385, 47] width 547 height 12
copy h1 "SPARE - Fort1 - KEEP"
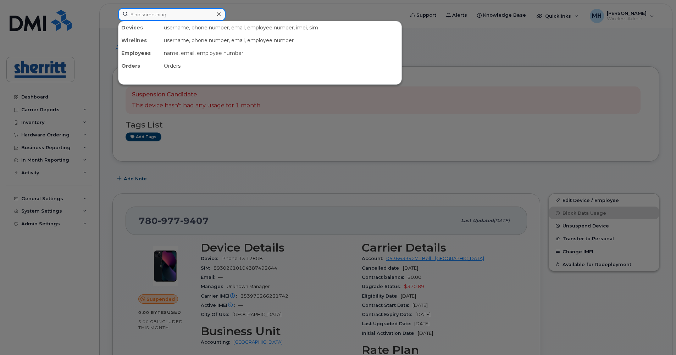
click at [201, 13] on input at bounding box center [171, 14] width 107 height 13
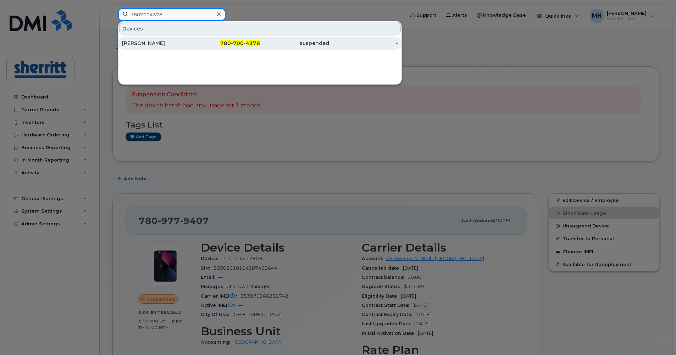
type input "7807004378"
click at [172, 44] on div "[PERSON_NAME]" at bounding box center [156, 43] width 69 height 7
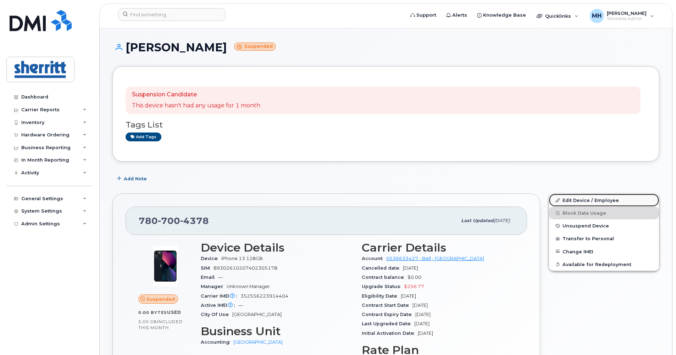
click at [581, 200] on link "Edit Device / Employee" at bounding box center [604, 200] width 110 height 13
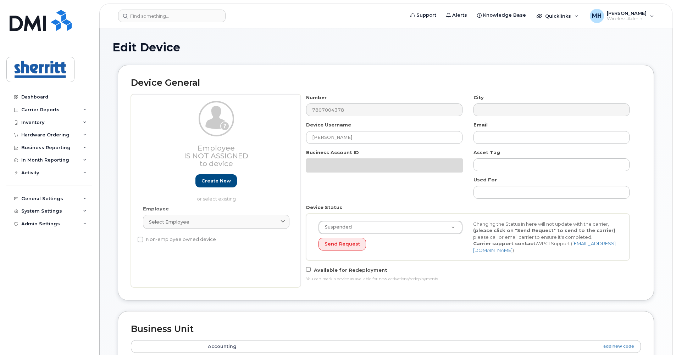
select select "5680457"
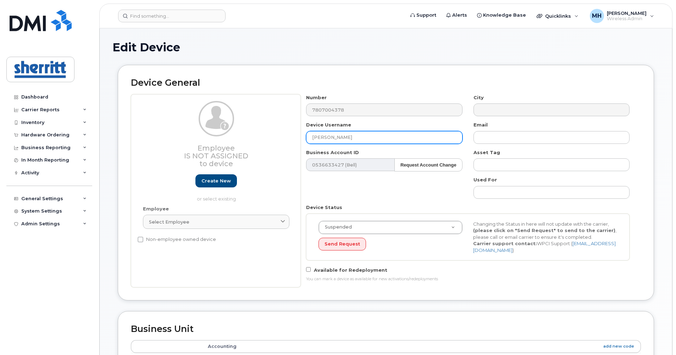
click at [360, 136] on input "[PERSON_NAME]" at bounding box center [384, 137] width 156 height 13
drag, startPoint x: 360, startPoint y: 137, endPoint x: 286, endPoint y: 134, distance: 74.2
click at [286, 134] on div "Employee Is not assigned to device Create new or select existing Employee Selec…" at bounding box center [386, 190] width 510 height 193
paste input "SPARE - Fort1 - KEEP"
click at [343, 137] on input "SPARE - Fort1 - KEEP" at bounding box center [384, 137] width 156 height 13
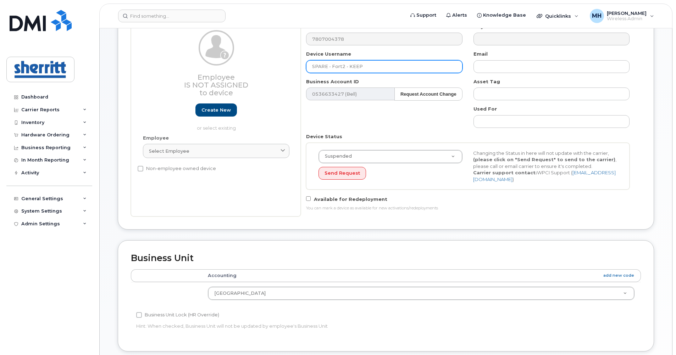
scroll to position [106, 0]
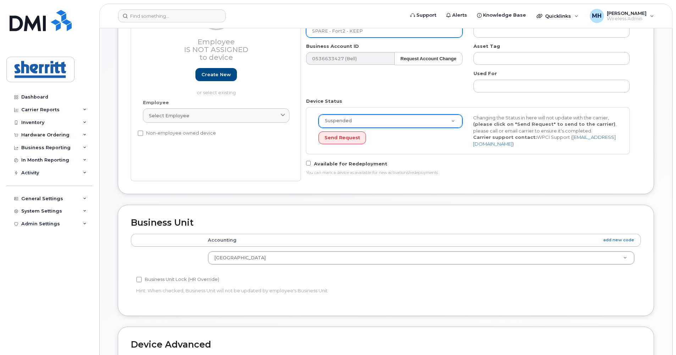
type input "SPARE - Fort2 - KEEP"
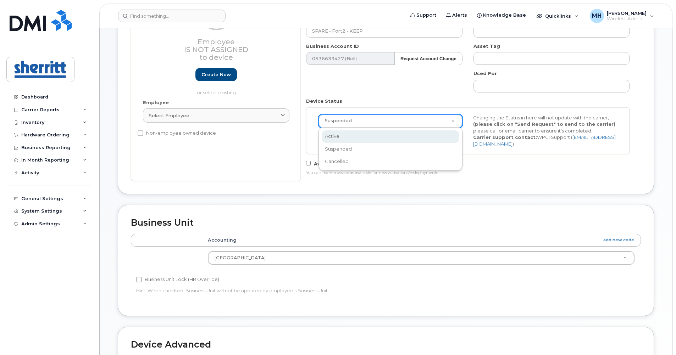
select select "active"
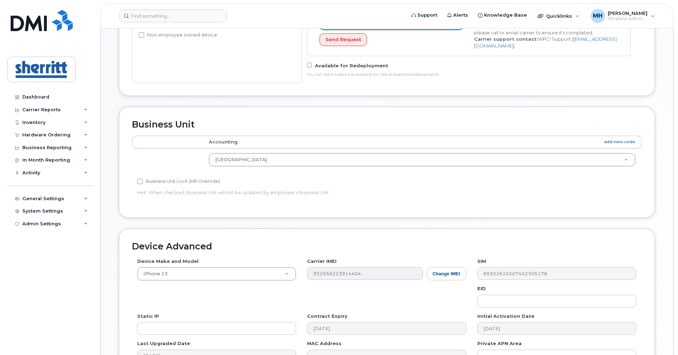
scroll to position [213, 0]
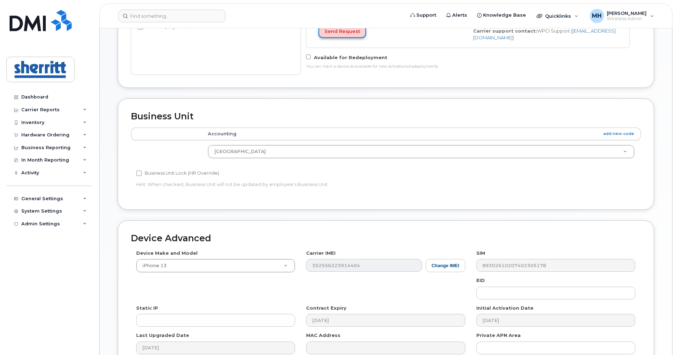
click at [346, 38] on button "Send Request" at bounding box center [343, 31] width 48 height 13
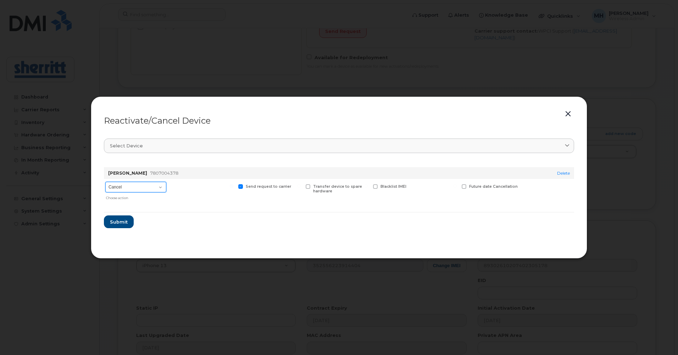
click at [148, 184] on select "Cancel Suspend - Extend Suspension Reactivate" at bounding box center [135, 187] width 61 height 11
select select "[object Object]"
click at [105, 182] on select "Cancel Suspend - Extend Suspension Reactivate" at bounding box center [135, 187] width 61 height 11
click at [121, 222] on span "Submit" at bounding box center [119, 222] width 18 height 7
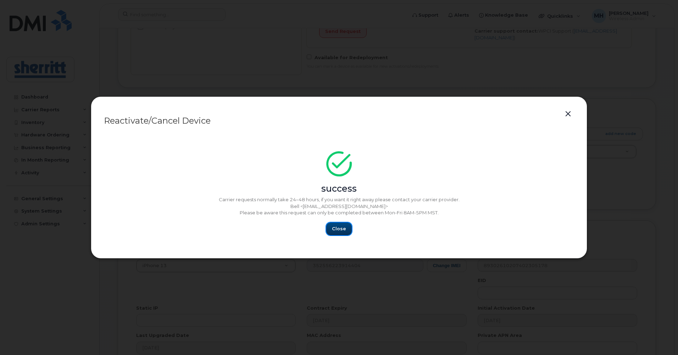
click at [340, 233] on button "Close" at bounding box center [339, 229] width 26 height 13
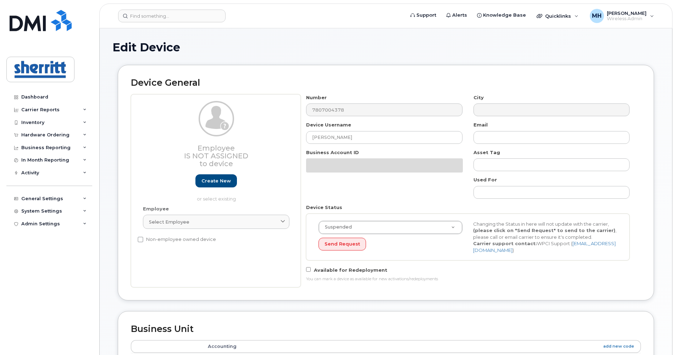
select select "5680457"
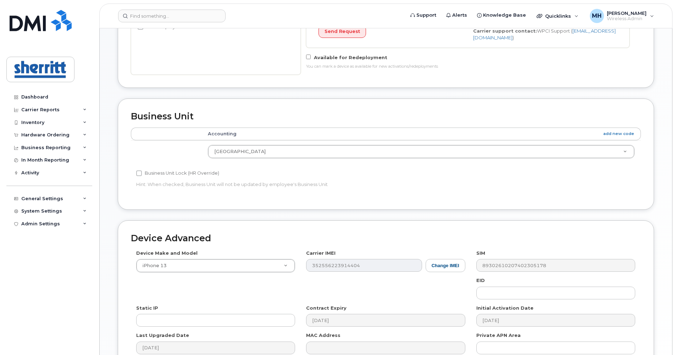
scroll to position [287, 0]
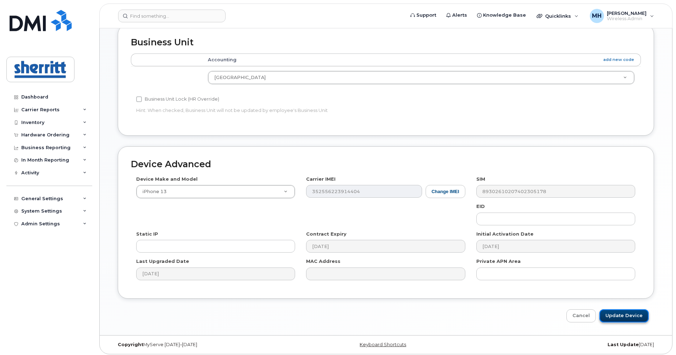
click at [633, 310] on input "Update Device" at bounding box center [624, 316] width 49 height 13
type input "Saving..."
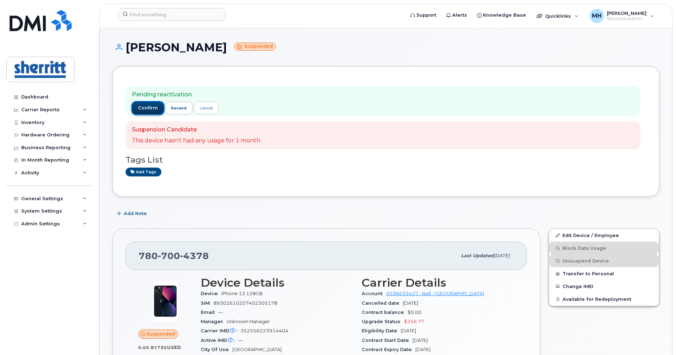
click at [144, 110] on span "confirm" at bounding box center [148, 108] width 20 height 6
drag, startPoint x: 155, startPoint y: 107, endPoint x: 156, endPoint y: 101, distance: 5.7
click at [155, 106] on span "confirm" at bounding box center [148, 108] width 20 height 6
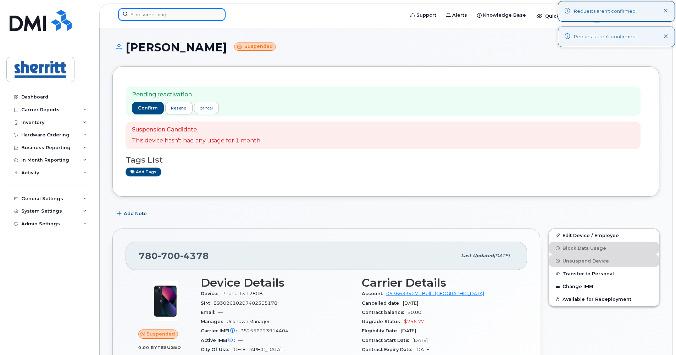
click at [187, 16] on input at bounding box center [171, 14] width 107 height 13
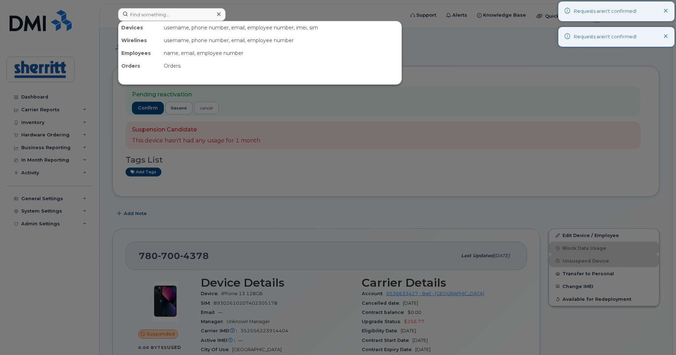
click at [377, 112] on div at bounding box center [338, 177] width 676 height 355
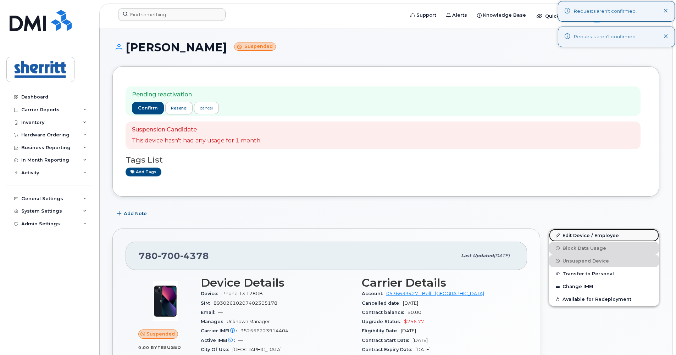
click at [587, 238] on link "Edit Device / Employee" at bounding box center [604, 235] width 110 height 13
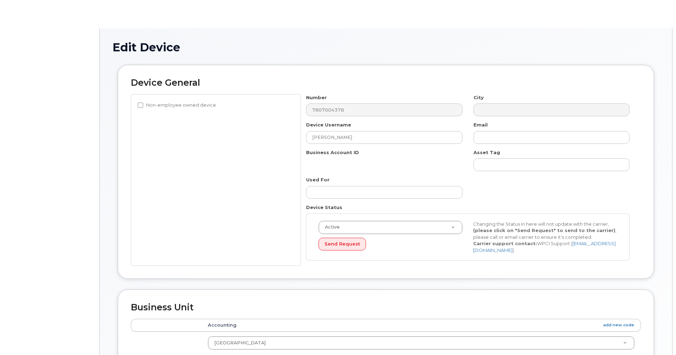
select select "5680457"
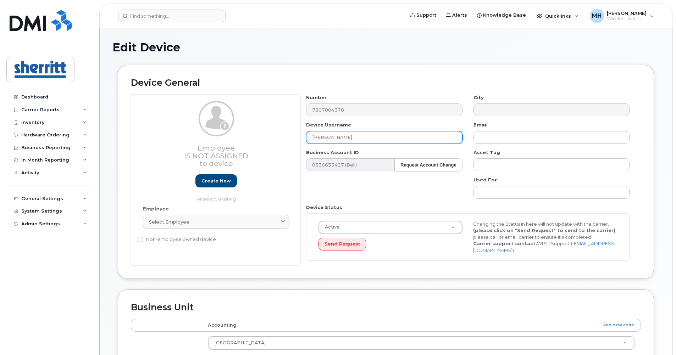
click at [377, 141] on input "[PERSON_NAME]" at bounding box center [384, 137] width 156 height 13
click at [376, 139] on input "[PERSON_NAME]" at bounding box center [384, 137] width 156 height 13
click at [355, 137] on input "[PERSON_NAME]" at bounding box center [384, 137] width 156 height 13
click at [355, 137] on input "Loren Jacula" at bounding box center [384, 137] width 156 height 13
drag, startPoint x: 370, startPoint y: 139, endPoint x: 294, endPoint y: 134, distance: 76.4
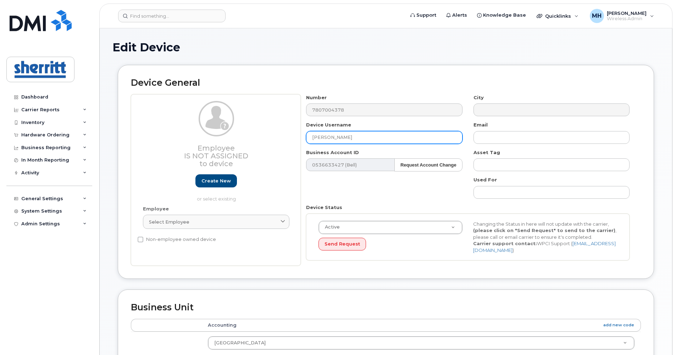
click at [294, 134] on div "Employee Is not assigned to device Create new or select existing Employee Selec…" at bounding box center [386, 180] width 510 height 172
paste input "SPARE - Fort1 - KEEP"
click at [344, 138] on input "SPARE - Fort1 - KEEP" at bounding box center [384, 137] width 156 height 13
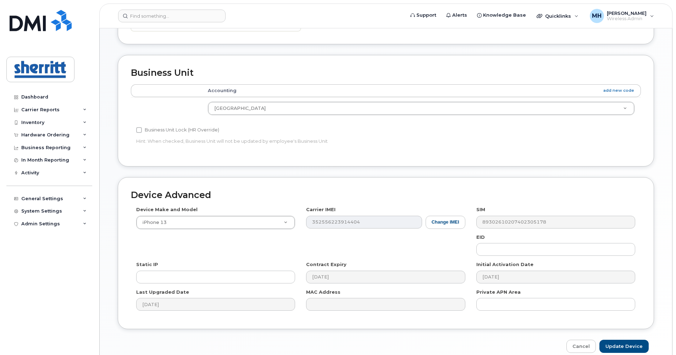
scroll to position [265, 0]
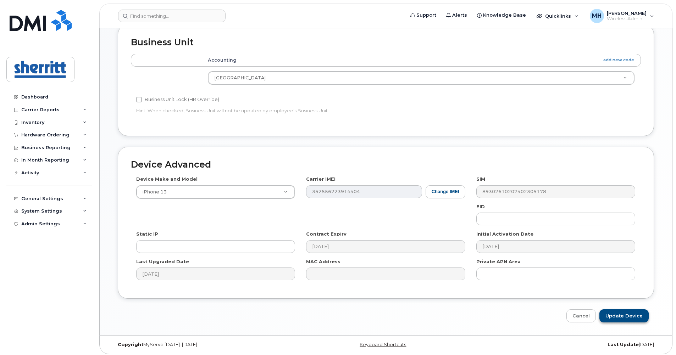
type input "SPARE - Fort2 - KEEP"
click at [628, 317] on input "Update Device" at bounding box center [624, 316] width 49 height 13
type input "Saving..."
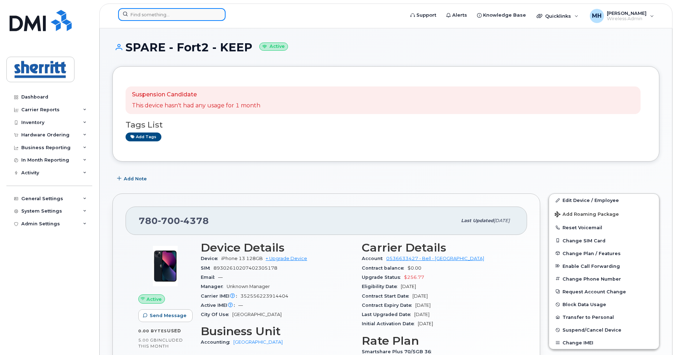
click at [183, 18] on input at bounding box center [171, 14] width 107 height 13
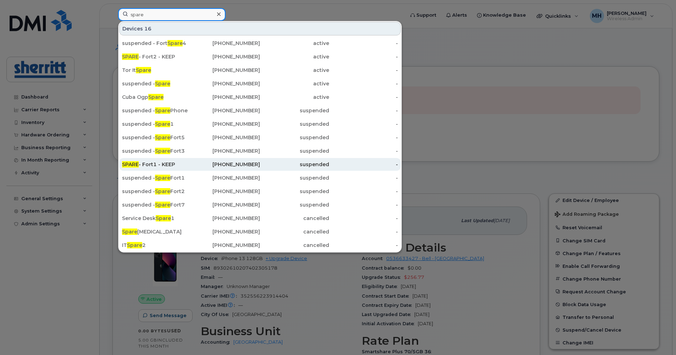
type input "spare"
click at [175, 166] on div "SPARE - Fort1 - KEEP" at bounding box center [156, 164] width 69 height 7
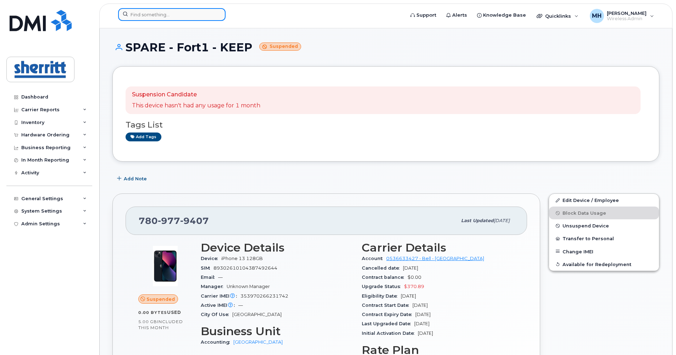
click at [179, 17] on input at bounding box center [171, 14] width 107 height 13
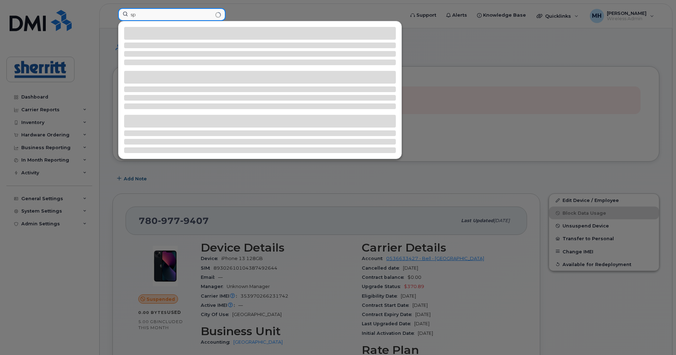
type input "s"
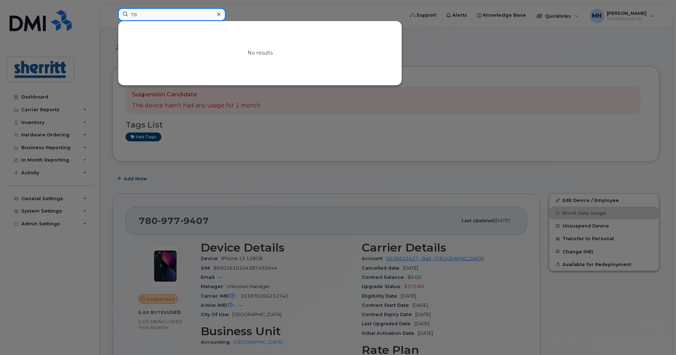
type input "7"
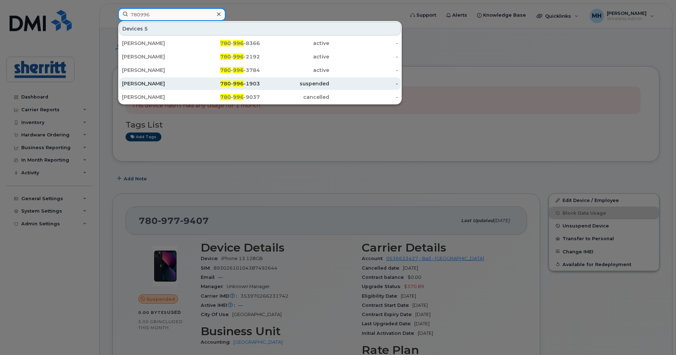
type input "780996"
click at [158, 84] on div "Anton Noordman" at bounding box center [156, 83] width 69 height 7
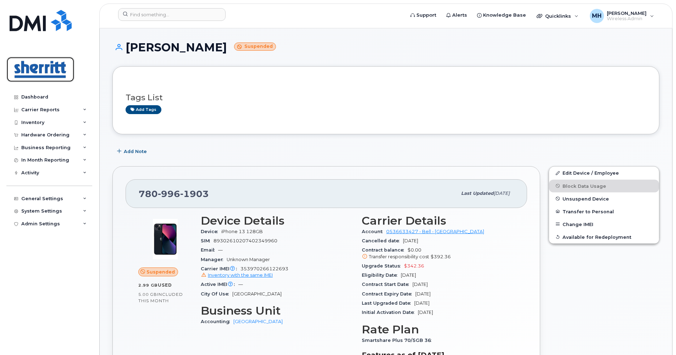
click at [39, 67] on img at bounding box center [40, 69] width 55 height 21
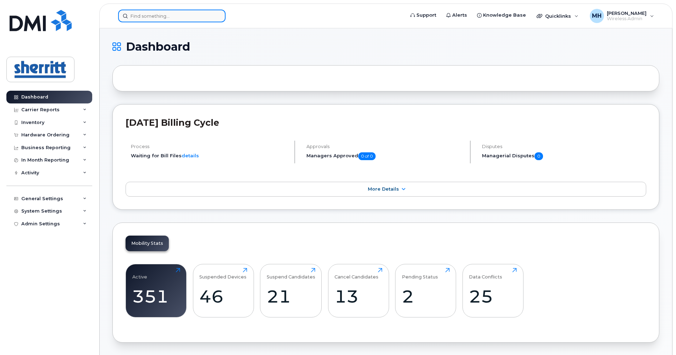
click at [182, 17] on input at bounding box center [171, 16] width 107 height 13
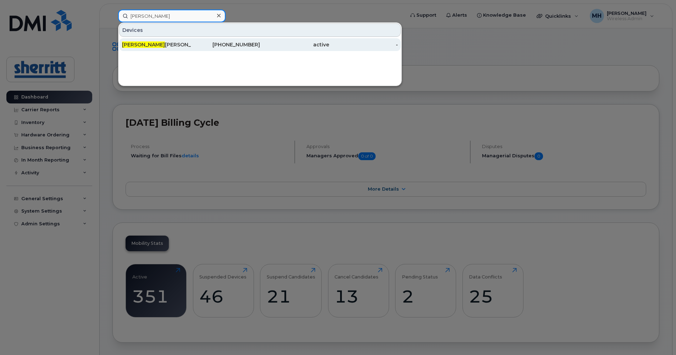
type input "mohamed"
click at [188, 46] on div "Mohamed Hirey" at bounding box center [156, 44] width 69 height 7
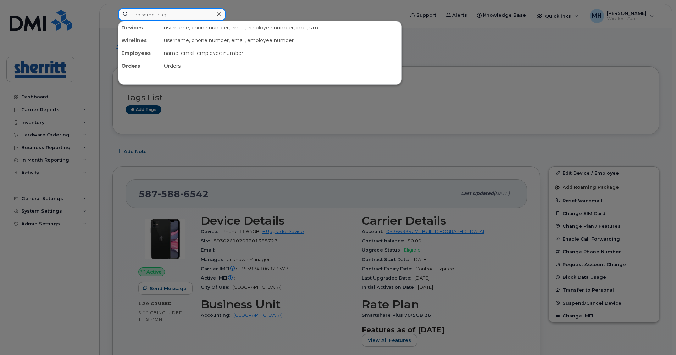
click at [188, 17] on input at bounding box center [171, 14] width 107 height 13
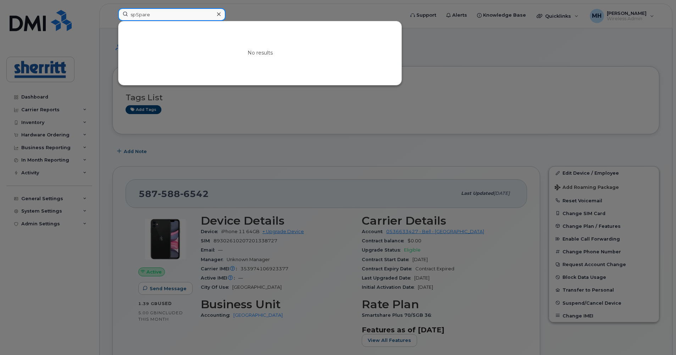
type input "spSpare"
click at [219, 16] on icon at bounding box center [219, 14] width 4 height 6
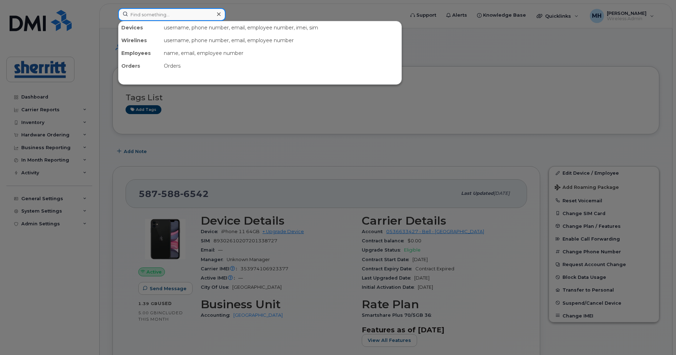
click at [179, 16] on input at bounding box center [171, 14] width 107 height 13
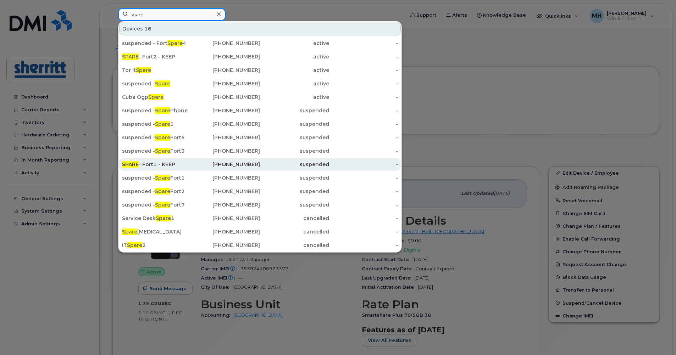
type input "spare"
click at [166, 165] on div "SPARE - Fort1 - KEEP" at bounding box center [156, 164] width 69 height 7
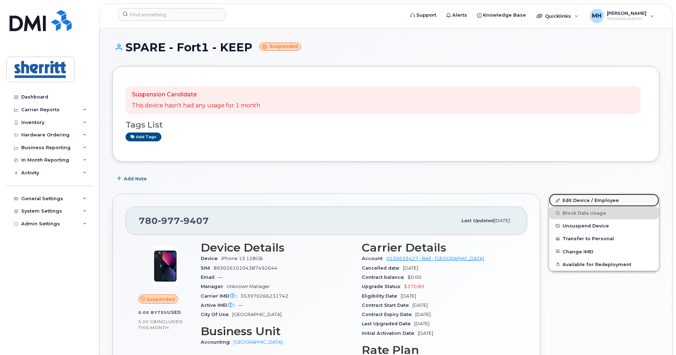
click at [584, 201] on link "Edit Device / Employee" at bounding box center [604, 200] width 110 height 13
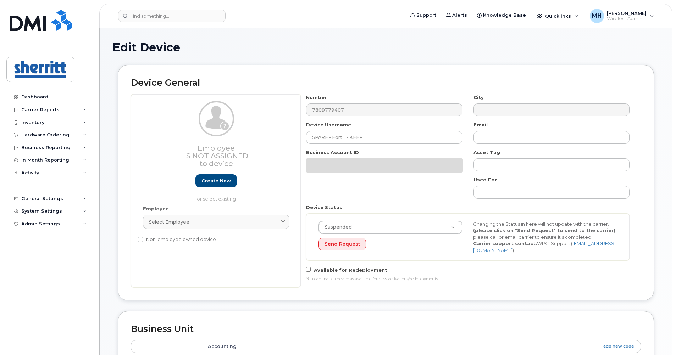
select select "5680457"
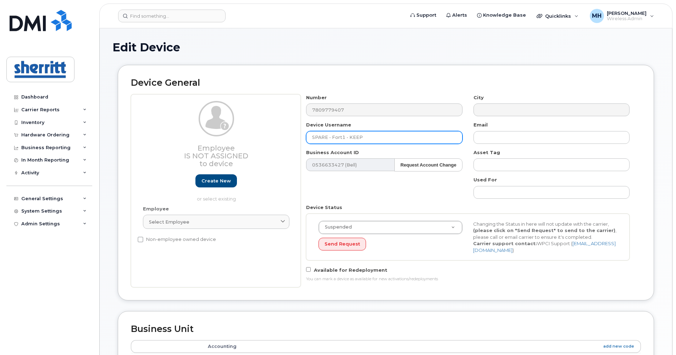
click at [327, 137] on input "SPARE - Fort1 - KEEP" at bounding box center [384, 137] width 156 height 13
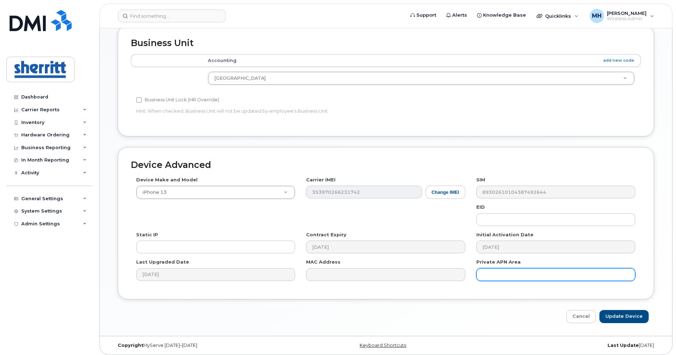
scroll to position [287, 0]
type input "spare - Fort1 - KEEP"
drag, startPoint x: 625, startPoint y: 311, endPoint x: 609, endPoint y: 270, distance: 44.7
click at [625, 311] on input "Update Device" at bounding box center [624, 316] width 49 height 13
type input "Saving..."
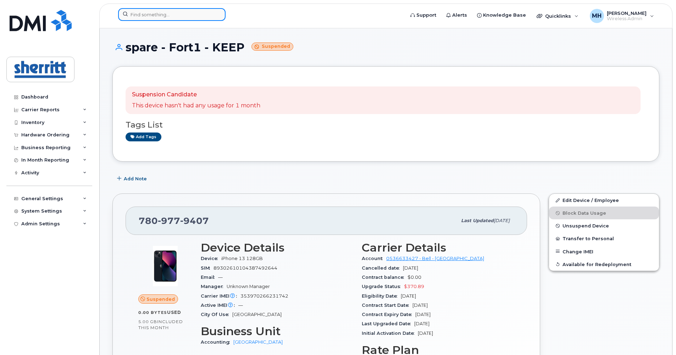
click at [161, 14] on input at bounding box center [171, 14] width 107 height 13
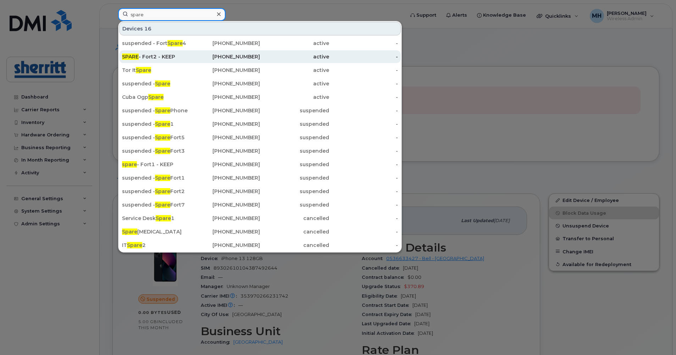
type input "spare"
click at [141, 53] on div "SPARE - Fort2 - KEEP" at bounding box center [156, 56] width 69 height 13
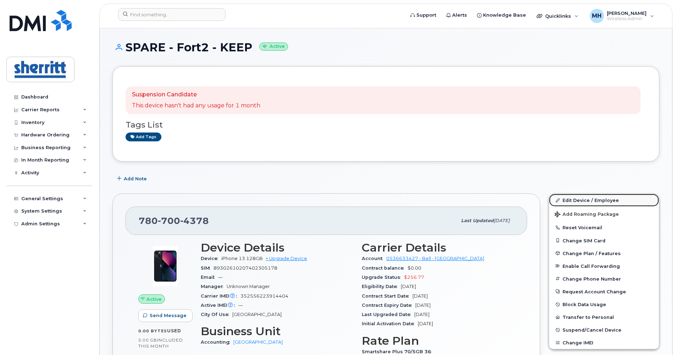
click at [575, 199] on link "Edit Device / Employee" at bounding box center [604, 200] width 110 height 13
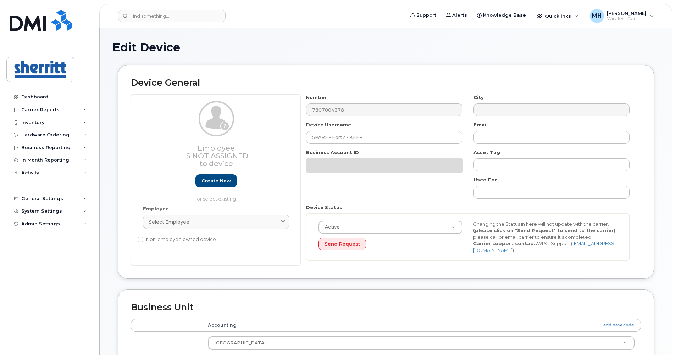
select select "5680457"
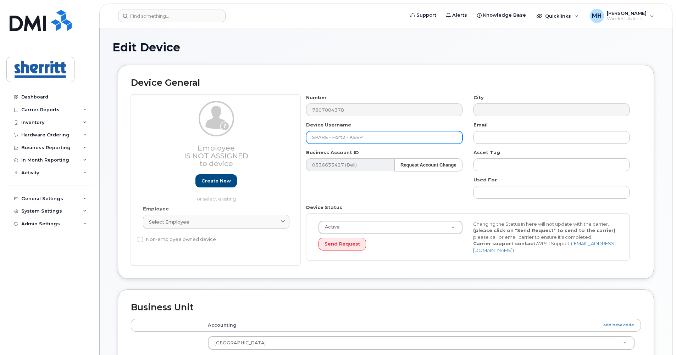
click at [326, 137] on input "SPARE - Fort2 - KEEP" at bounding box center [384, 137] width 156 height 13
click at [327, 137] on input "SPARE - Fort2 - KEEP" at bounding box center [384, 137] width 156 height 13
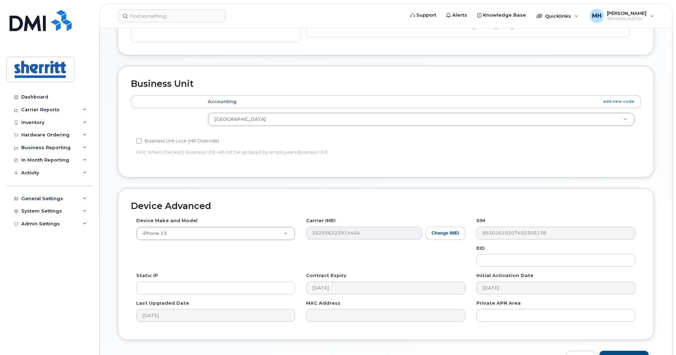
scroll to position [265, 0]
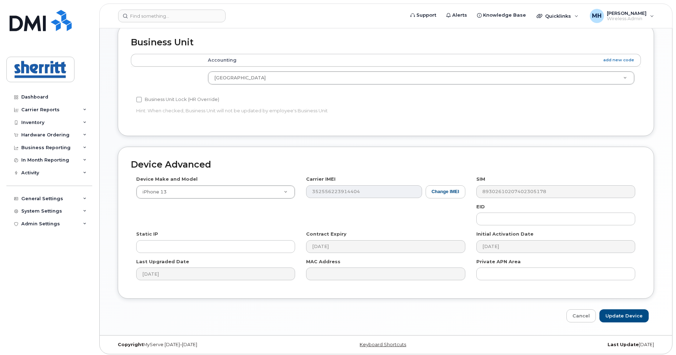
type input "spare - Fort2 - KEEP"
click at [622, 315] on input "Update Device" at bounding box center [624, 316] width 49 height 13
type input "Saving..."
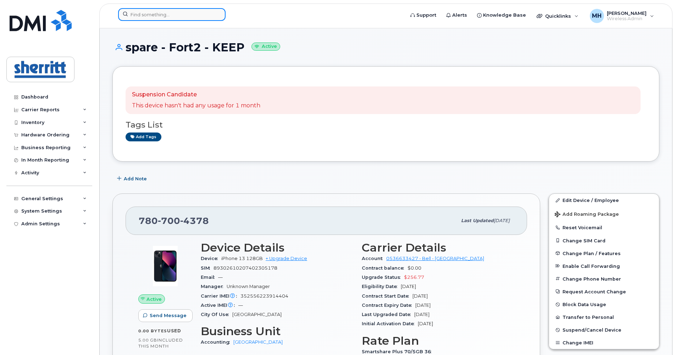
click at [188, 18] on input at bounding box center [171, 14] width 107 height 13
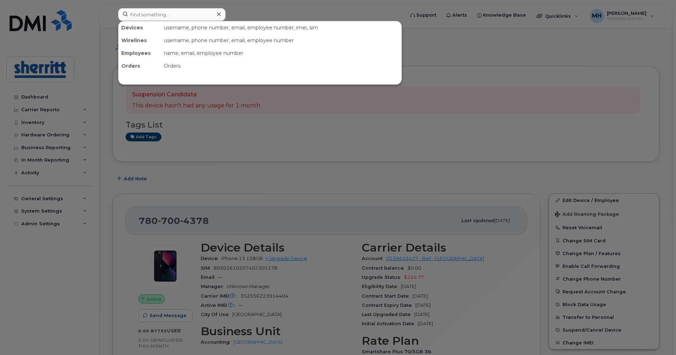
click at [303, 133] on div at bounding box center [338, 177] width 676 height 355
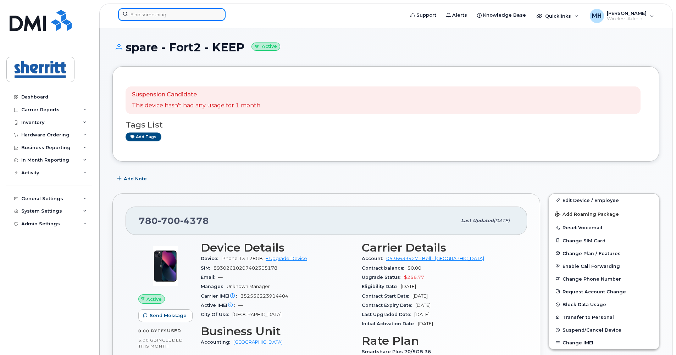
click at [186, 16] on input at bounding box center [171, 14] width 107 height 13
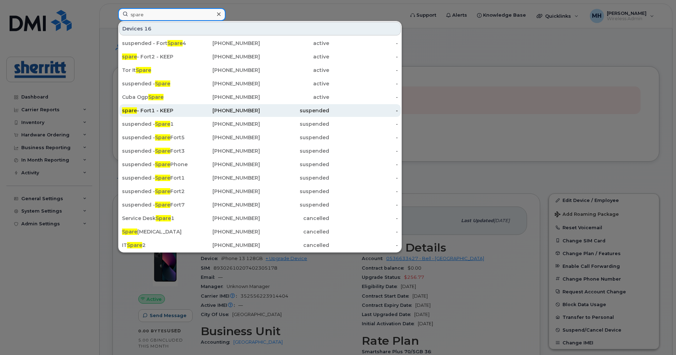
type input "spare"
click at [188, 115] on div "spare - Fort1 - KEEP" at bounding box center [156, 110] width 69 height 13
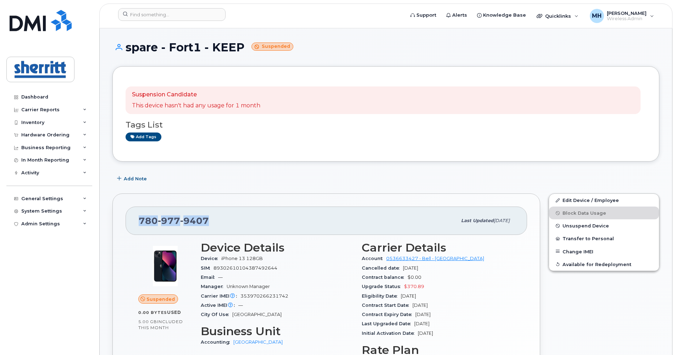
drag, startPoint x: 210, startPoint y: 221, endPoint x: 141, endPoint y: 221, distance: 68.5
click at [141, 222] on div "780 977 9407" at bounding box center [298, 221] width 318 height 15
copy span "780 977 9407"
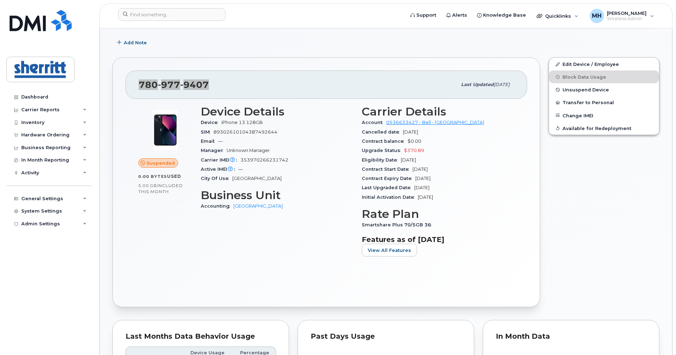
scroll to position [142, 0]
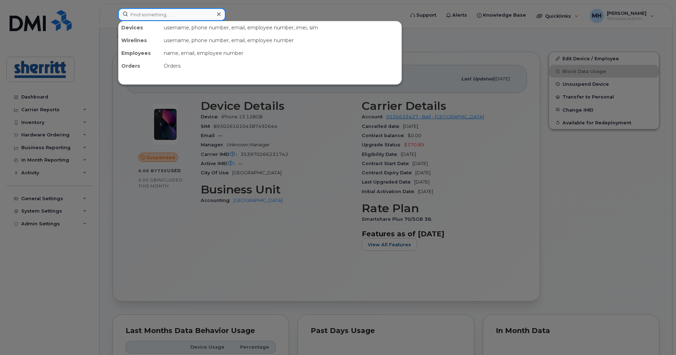
click at [198, 20] on input at bounding box center [171, 14] width 107 height 13
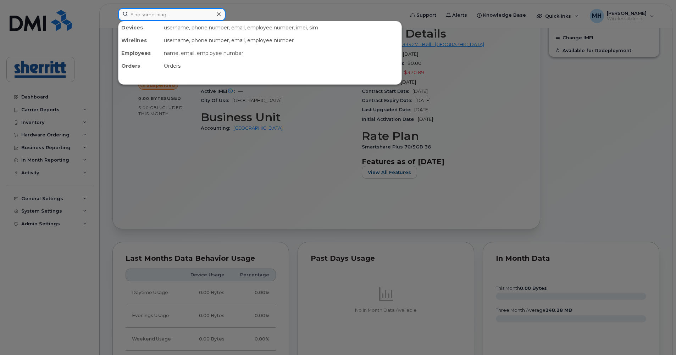
scroll to position [213, 0]
click at [36, 99] on div at bounding box center [338, 177] width 676 height 355
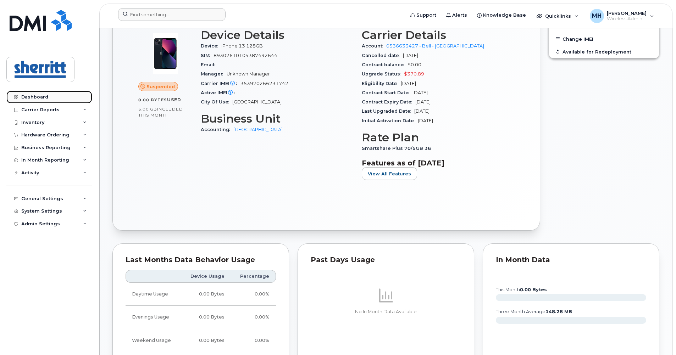
click at [36, 99] on div "Dashboard" at bounding box center [34, 97] width 27 height 6
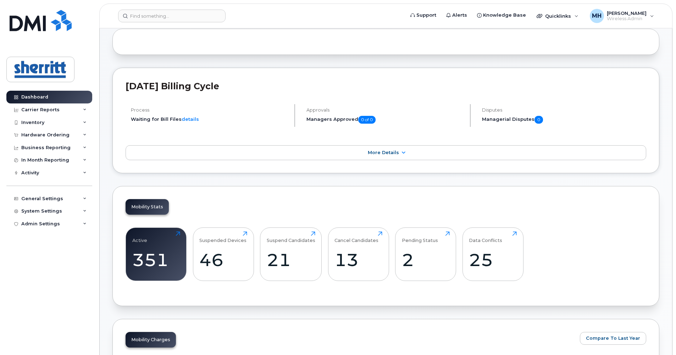
scroll to position [71, 0]
